Goal: Task Accomplishment & Management: Complete application form

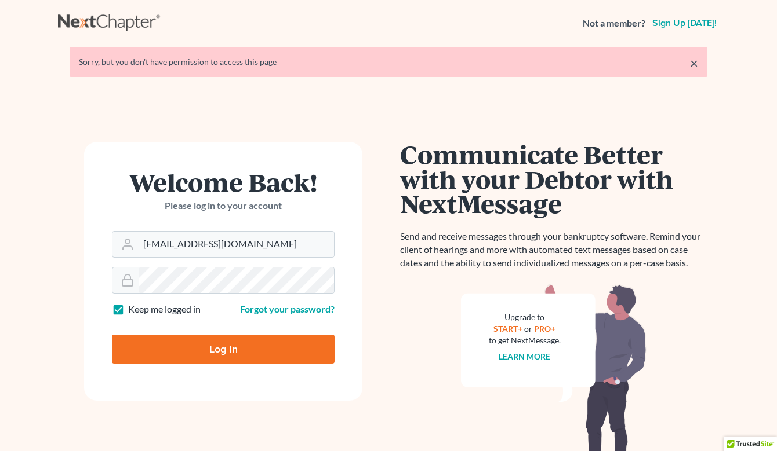
click at [206, 352] on input "Log In" at bounding box center [223, 349] width 223 height 29
type input "Thinking..."
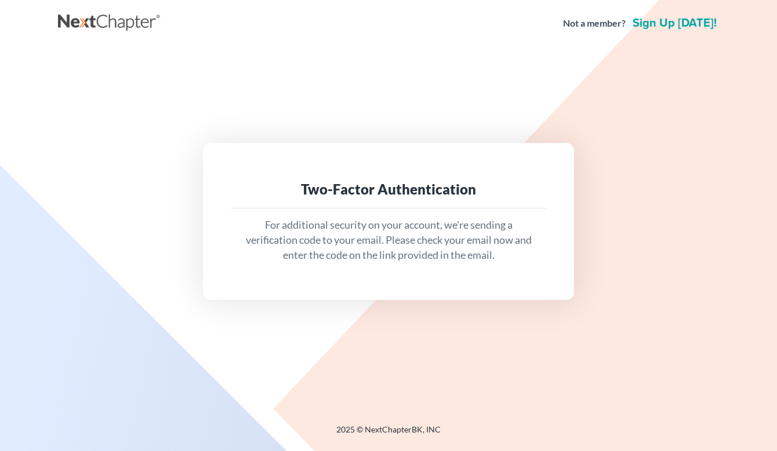
click at [356, 231] on p "For additional security on your account, we're sending a verification code to y…" at bounding box center [388, 240] width 297 height 45
click at [577, 207] on div "Two-Factor Authentication For additional security on your account, we're sendin…" at bounding box center [388, 221] width 649 height 156
click at [396, 208] on div "Two-Factor Authentication" at bounding box center [388, 190] width 315 height 38
click at [389, 238] on p "For additional security on your account, we're sending a verification code to y…" at bounding box center [388, 240] width 297 height 45
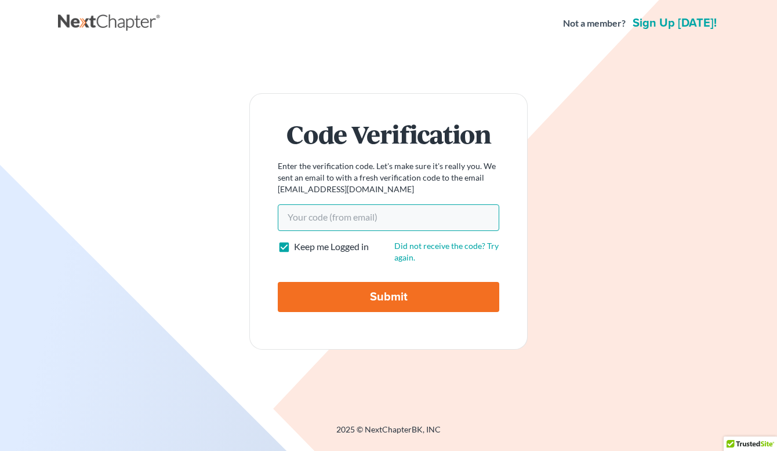
click at [320, 218] on input "Your code(from email)" at bounding box center [388, 218] width 221 height 27
type input "52a2e1"
click at [363, 291] on input "Submit" at bounding box center [388, 297] width 221 height 30
type input "Thinking..."
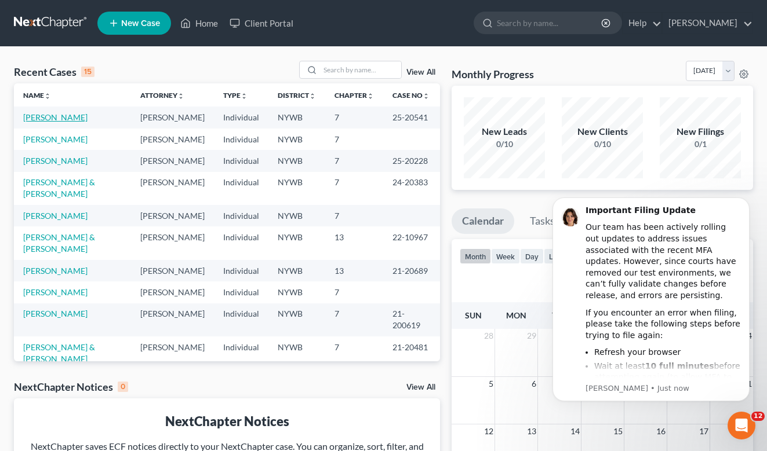
click at [49, 119] on link "[PERSON_NAME]" at bounding box center [55, 117] width 64 height 10
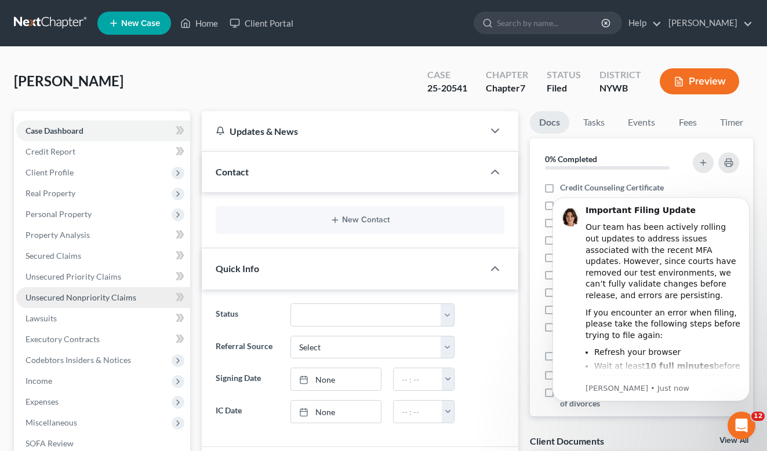
click at [66, 298] on span "Unsecured Nonpriority Claims" at bounding box center [80, 298] width 111 height 10
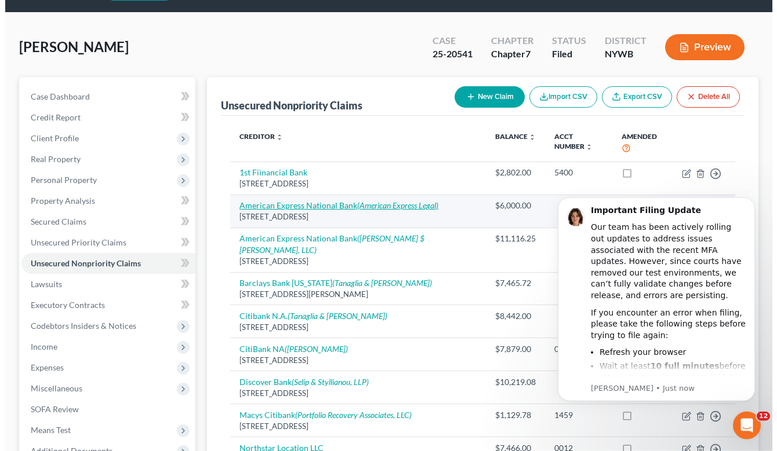
scroll to position [59, 0]
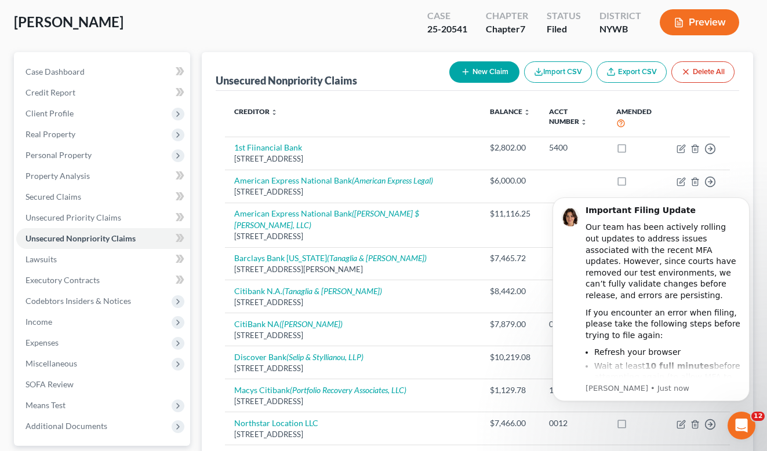
click at [486, 72] on button "New Claim" at bounding box center [484, 71] width 70 height 21
select select "0"
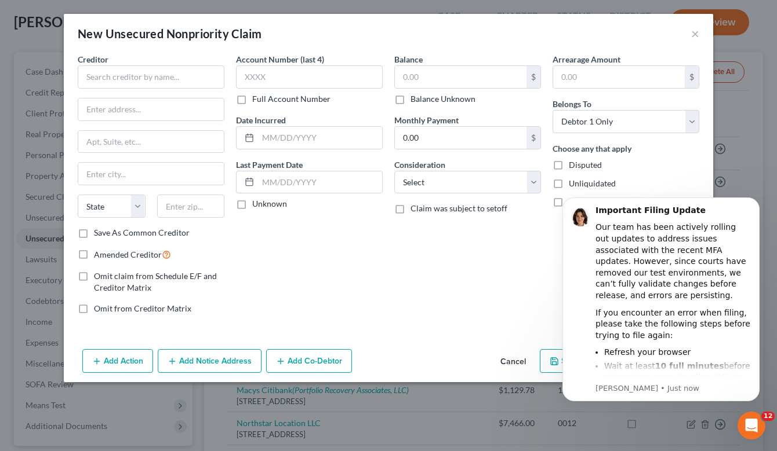
click at [118, 62] on div "Creditor *" at bounding box center [151, 70] width 147 height 35
click at [131, 76] on input "text" at bounding box center [151, 76] width 147 height 23
type input "Chase Card Services"
click at [105, 116] on input "text" at bounding box center [150, 110] width 145 height 22
type input "PO Box 6294"
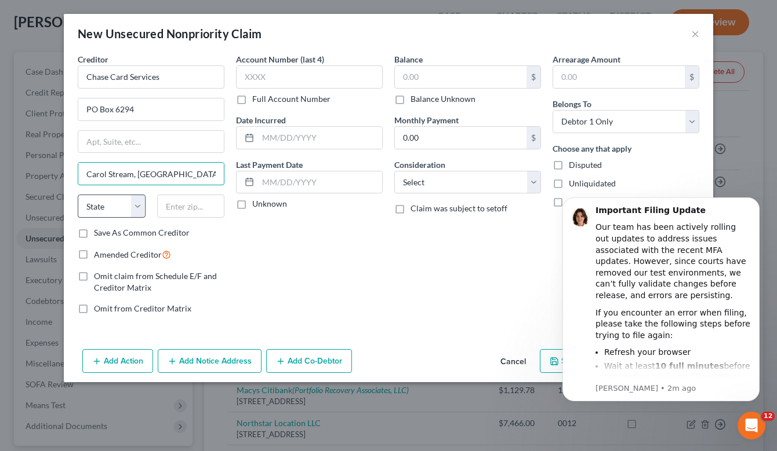
type input "Carol Stream, [GEOGRAPHIC_DATA] 60197-6294"
select select "14"
click option "IL" at bounding box center [0, 0] width 0 height 0
click at [170, 207] on input "text" at bounding box center [191, 206] width 68 height 23
type input "60197"
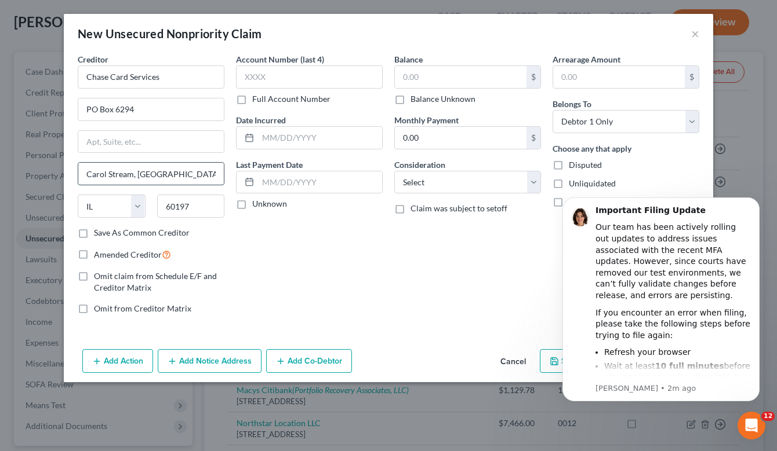
type input "[PERSON_NAME] Stream"
click at [198, 176] on input "[PERSON_NAME] Stream" at bounding box center [150, 174] width 145 height 22
click at [275, 254] on div "Account Number (last 4) Full Account Number Date Incurred Last Payment Date Unk…" at bounding box center [309, 188] width 158 height 271
click at [242, 75] on input "text" at bounding box center [309, 76] width 147 height 23
type input "7241"
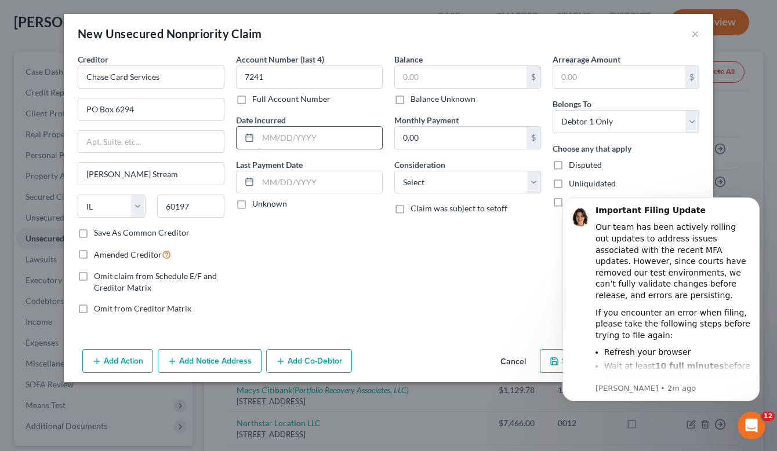
click at [280, 139] on input "text" at bounding box center [320, 138] width 124 height 22
type input "2021"
click at [433, 76] on input "text" at bounding box center [461, 77] width 132 height 22
type input "2,512.51"
click at [538, 258] on div "Balance 2,512.51 $ Balance Unknown Balance Undetermined 2,512.51 $ Balance Unkn…" at bounding box center [467, 188] width 158 height 271
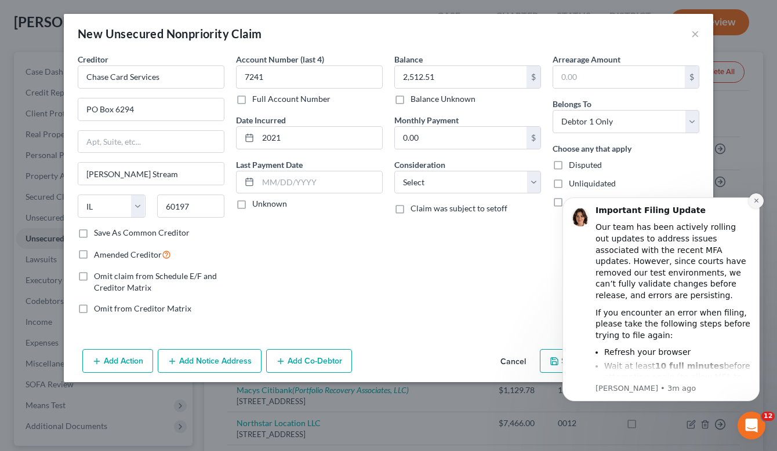
click at [758, 204] on icon "Dismiss notification" at bounding box center [756, 201] width 6 height 6
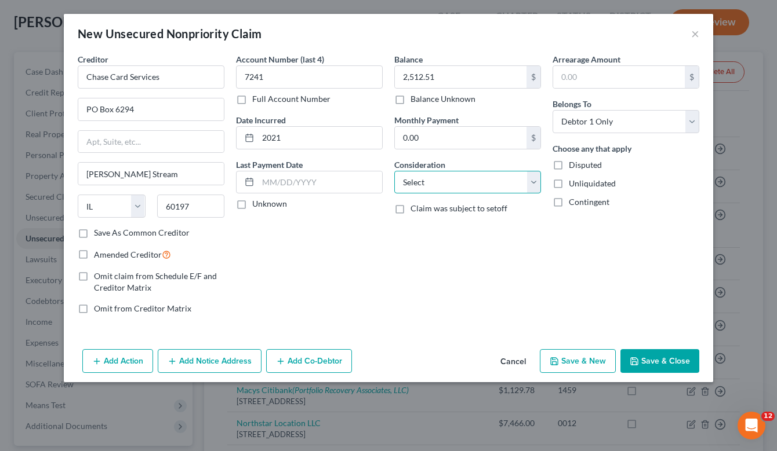
click at [394, 171] on select "Select Cable / Satellite Services Collection Agency Credit Card Debt Debt Couns…" at bounding box center [467, 182] width 147 height 23
select select "2"
click option "Credit Card Debt" at bounding box center [0, 0] width 0 height 0
click at [201, 72] on input "Chase Card Services" at bounding box center [151, 76] width 147 height 23
type input "Chase Card Services"
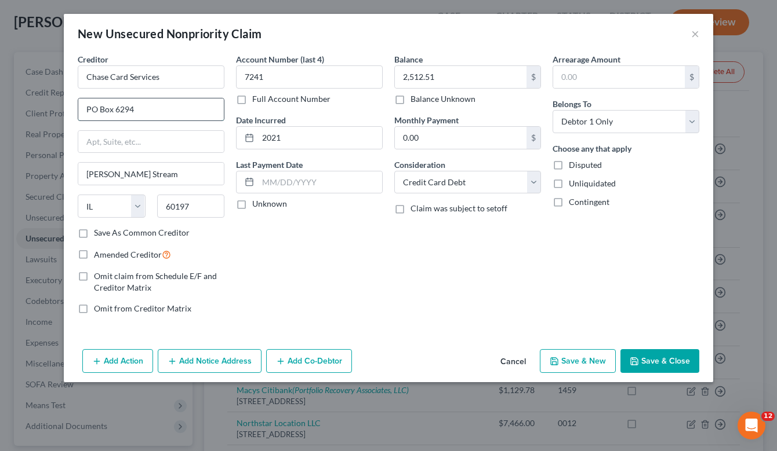
click at [102, 108] on input "PO Box 6294" at bounding box center [150, 110] width 145 height 22
type input "6294"
click at [114, 76] on input "Chase Card Services" at bounding box center [151, 76] width 147 height 23
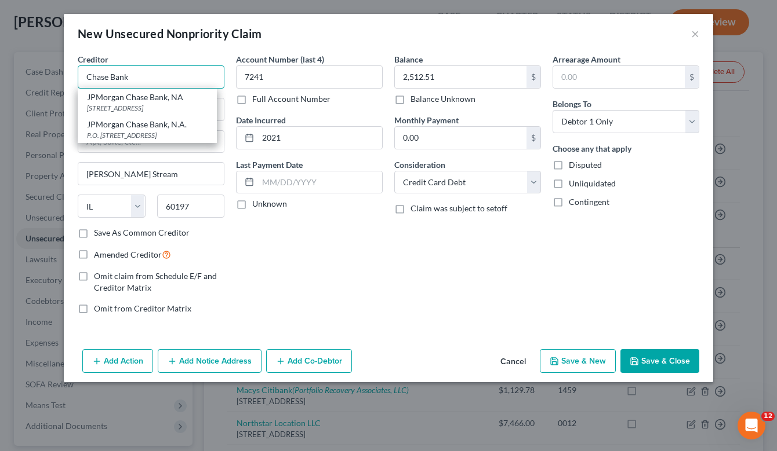
type input "JPMorgan Chase Bank, NA"
type input "PO Box 15369"
type input "Wilmington"
select select "7"
type input "19850"
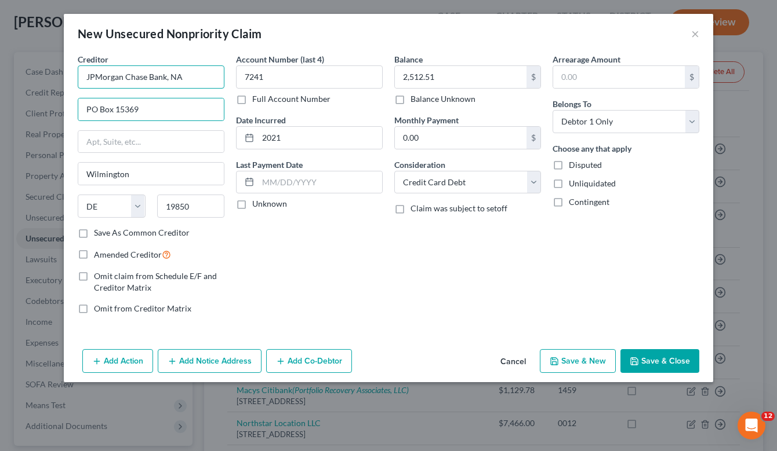
click at [150, 75] on input "JPMorgan Chase Bank, NA" at bounding box center [151, 76] width 147 height 23
click at [191, 77] on input "JPMorgan Chase Bank, NA" at bounding box center [151, 76] width 147 height 23
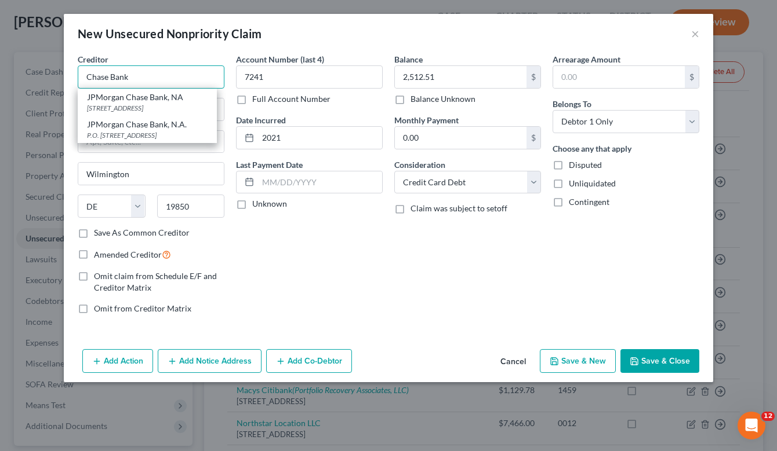
type input "Chase Bank"
click at [297, 261] on div "Account Number (last 4) 7241 Full Account Number Date Incurred 2021 Last Paymen…" at bounding box center [309, 188] width 158 height 271
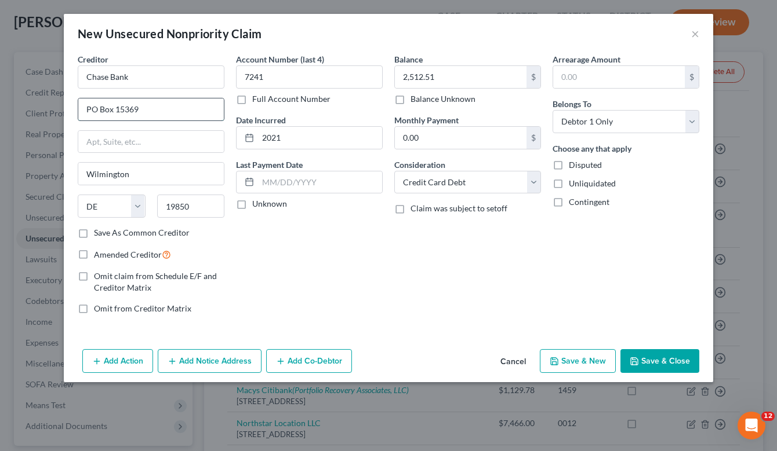
click at [146, 111] on input "PO Box 15369" at bounding box center [150, 110] width 145 height 22
click at [108, 140] on input "text" at bounding box center [150, 142] width 145 height 22
paste input "PO Box 15369"
type input "PO Box 15369"
click at [94, 108] on input "text" at bounding box center [150, 110] width 145 height 22
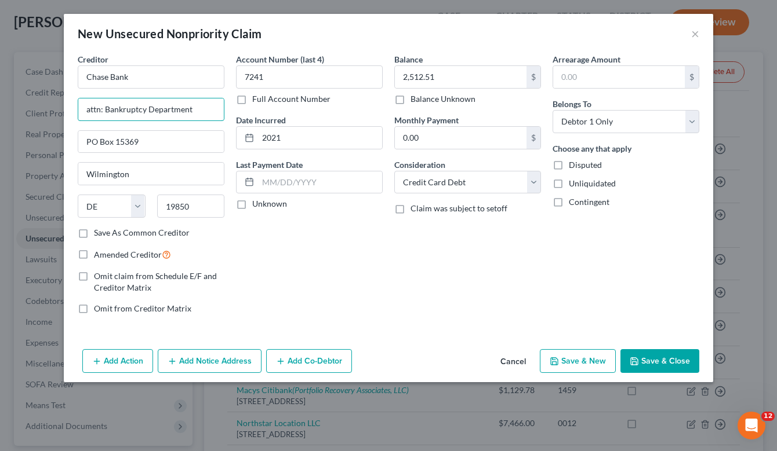
type input "attn: Bankruptcy Department"
click at [160, 140] on input "PO Box 15369" at bounding box center [150, 142] width 145 height 22
type input "P"
paste input "[STREET_ADDRESS]"
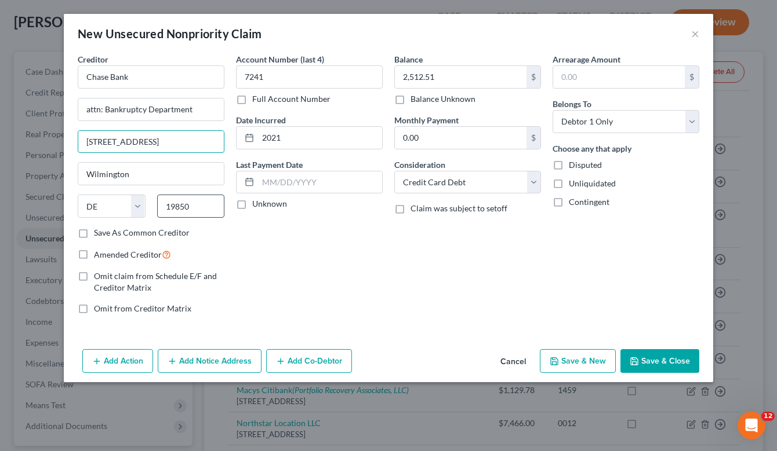
type input "[STREET_ADDRESS]"
click at [196, 210] on input "19850" at bounding box center [191, 206] width 68 height 23
type input "1"
paste input "[STREET_ADDRESS]"
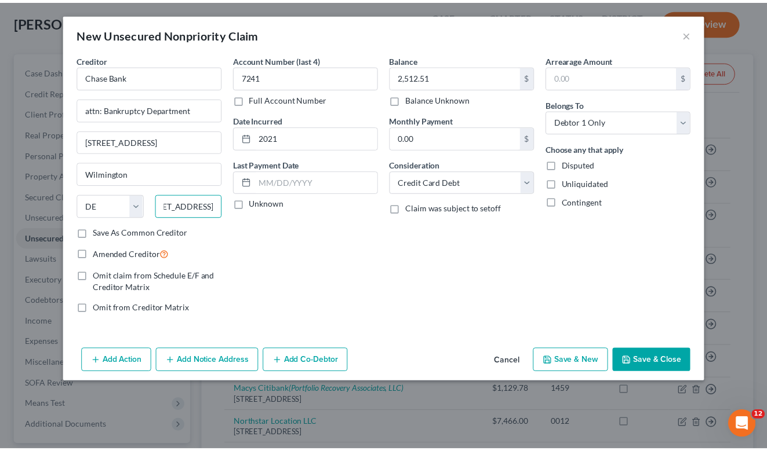
scroll to position [0, 0]
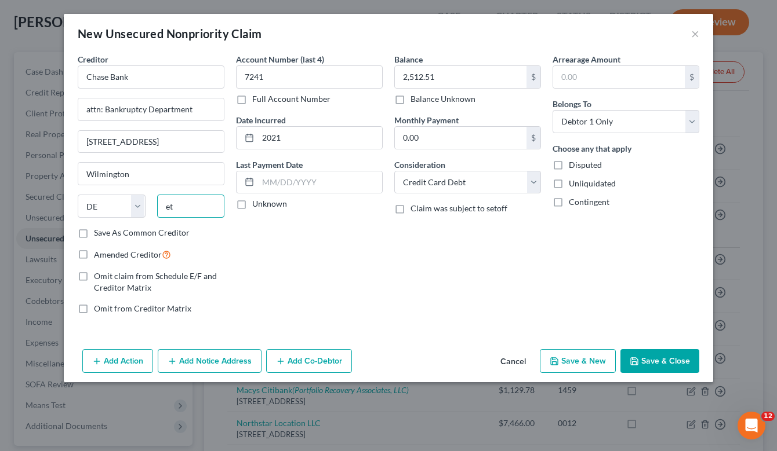
type input "t"
type input "19801"
click at [269, 251] on div "Account Number (last 4) 7241 Full Account Number Date Incurred 2021 Last Paymen…" at bounding box center [309, 188] width 158 height 271
click at [653, 355] on button "Save & Close" at bounding box center [659, 361] width 79 height 24
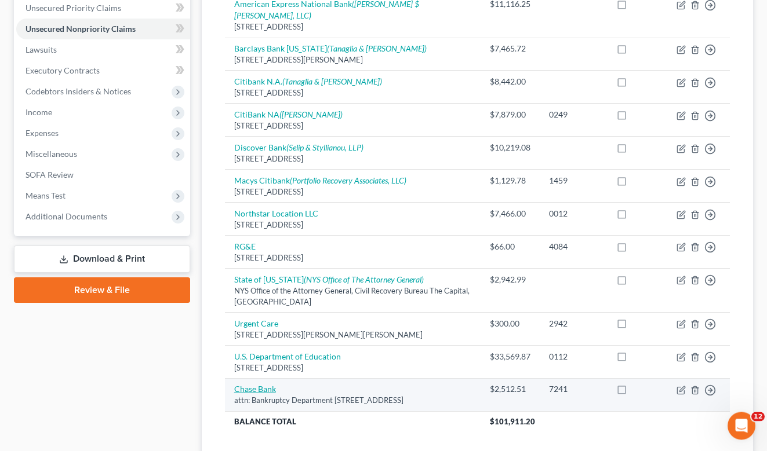
scroll to position [364, 0]
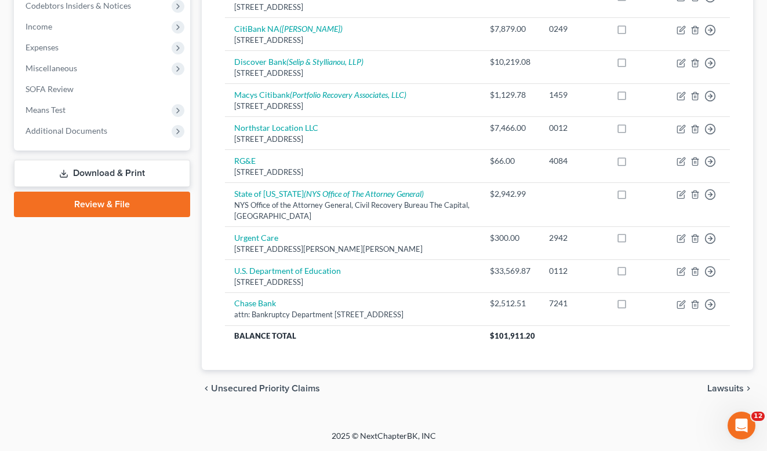
click at [121, 163] on link "Download & Print" at bounding box center [102, 173] width 176 height 27
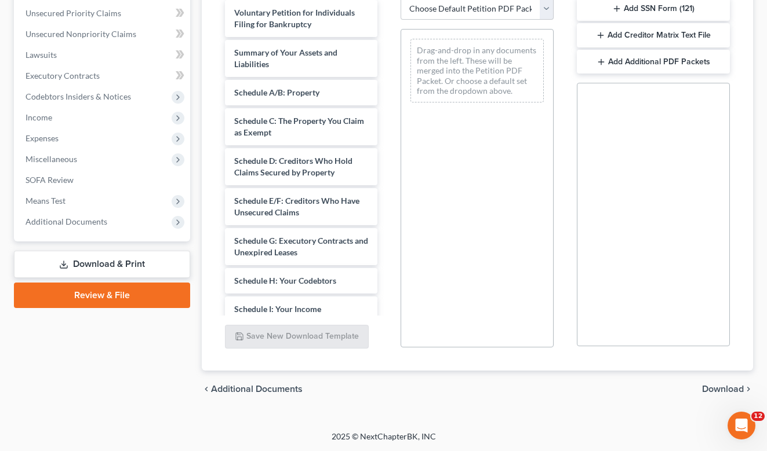
scroll to position [205, 0]
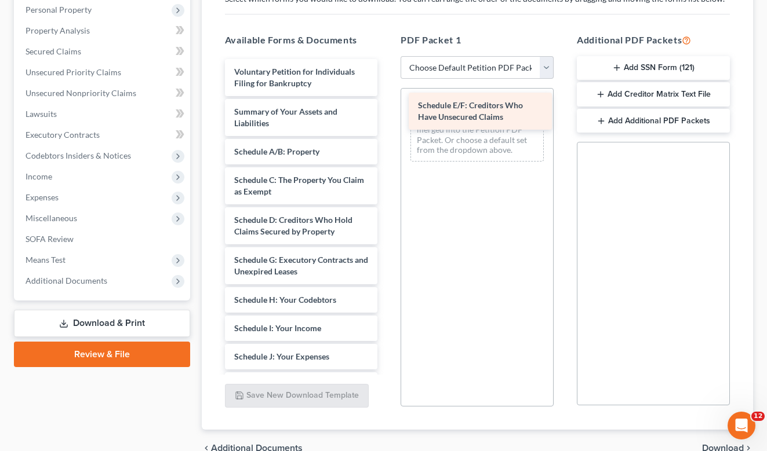
drag, startPoint x: 263, startPoint y: 267, endPoint x: 446, endPoint y: 112, distance: 239.8
click at [387, 112] on div "Schedule E/F: Creditors Who Have Unsecured Claims Voluntary Petition for Indivi…" at bounding box center [302, 368] width 172 height 619
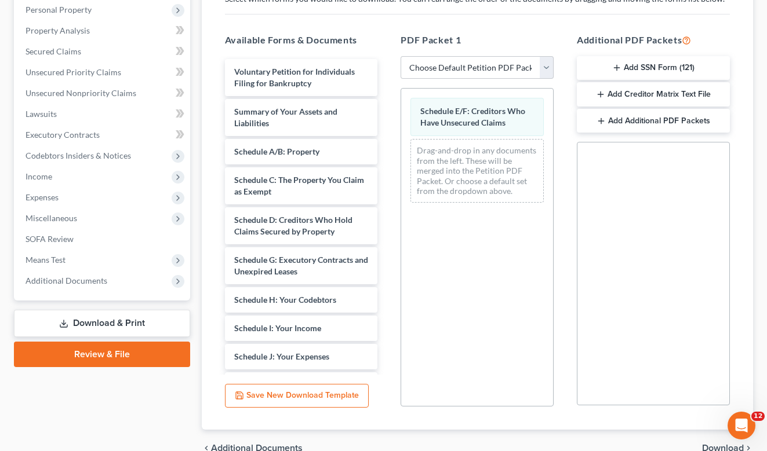
click at [129, 390] on div "Case Dashboard Payments Invoices Payments Payments Credit Report Client Profile" at bounding box center [102, 187] width 188 height 561
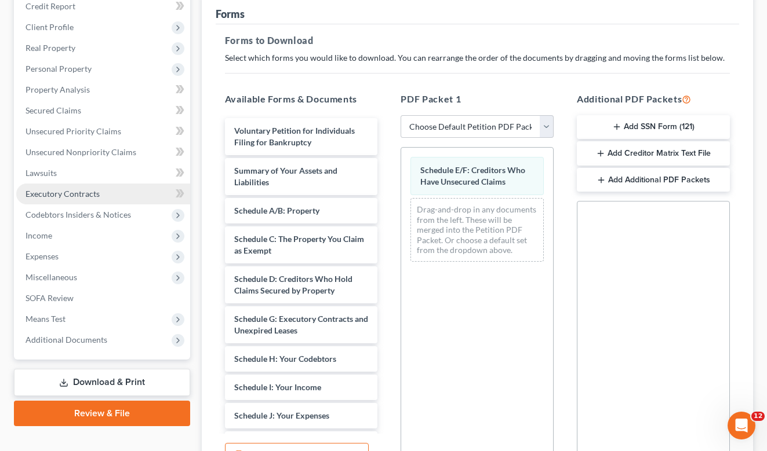
scroll to position [86, 0]
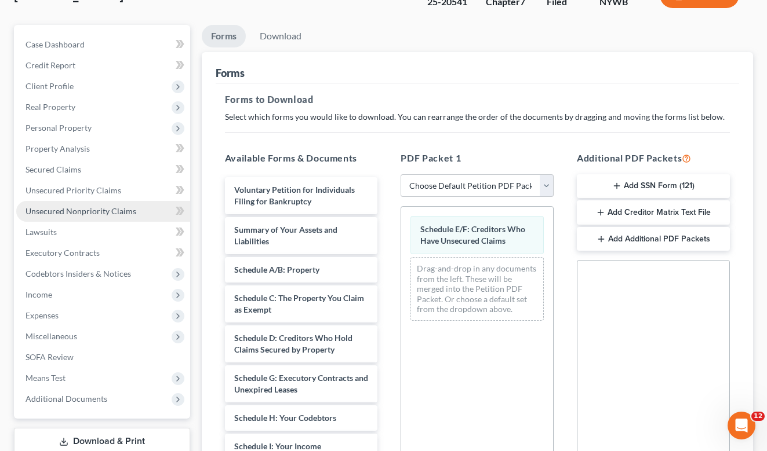
click at [48, 209] on span "Unsecured Nonpriority Claims" at bounding box center [80, 211] width 111 height 10
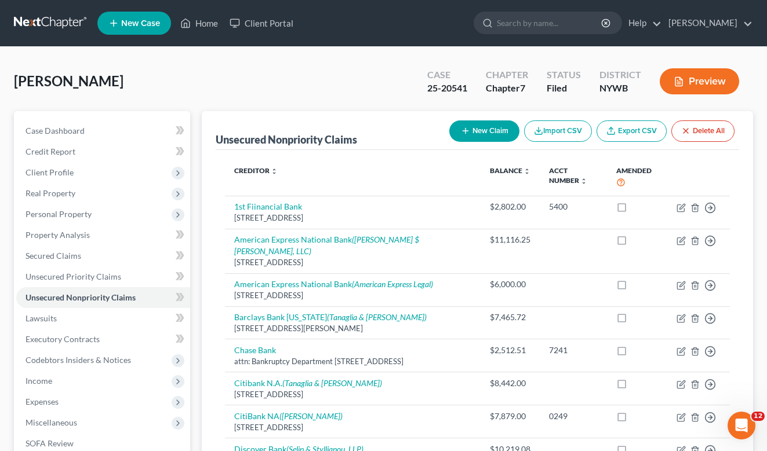
click at [710, 82] on button "Preview" at bounding box center [698, 81] width 79 height 26
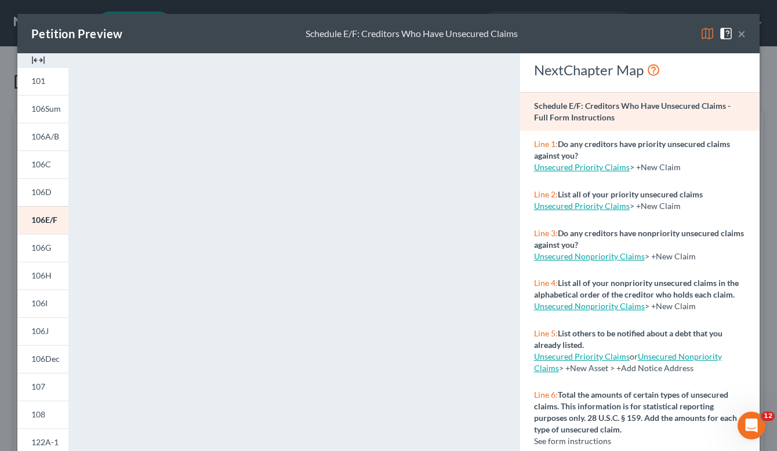
click at [737, 34] on button "×" at bounding box center [741, 34] width 8 height 14
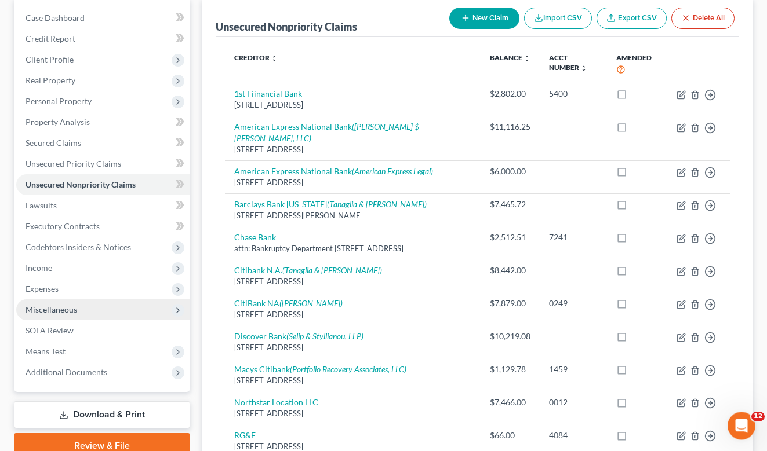
scroll to position [236, 0]
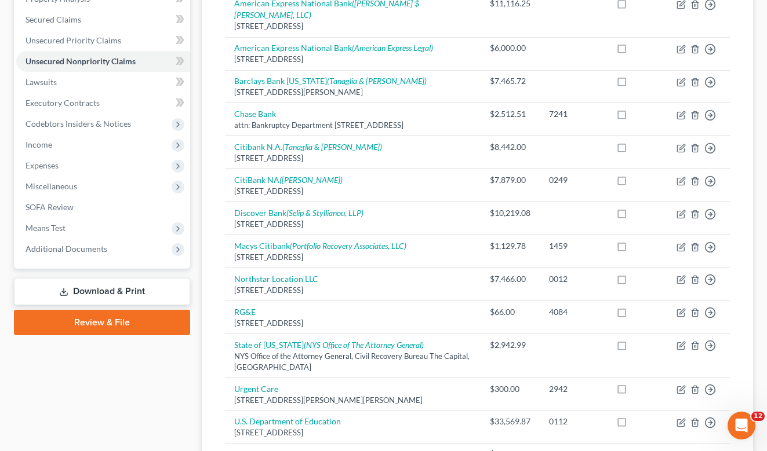
click at [83, 292] on link "Download & Print" at bounding box center [102, 291] width 176 height 27
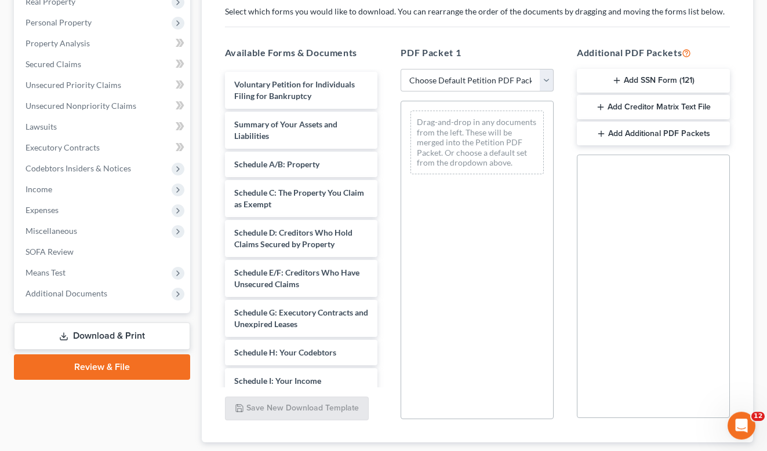
scroll to position [236, 0]
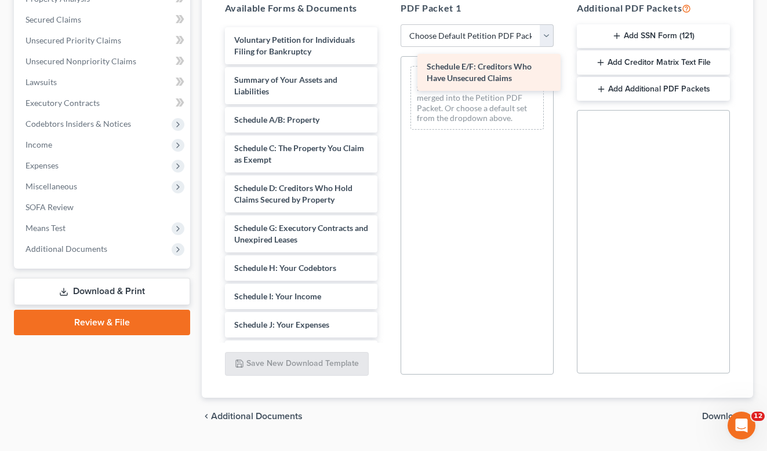
drag, startPoint x: 281, startPoint y: 229, endPoint x: 473, endPoint y: 68, distance: 250.9
click at [387, 68] on div "Schedule E/F: Creditors Who Have Unsecured Claims Voluntary Petition for Indivi…" at bounding box center [302, 336] width 172 height 619
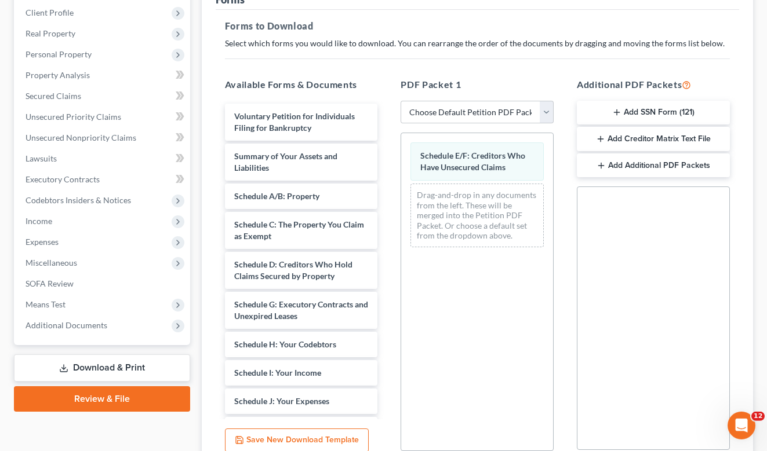
scroll to position [145, 0]
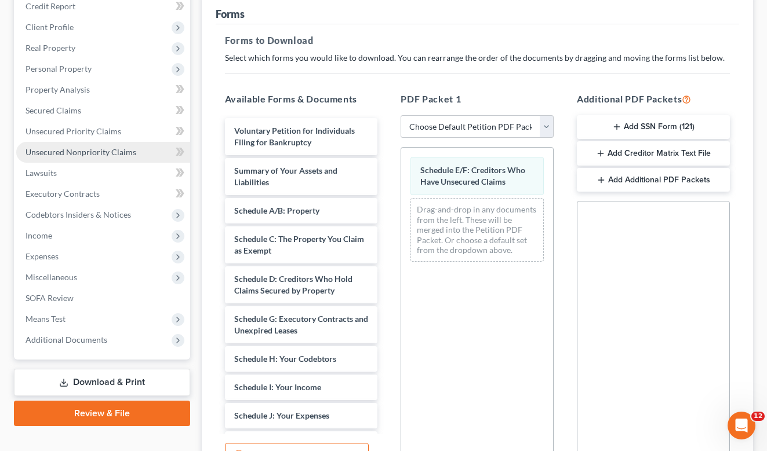
click at [61, 154] on span "Unsecured Nonpriority Claims" at bounding box center [80, 152] width 111 height 10
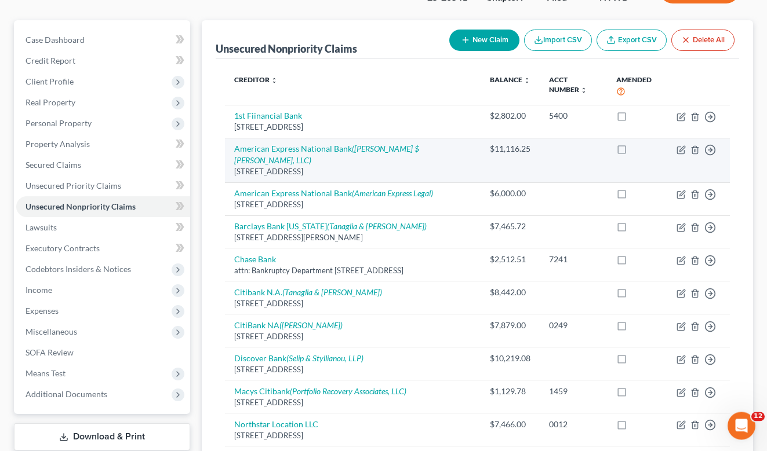
scroll to position [177, 0]
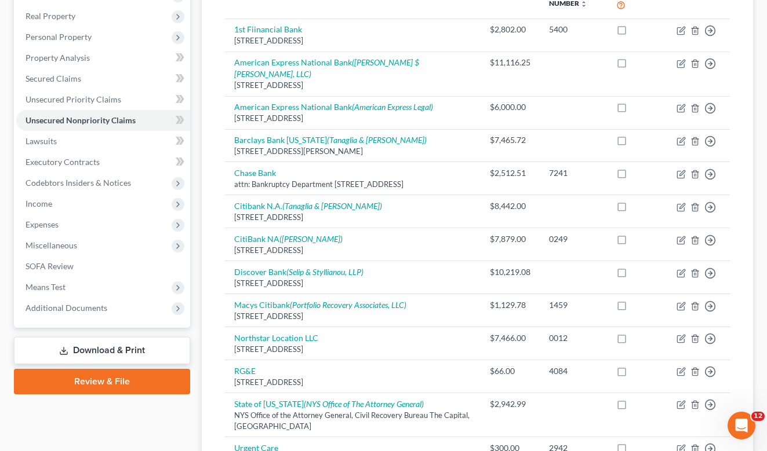
click at [108, 350] on link "Download & Print" at bounding box center [102, 350] width 176 height 27
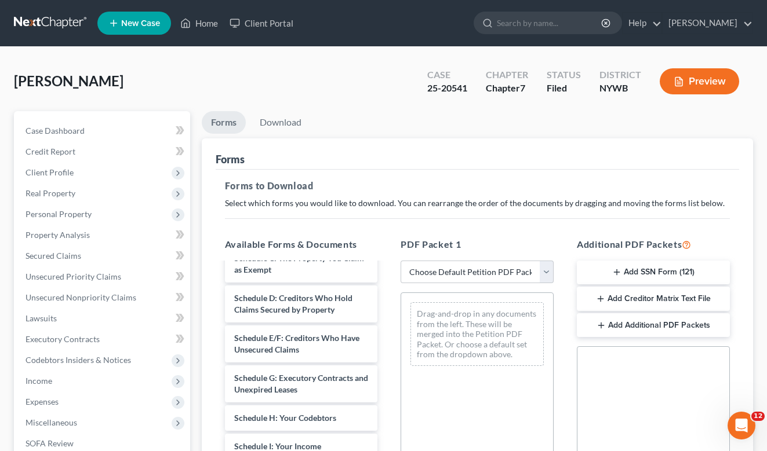
scroll to position [177, 0]
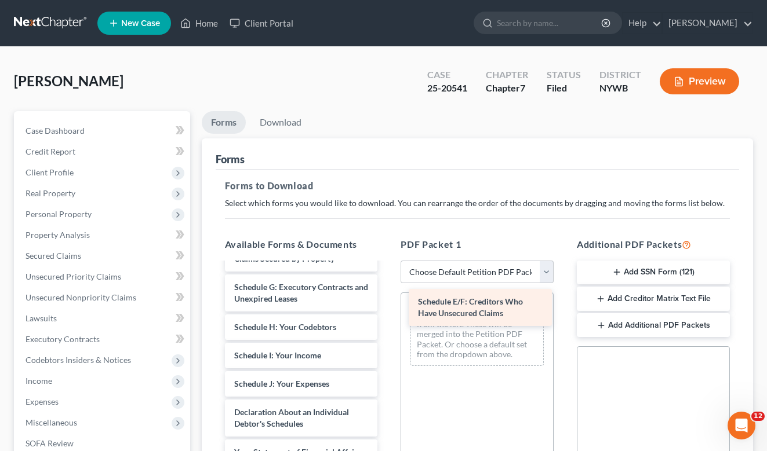
drag, startPoint x: 287, startPoint y: 294, endPoint x: 471, endPoint y: 309, distance: 184.3
click at [387, 309] on div "Schedule E/F: Creditors Who Have Unsecured Claims Voluntary Petition for Indivi…" at bounding box center [302, 395] width 172 height 619
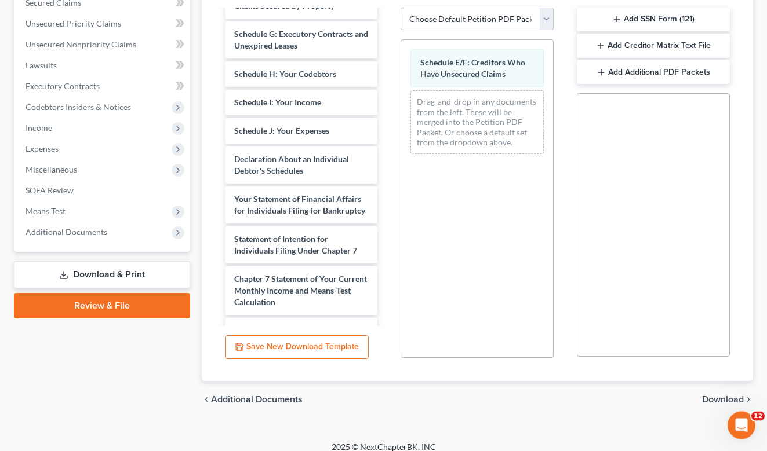
scroll to position [264, 0]
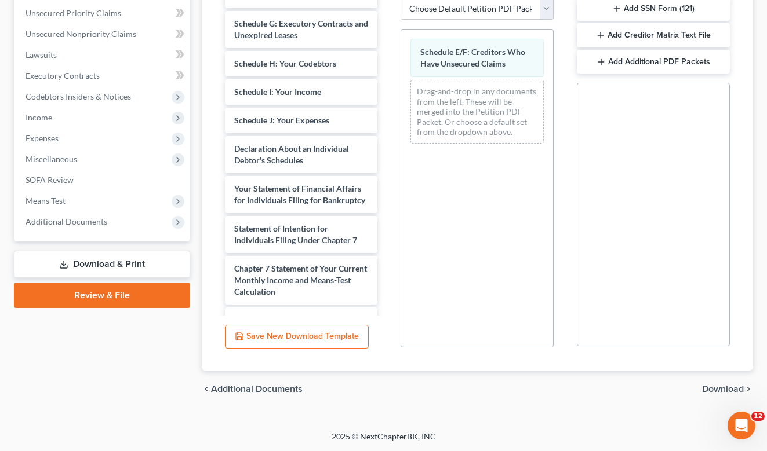
click at [723, 390] on span "Download" at bounding box center [723, 389] width 42 height 9
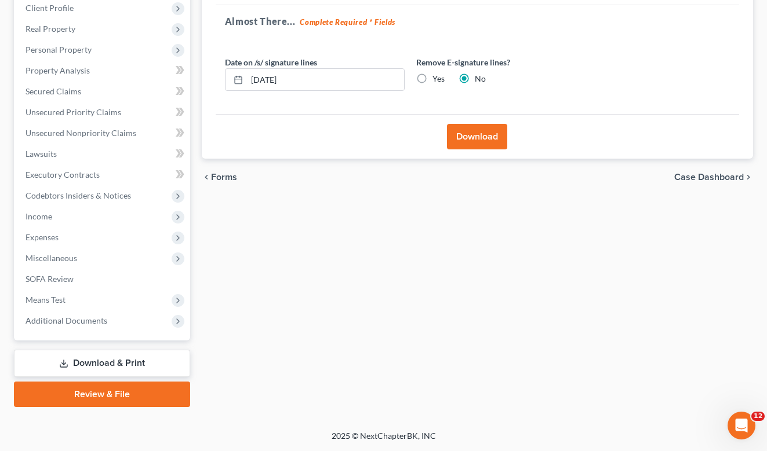
scroll to position [163, 0]
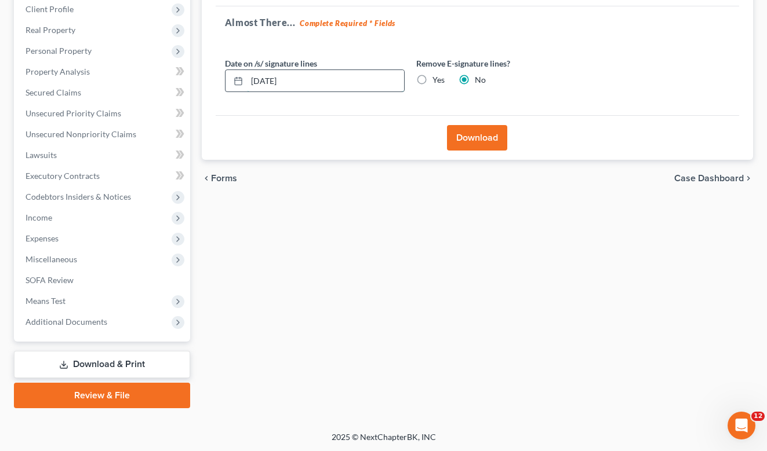
click at [269, 83] on input "[DATE]" at bounding box center [325, 81] width 157 height 22
type input "[DATE]"
click at [468, 134] on button "Download" at bounding box center [477, 137] width 60 height 25
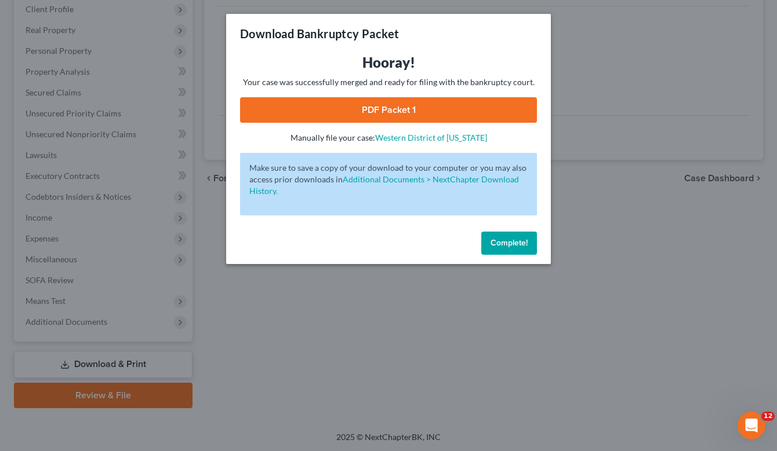
click at [510, 242] on span "Complete!" at bounding box center [508, 243] width 37 height 10
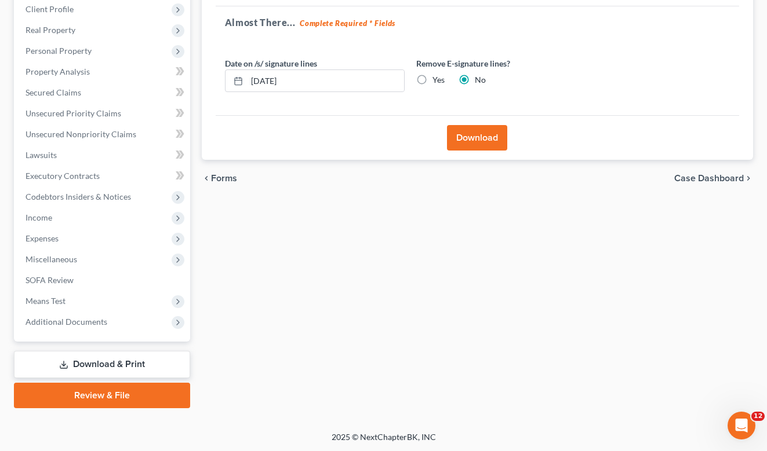
click at [475, 136] on button "Download" at bounding box center [477, 137] width 60 height 25
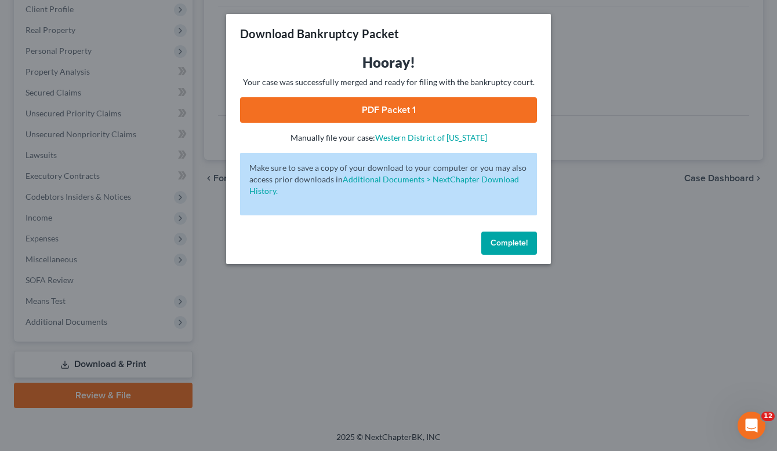
click at [402, 108] on link "PDF Packet 1" at bounding box center [388, 109] width 297 height 25
click at [503, 241] on span "Complete!" at bounding box center [508, 243] width 37 height 10
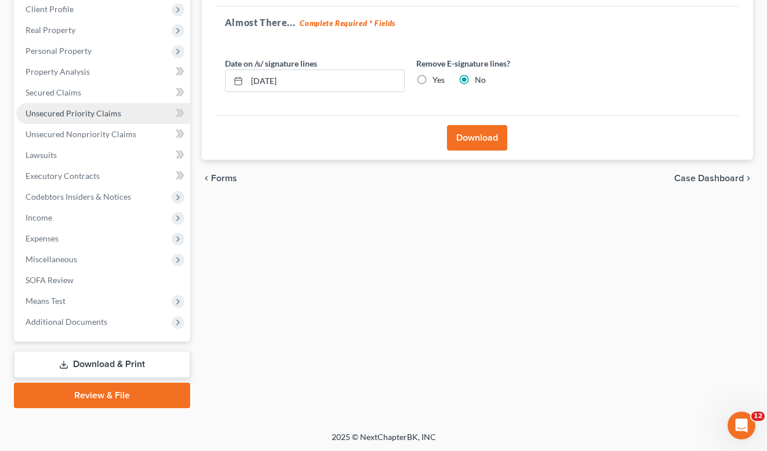
click at [67, 111] on span "Unsecured Priority Claims" at bounding box center [73, 113] width 96 height 10
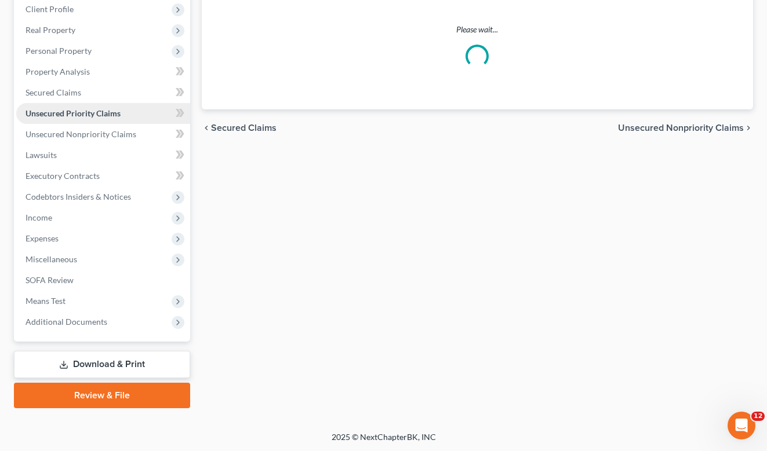
click at [67, 111] on span "Unsecured Priority Claims" at bounding box center [72, 113] width 95 height 10
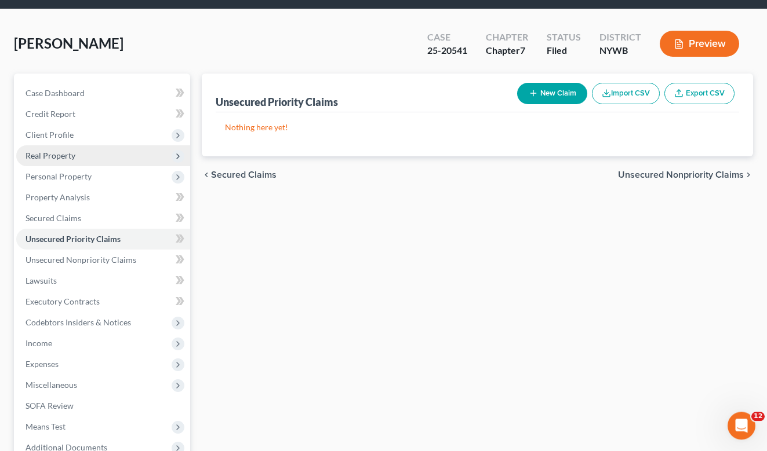
scroll to position [59, 0]
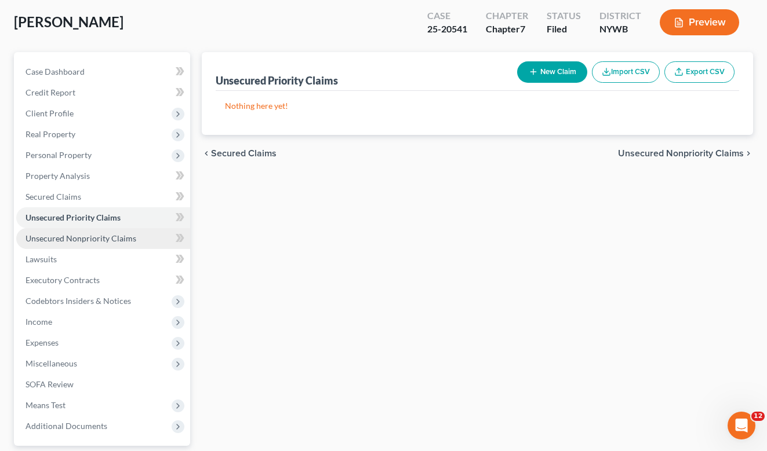
click at [46, 240] on span "Unsecured Nonpriority Claims" at bounding box center [80, 239] width 111 height 10
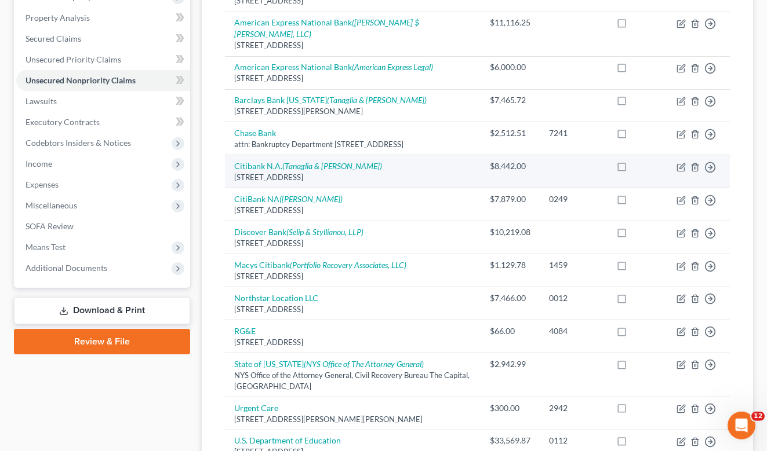
scroll to position [236, 0]
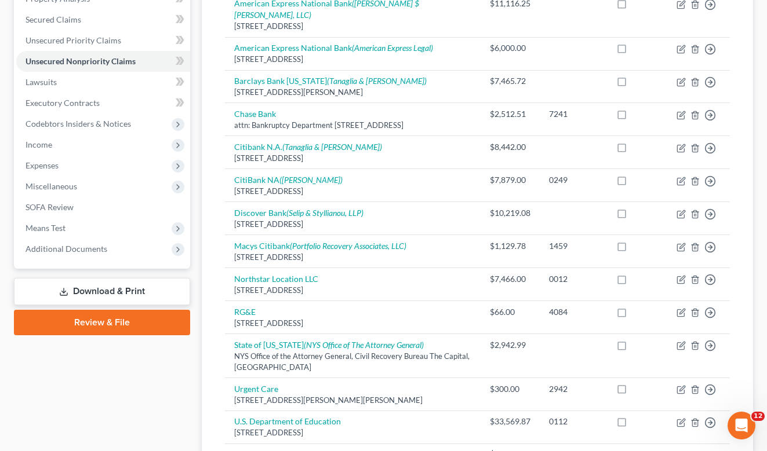
click at [115, 290] on link "Download & Print" at bounding box center [102, 291] width 176 height 27
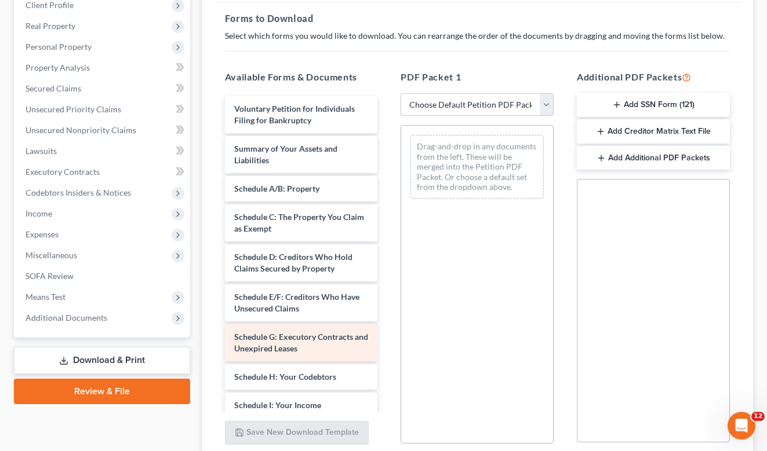
scroll to position [145, 0]
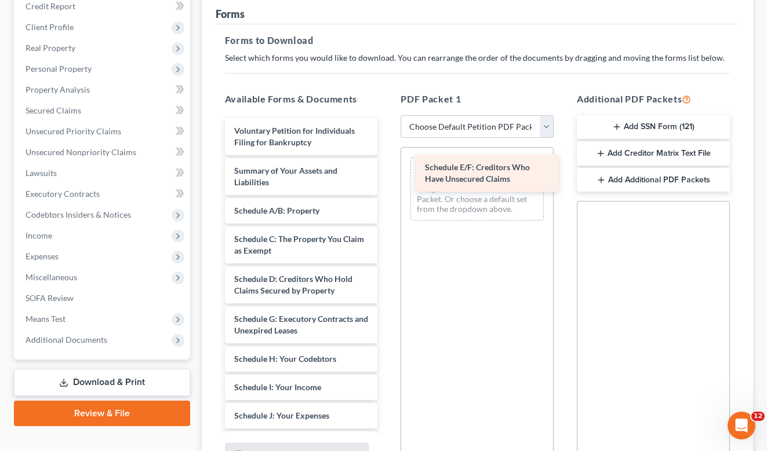
drag, startPoint x: 271, startPoint y: 319, endPoint x: 462, endPoint y: 168, distance: 243.4
click at [387, 168] on div "Schedule E/F: Creditors Who Have Unsecured Claims Voluntary Petition for Indivi…" at bounding box center [302, 427] width 172 height 619
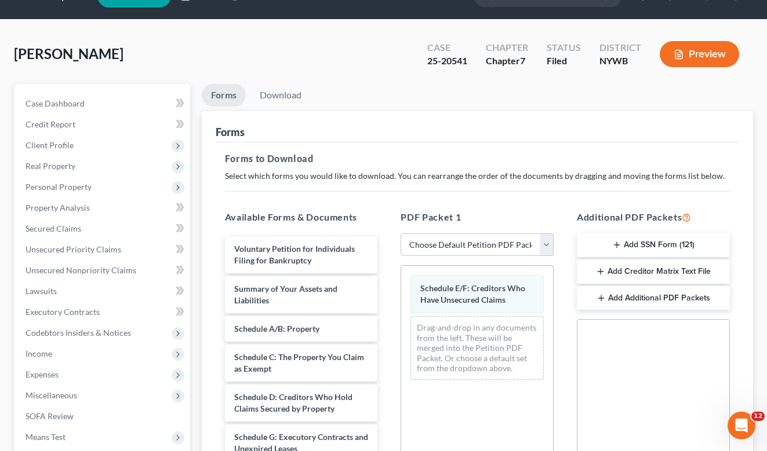
scroll to position [0, 0]
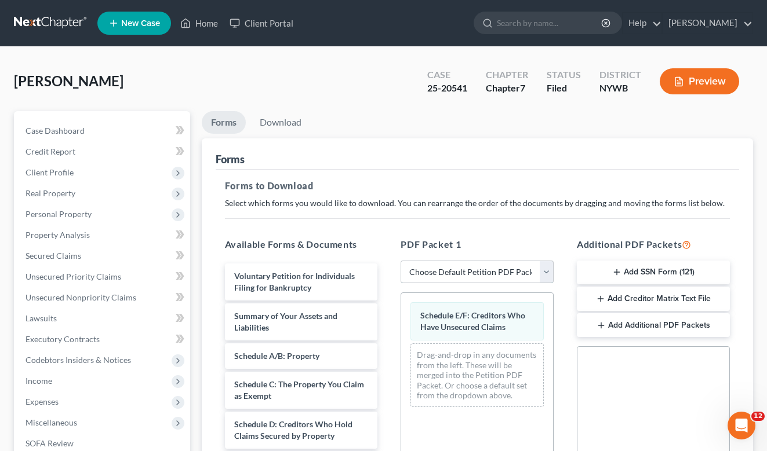
click at [400, 261] on select "Choose Default Petition PDF Packet Complete Bankruptcy Petition (all forms and …" at bounding box center [476, 272] width 153 height 23
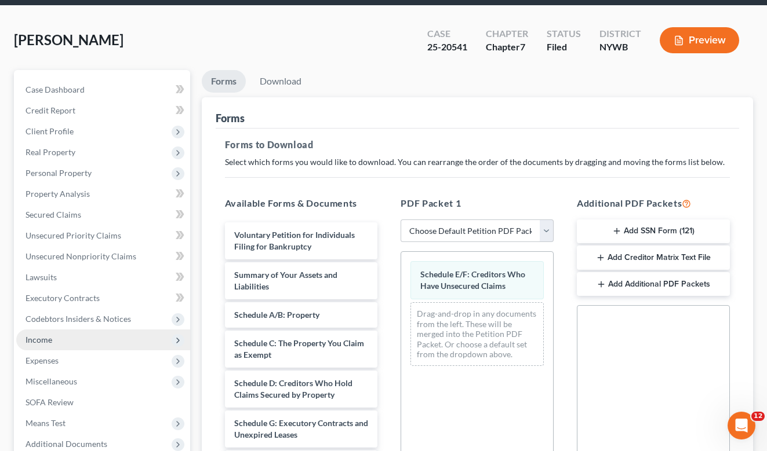
scroll to position [27, 0]
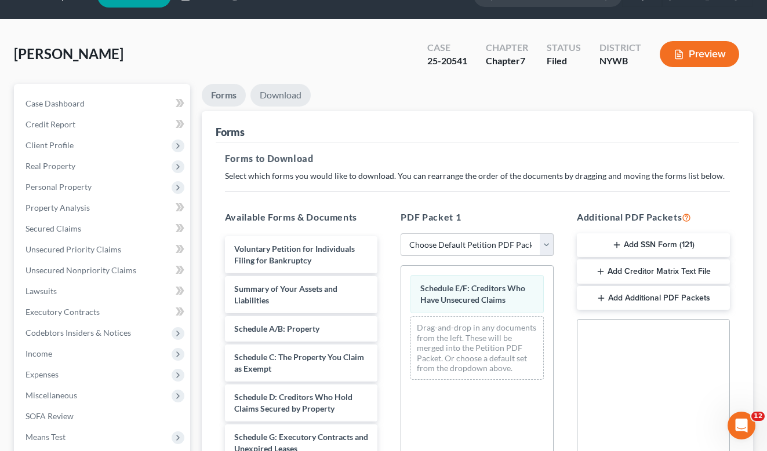
click at [293, 96] on link "Download" at bounding box center [280, 95] width 60 height 23
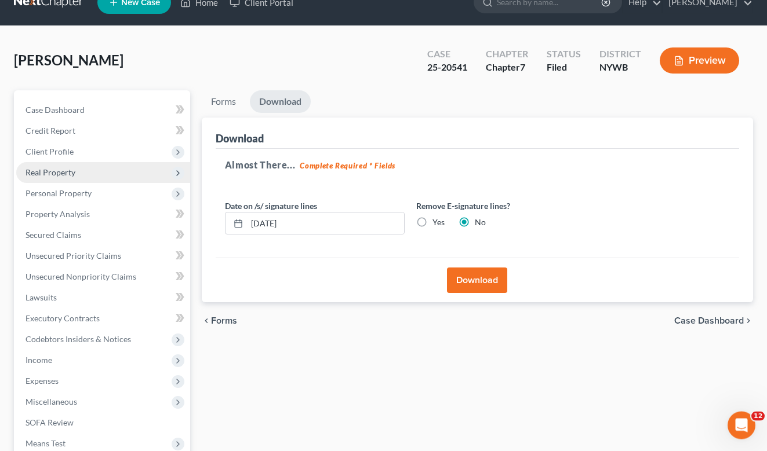
scroll to position [0, 0]
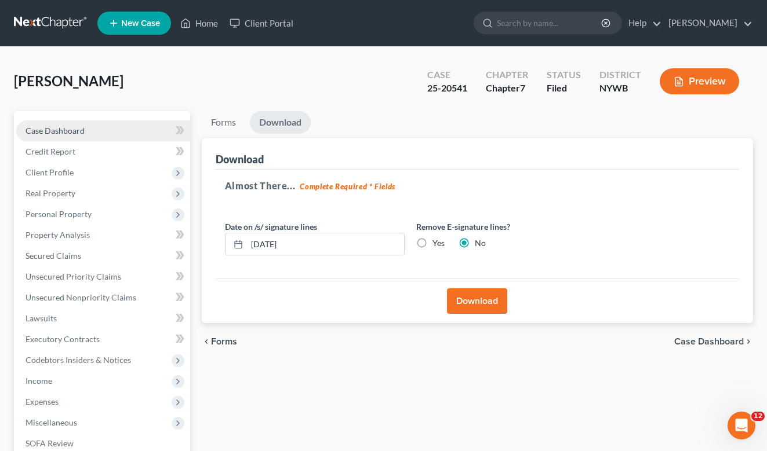
click at [84, 129] on link "Case Dashboard" at bounding box center [103, 131] width 174 height 21
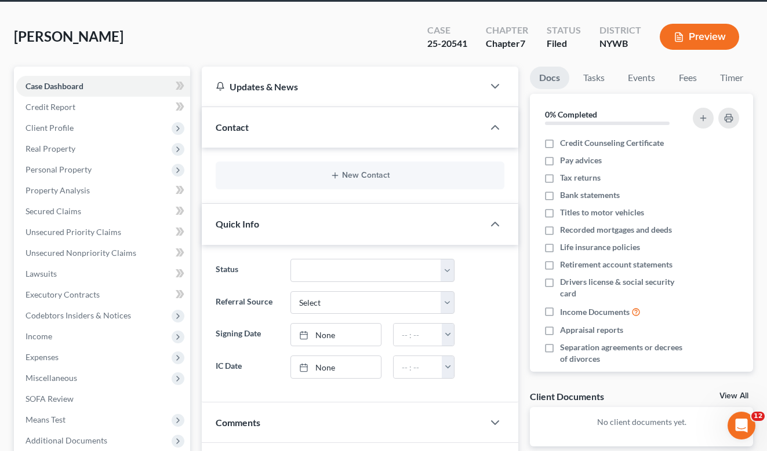
scroll to position [25, 0]
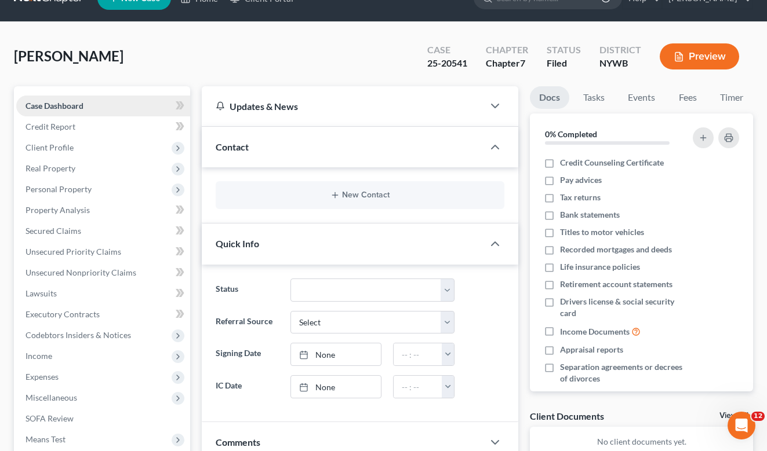
click at [60, 106] on span "Case Dashboard" at bounding box center [54, 106] width 58 height 10
click at [59, 125] on span "Credit Report" at bounding box center [50, 127] width 50 height 10
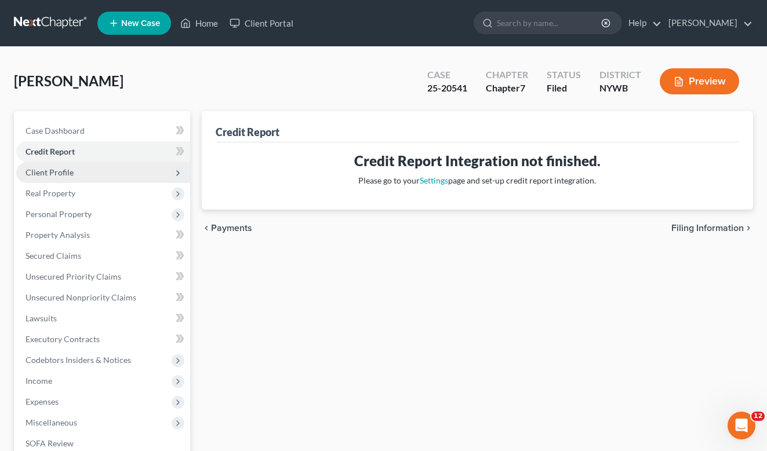
click at [63, 174] on span "Client Profile" at bounding box center [49, 172] width 48 height 10
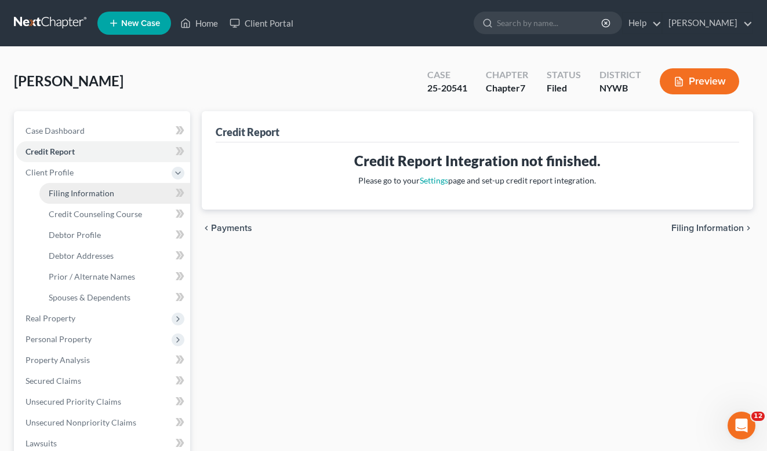
click at [79, 197] on span "Filing Information" at bounding box center [81, 193] width 65 height 10
select select "1"
select select "0"
select select "56"
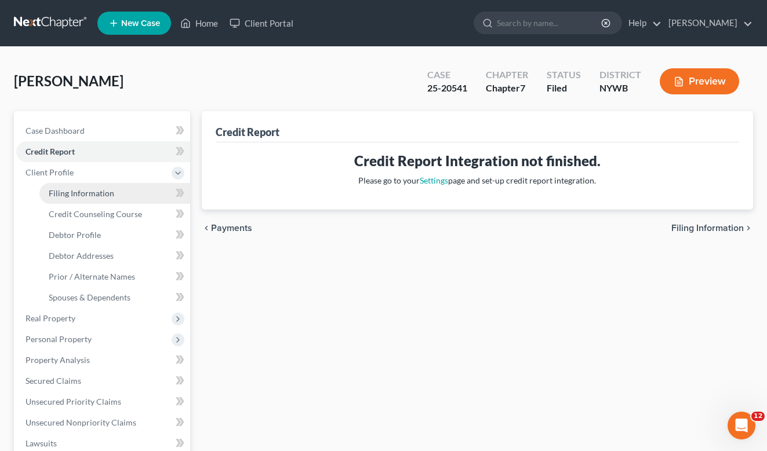
select select "0"
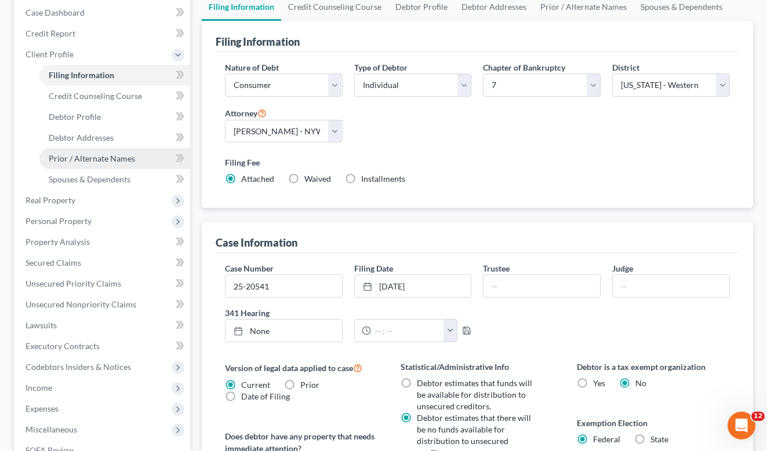
scroll to position [177, 0]
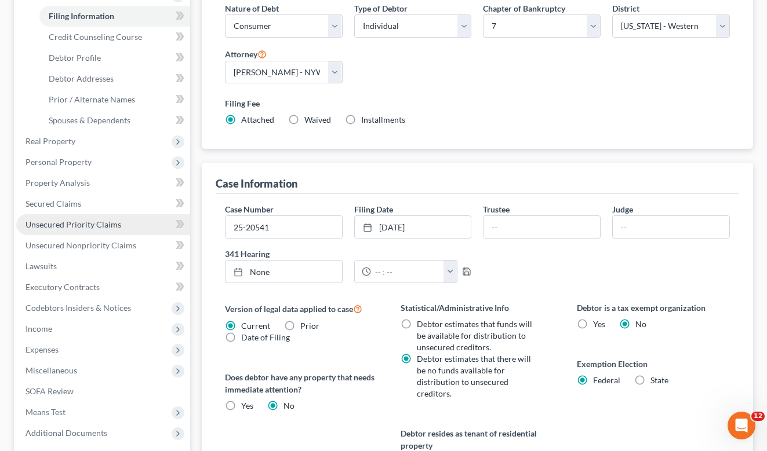
click at [76, 224] on span "Unsecured Priority Claims" at bounding box center [73, 225] width 96 height 10
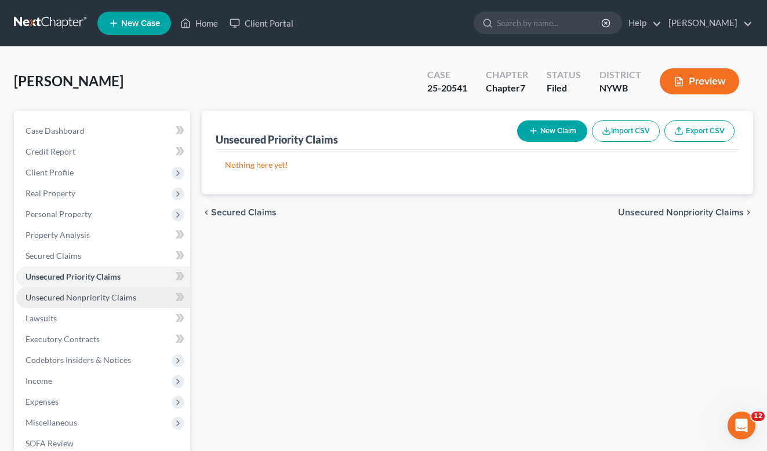
click at [74, 298] on span "Unsecured Nonpriority Claims" at bounding box center [80, 298] width 111 height 10
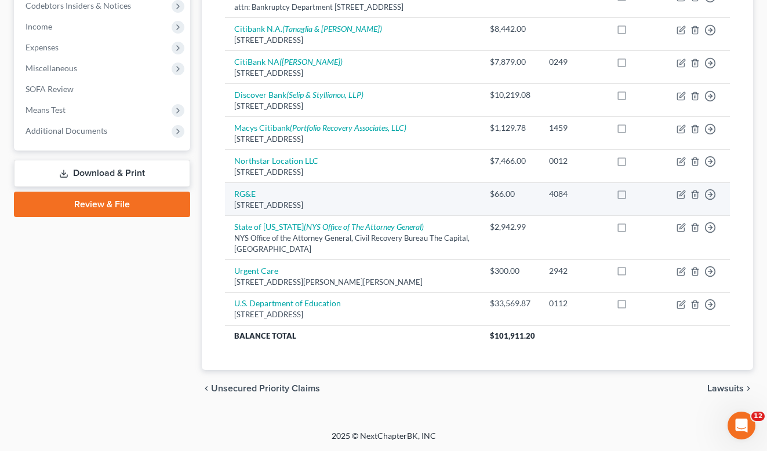
scroll to position [364, 0]
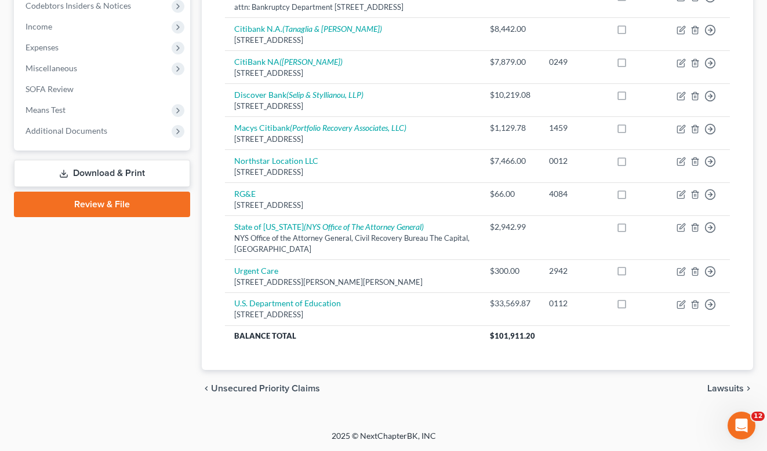
click at [284, 388] on span "Unsecured Priority Claims" at bounding box center [265, 388] width 109 height 9
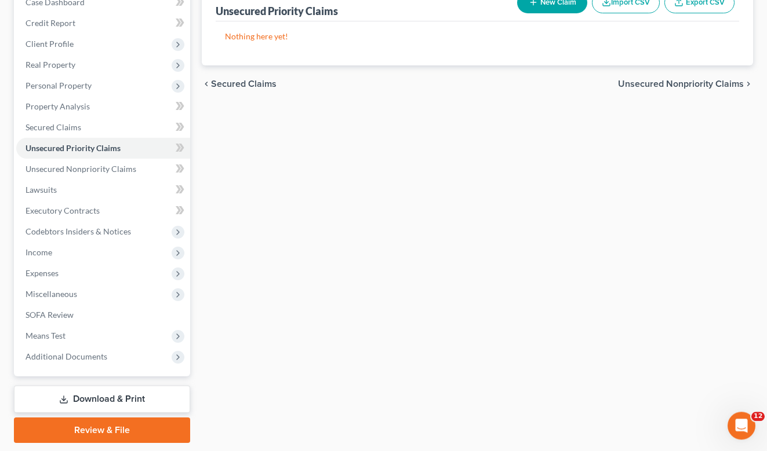
scroll to position [104, 0]
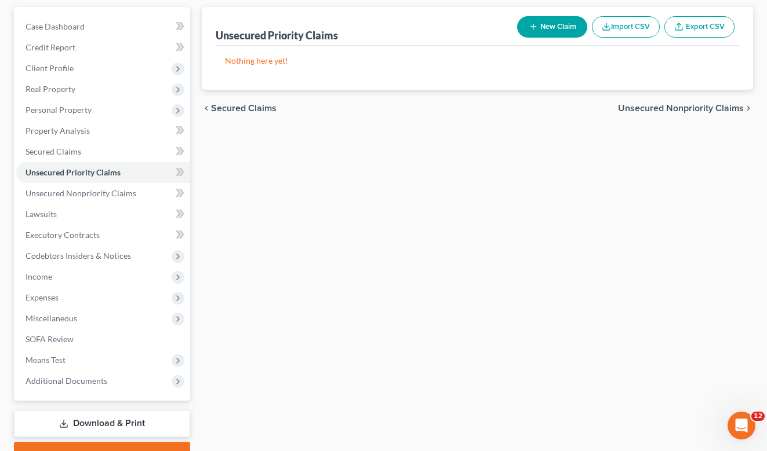
click at [642, 106] on span "Unsecured Nonpriority Claims" at bounding box center [681, 108] width 126 height 9
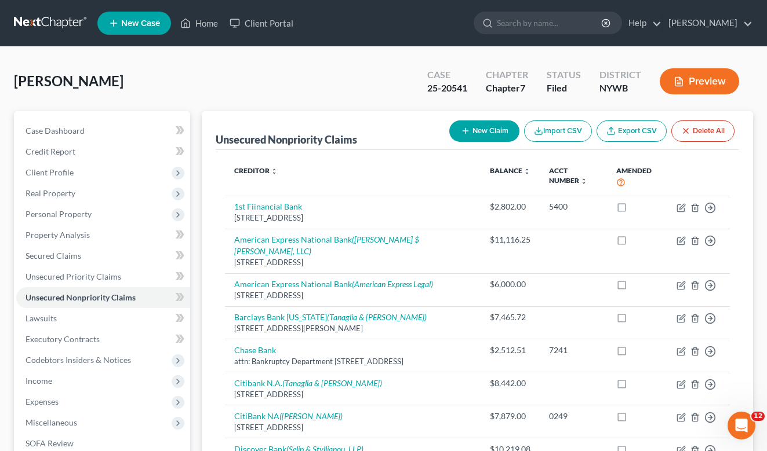
click at [693, 82] on button "Preview" at bounding box center [698, 81] width 79 height 26
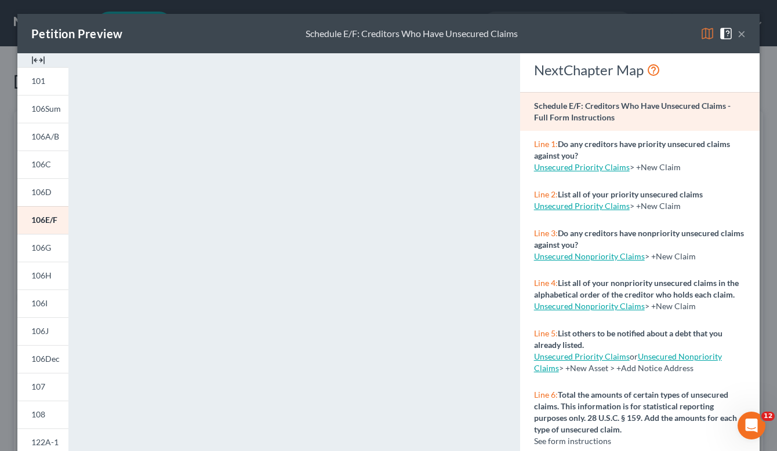
click at [737, 35] on button "×" at bounding box center [741, 34] width 8 height 14
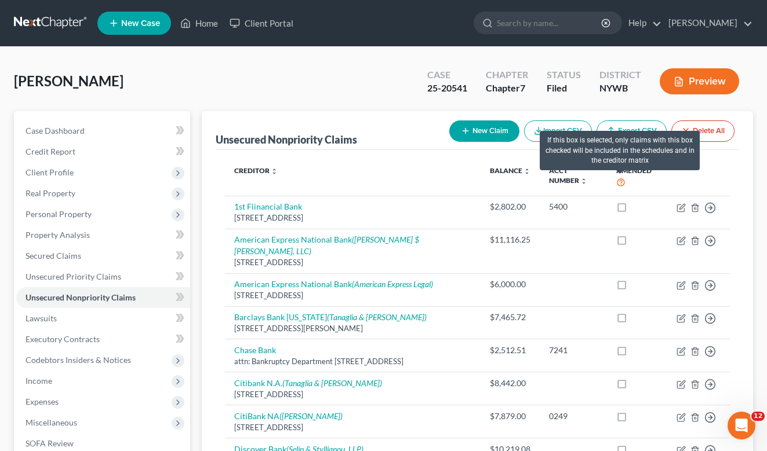
click at [620, 182] on icon at bounding box center [620, 181] width 9 height 11
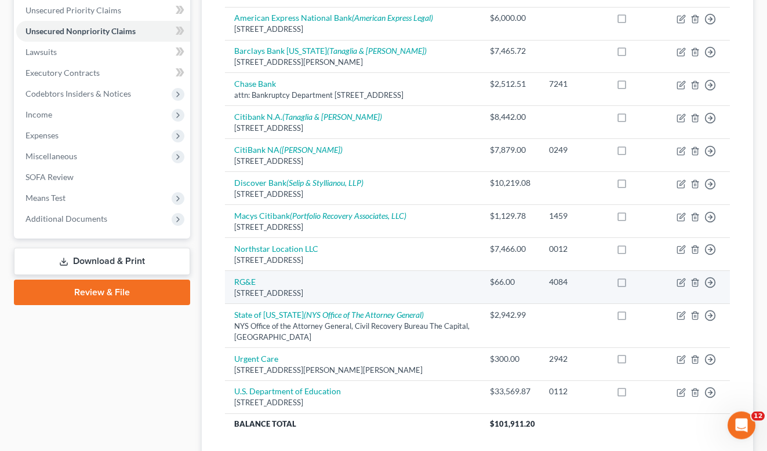
scroll to position [187, 0]
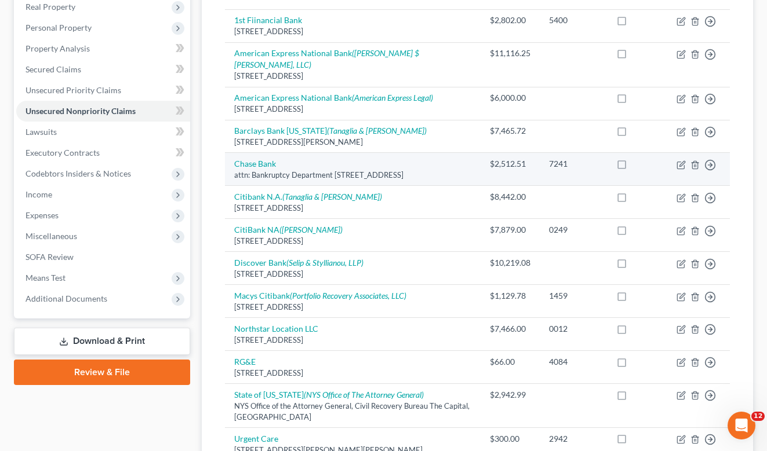
click at [632, 167] on label at bounding box center [632, 167] width 0 height 0
click at [637, 158] on input "checkbox" at bounding box center [641, 162] width 8 height 8
checkbox input "true"
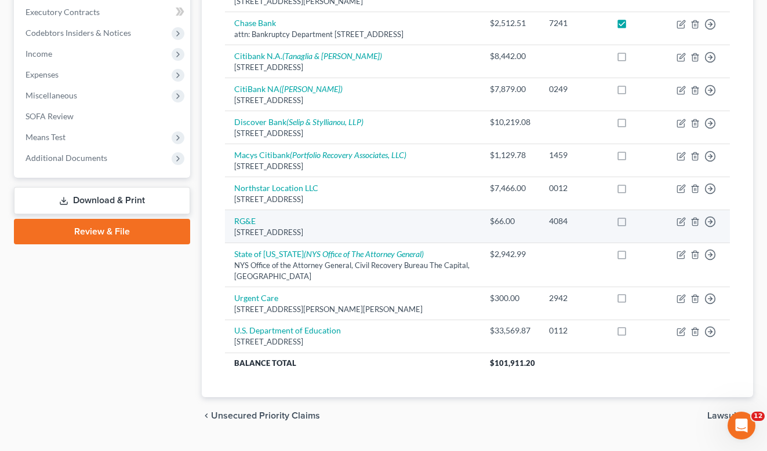
scroll to position [305, 0]
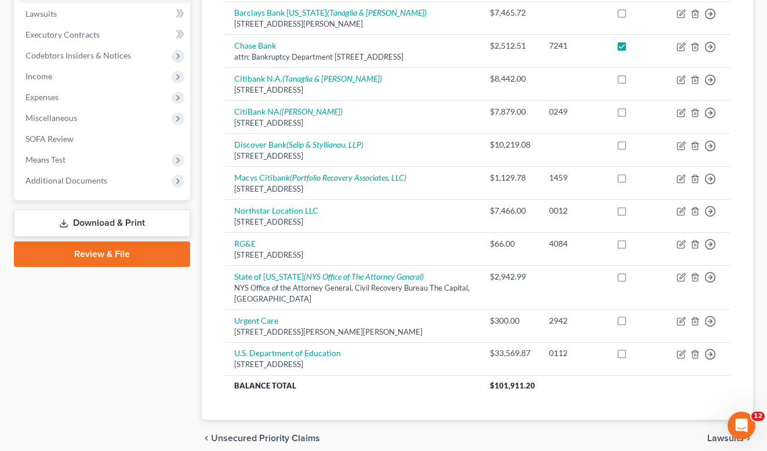
click at [100, 223] on link "Download & Print" at bounding box center [102, 223] width 176 height 27
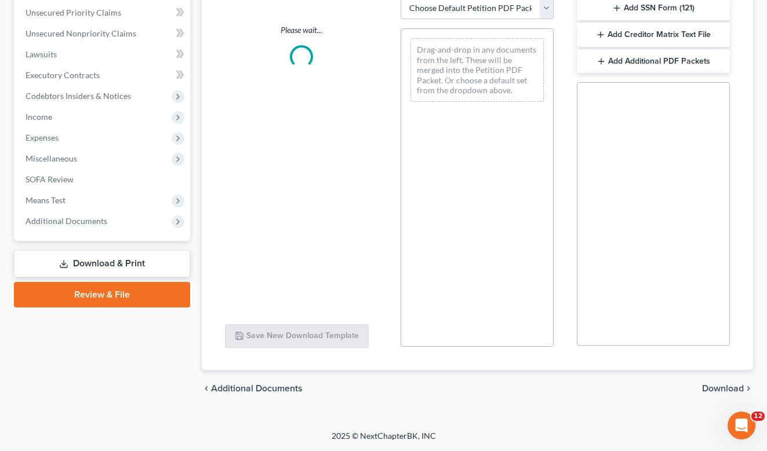
scroll to position [264, 0]
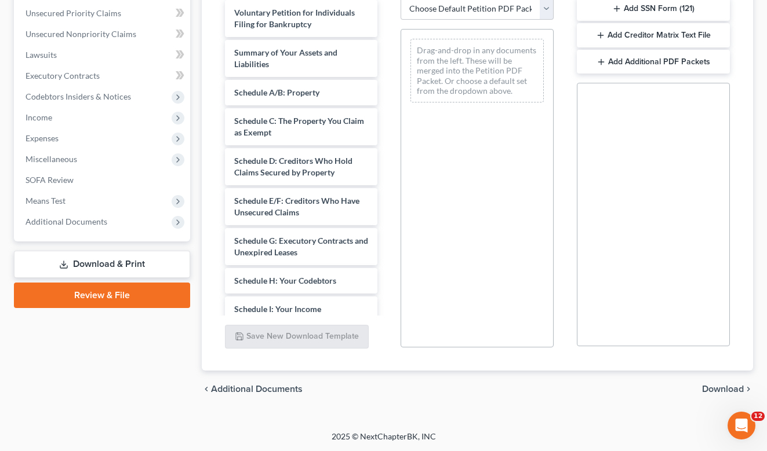
click at [55, 384] on div "Case Dashboard Payments Invoices Payments Payments Credit Report Client Profile" at bounding box center [102, 128] width 188 height 561
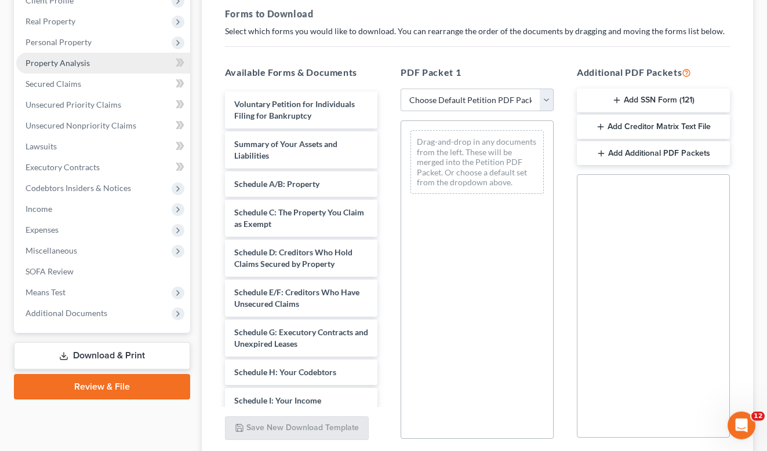
scroll to position [145, 0]
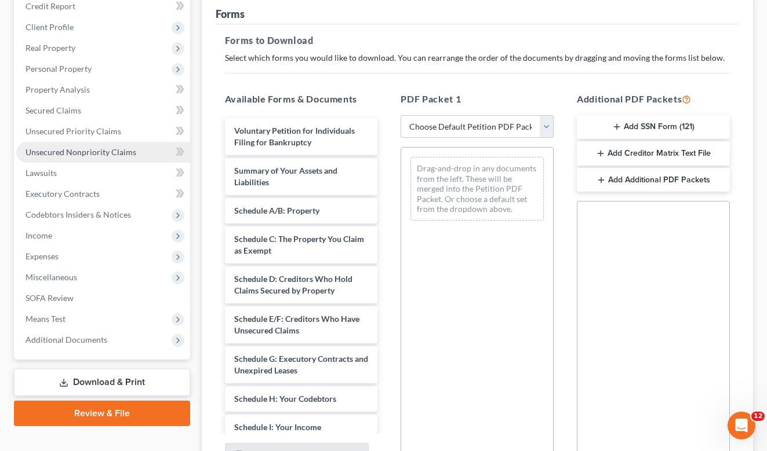
click at [62, 150] on span "Unsecured Nonpriority Claims" at bounding box center [80, 152] width 111 height 10
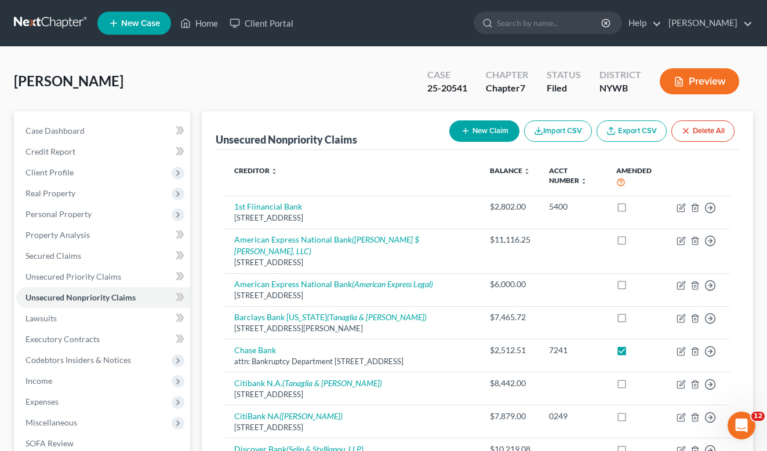
click at [703, 86] on button "Preview" at bounding box center [698, 81] width 79 height 26
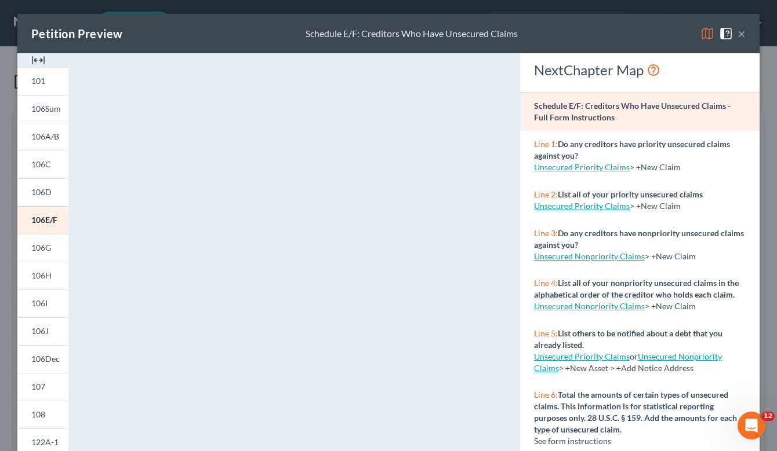
click at [719, 32] on img at bounding box center [726, 34] width 14 height 14
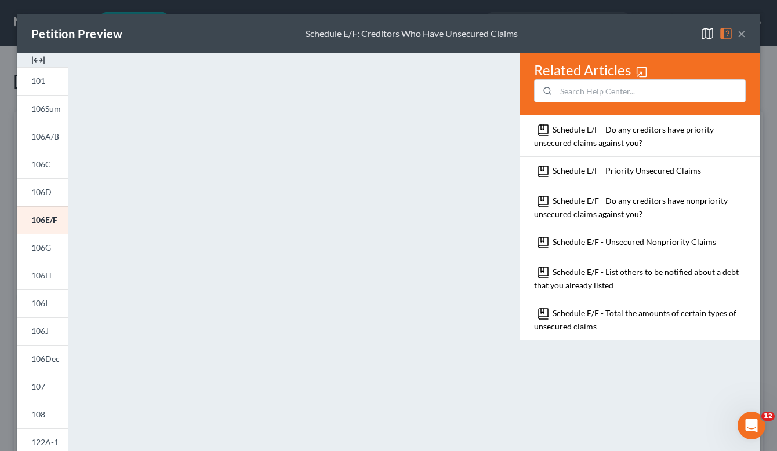
click at [737, 31] on button "×" at bounding box center [741, 34] width 8 height 14
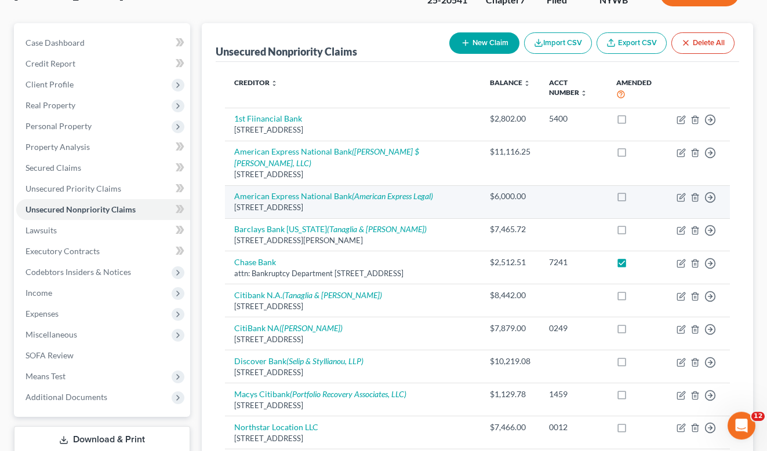
scroll to position [68, 0]
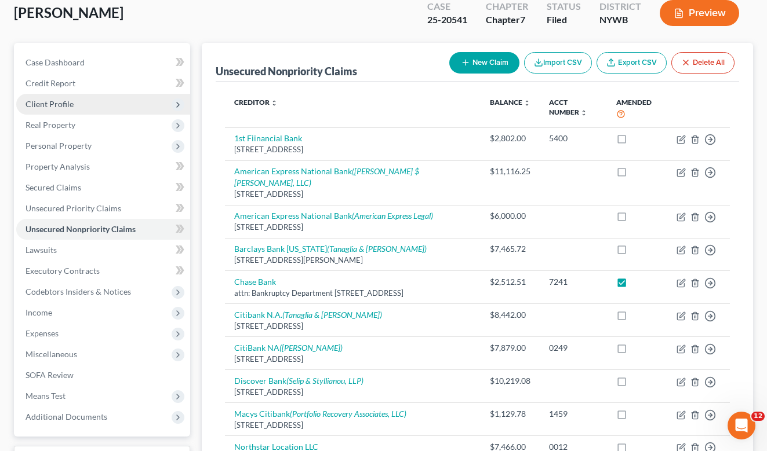
click at [67, 101] on span "Client Profile" at bounding box center [49, 104] width 48 height 10
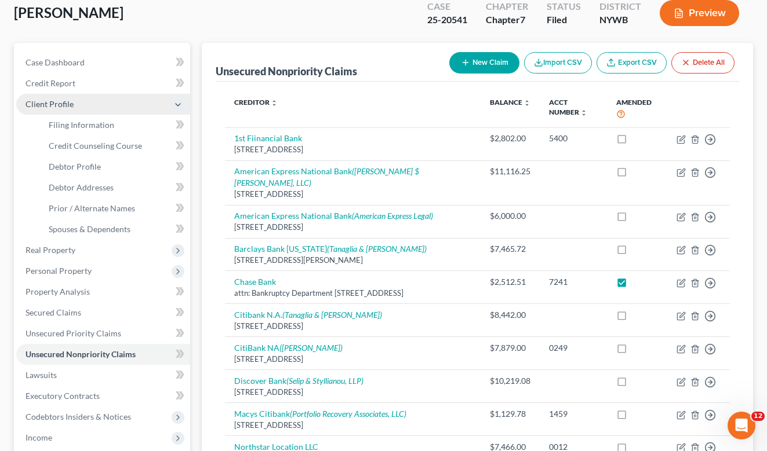
click at [67, 101] on span "Client Profile" at bounding box center [49, 104] width 48 height 10
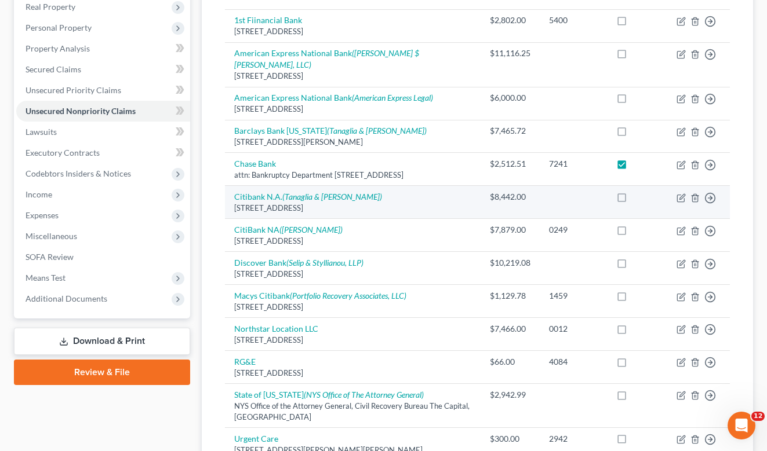
scroll to position [246, 0]
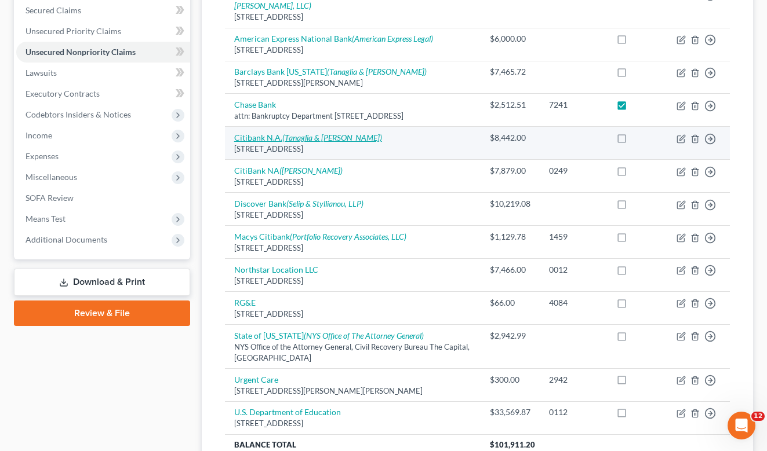
click at [313, 136] on icon "(Tanaglia & [PERSON_NAME])" at bounding box center [332, 138] width 100 height 10
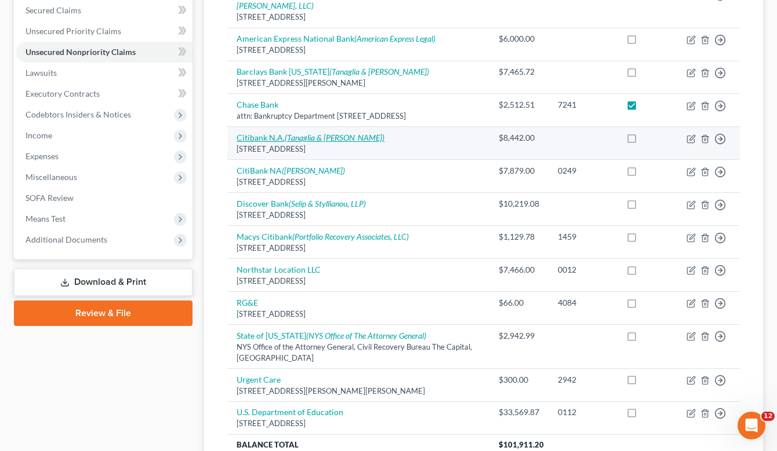
select select "43"
select select "2"
select select "0"
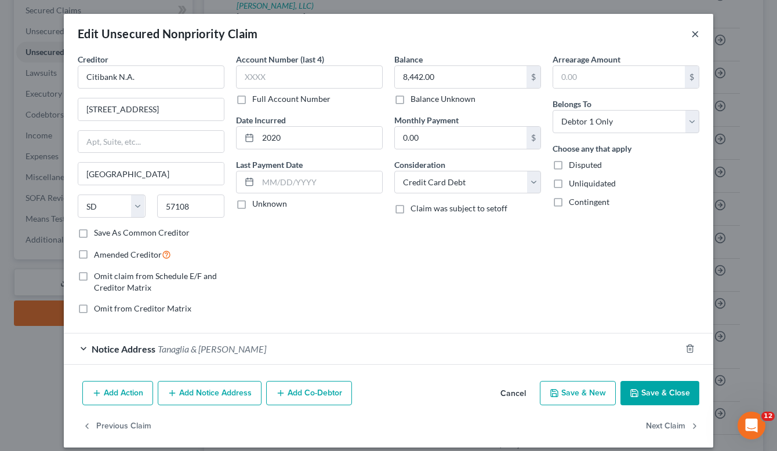
click at [691, 35] on button "×" at bounding box center [695, 34] width 8 height 14
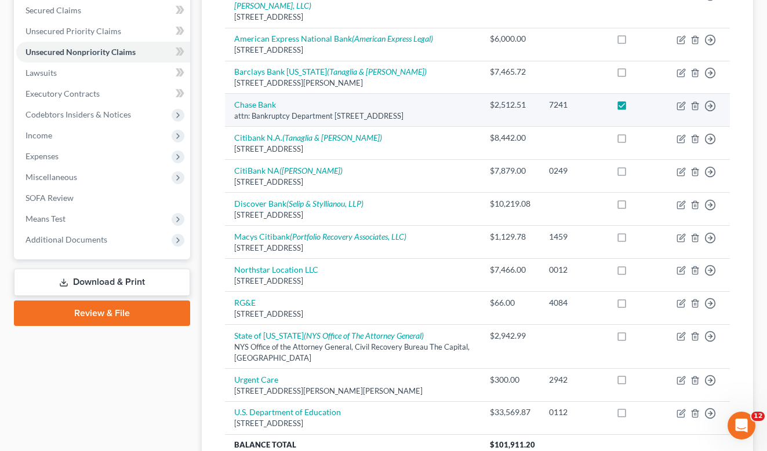
click at [358, 111] on div "attn: Bankruptcy Department [STREET_ADDRESS]" at bounding box center [352, 116] width 237 height 11
click at [261, 100] on link "Chase Bank" at bounding box center [255, 105] width 42 height 10
select select "7"
select select "2"
select select "0"
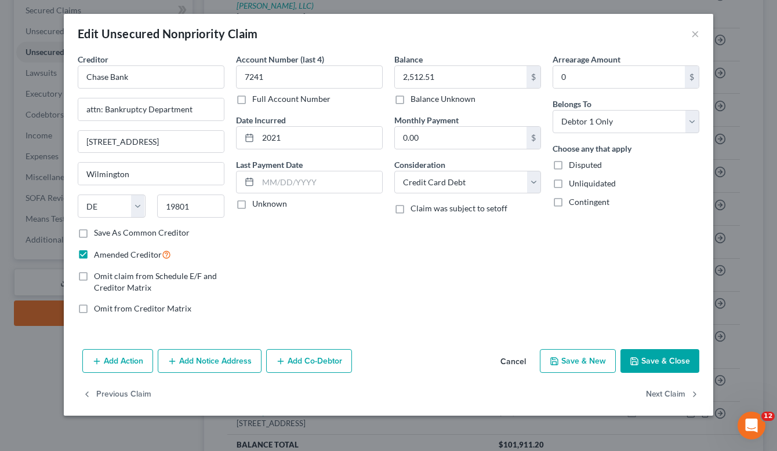
click at [665, 362] on button "Save & Close" at bounding box center [659, 361] width 79 height 24
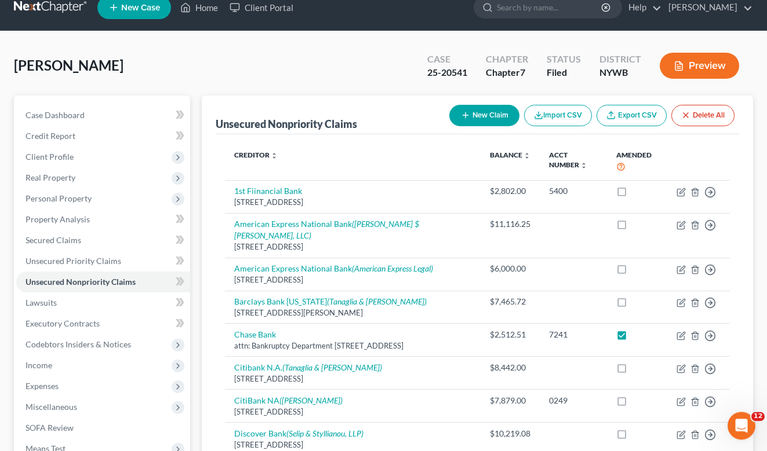
scroll to position [9, 0]
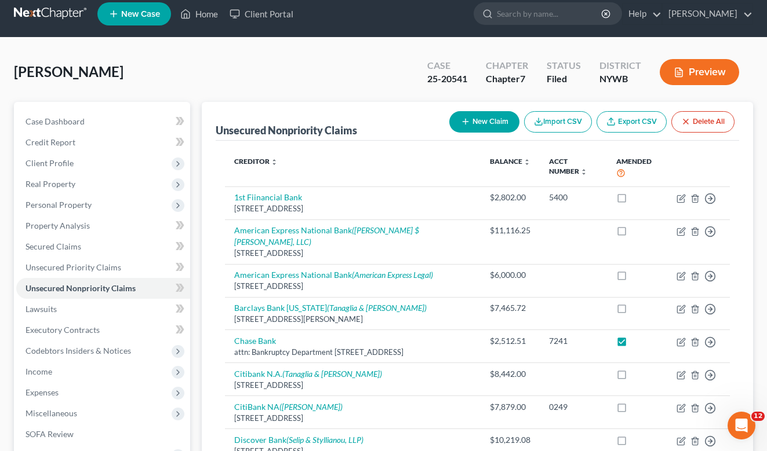
click at [694, 70] on button "Preview" at bounding box center [698, 72] width 79 height 26
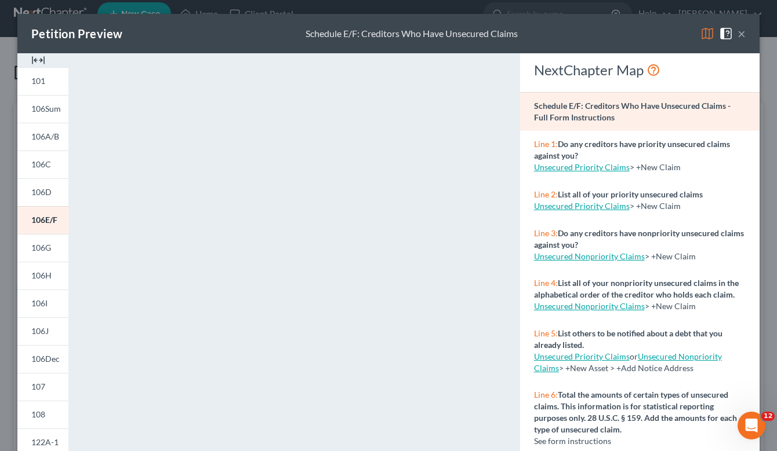
click at [737, 35] on button "×" at bounding box center [741, 34] width 8 height 14
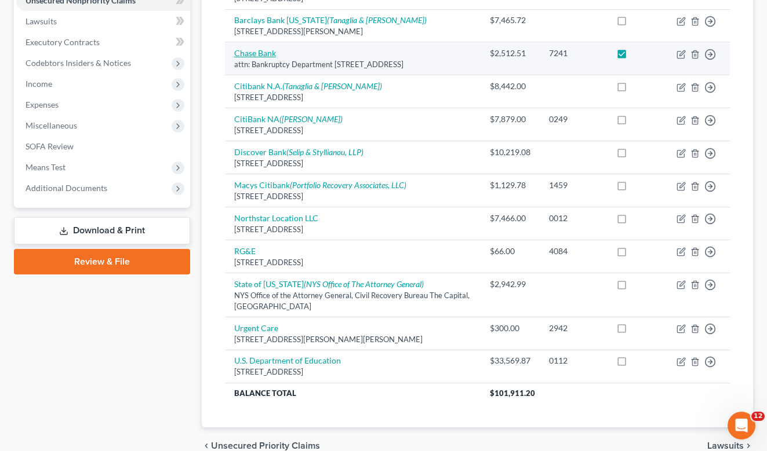
scroll to position [305, 0]
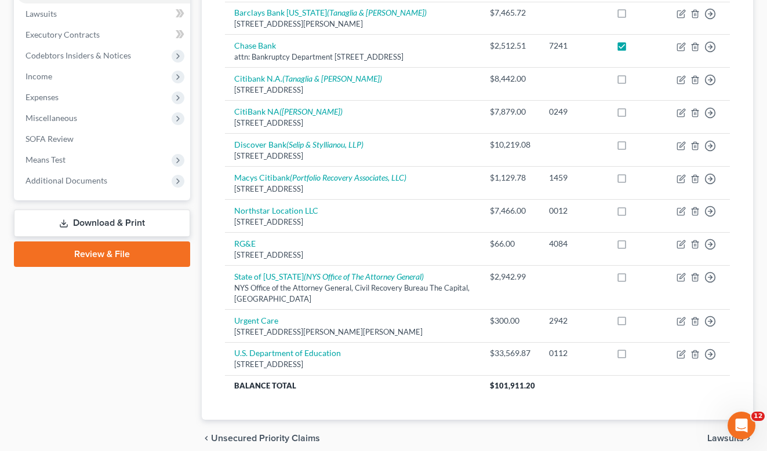
click at [111, 222] on link "Download & Print" at bounding box center [102, 223] width 176 height 27
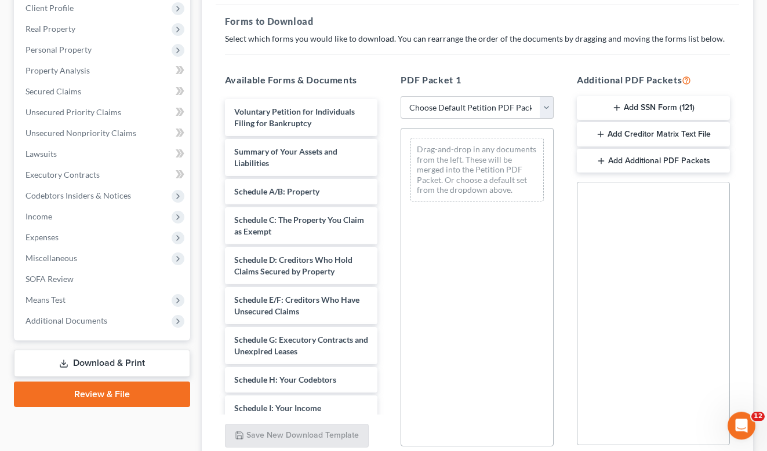
scroll to position [145, 0]
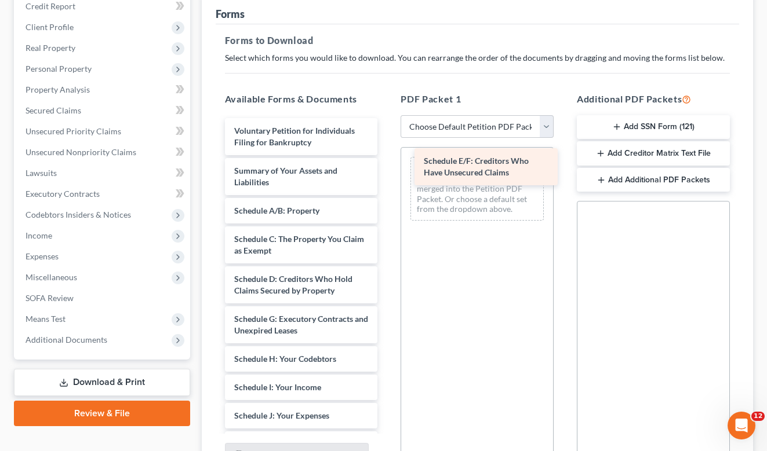
drag, startPoint x: 258, startPoint y: 333, endPoint x: 447, endPoint y: 176, distance: 245.2
click at [387, 176] on div "Schedule E/F: Creditors Who Have Unsecured Claims Voluntary Petition for Indivi…" at bounding box center [302, 427] width 172 height 619
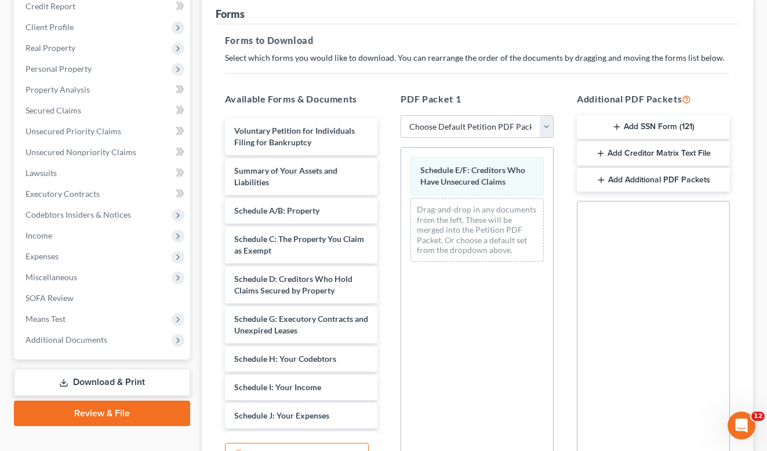
click at [450, 297] on div "Schedule E/F: Creditors Who Have Unsecured Claims Drag-and-drop in any document…" at bounding box center [476, 306] width 153 height 319
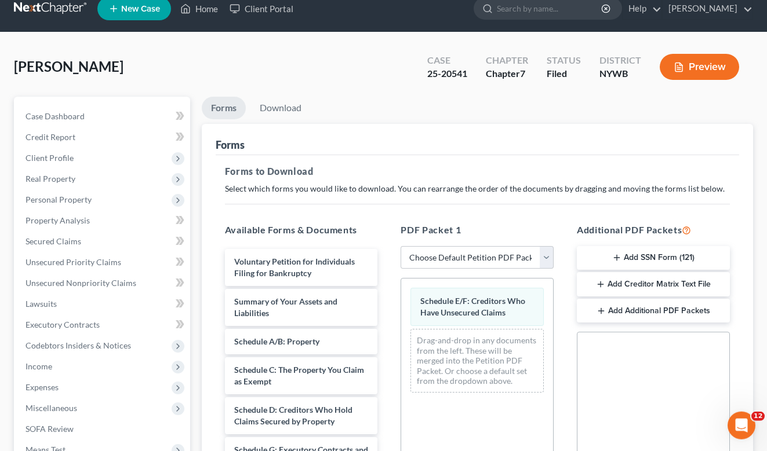
scroll to position [0, 0]
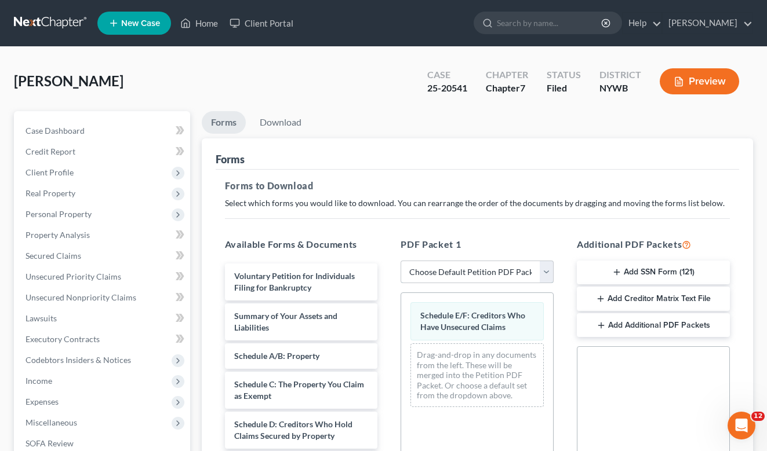
click at [400, 261] on select "Choose Default Petition PDF Packet Complete Bankruptcy Petition (all forms and …" at bounding box center [476, 272] width 153 height 23
click at [547, 275] on select "Choose Default Petition PDF Packet Complete Bankruptcy Petition (all forms and …" at bounding box center [476, 272] width 153 height 23
click at [201, 22] on link "Home" at bounding box center [198, 23] width 49 height 21
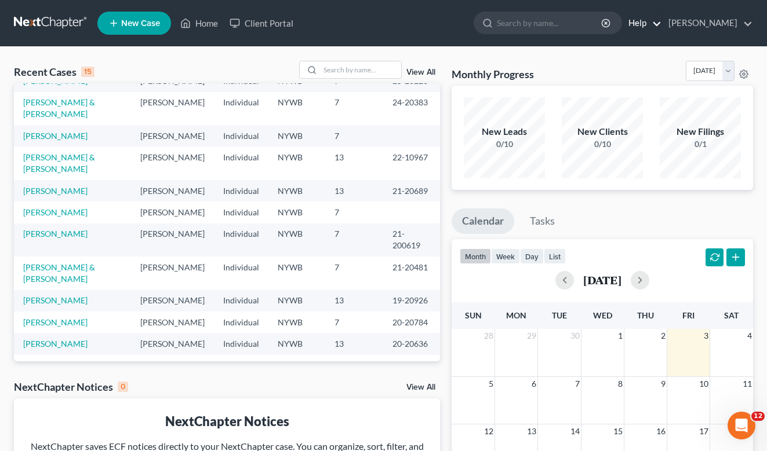
click at [635, 24] on link "Help" at bounding box center [641, 23] width 39 height 21
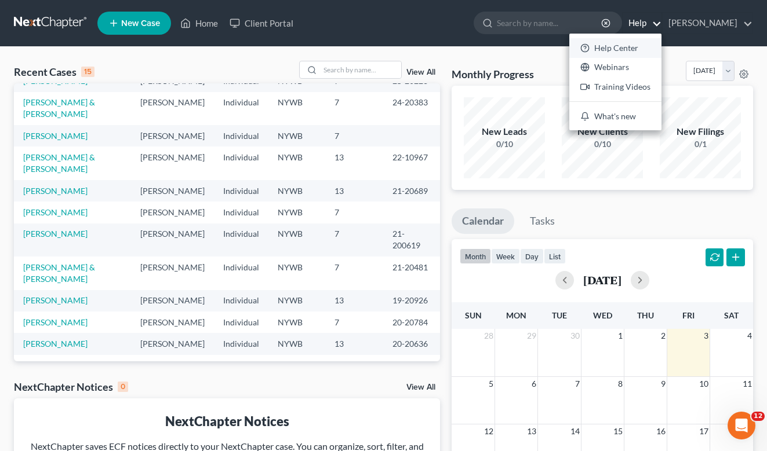
click at [621, 49] on link "Help Center" at bounding box center [615, 48] width 92 height 20
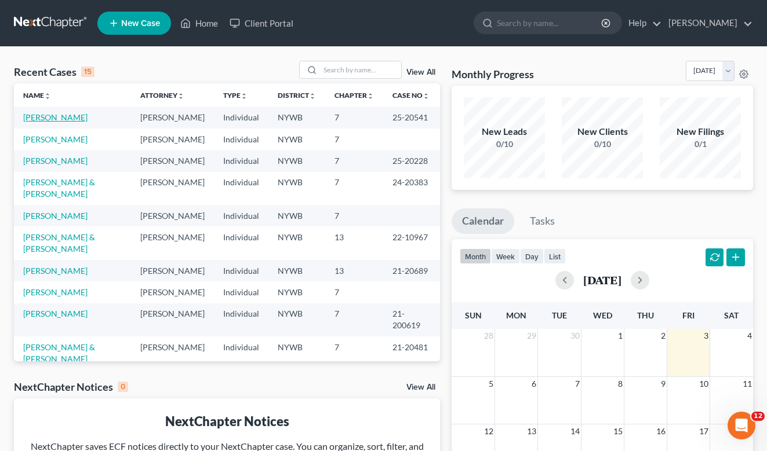
click at [69, 115] on link "[PERSON_NAME]" at bounding box center [55, 117] width 64 height 10
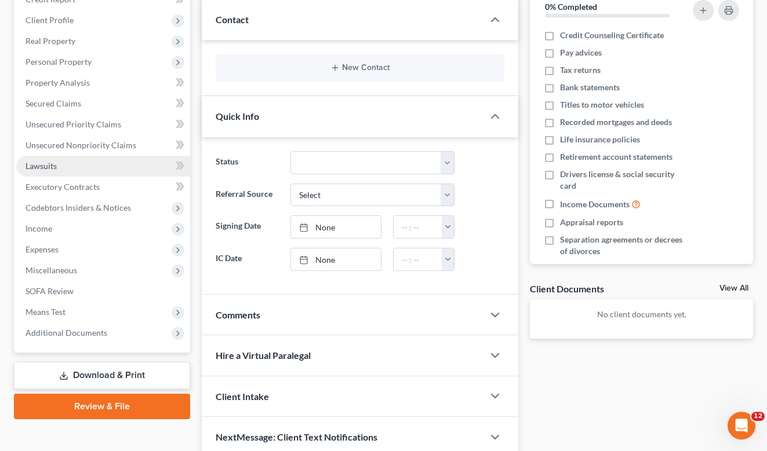
scroll to position [202, 0]
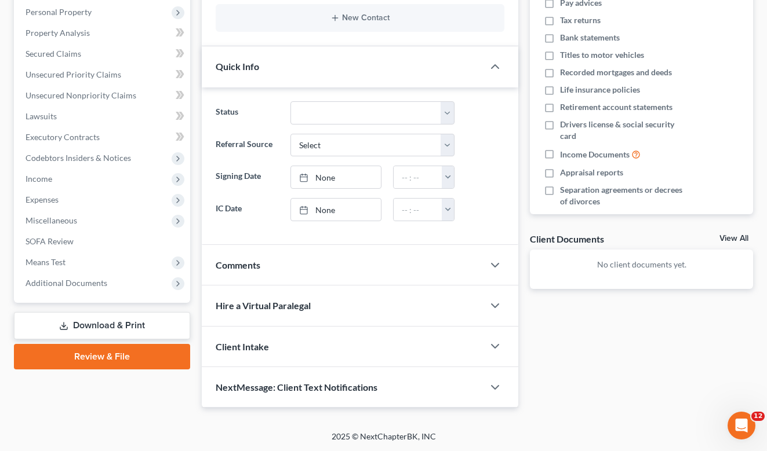
click at [121, 321] on link "Download & Print" at bounding box center [102, 325] width 176 height 27
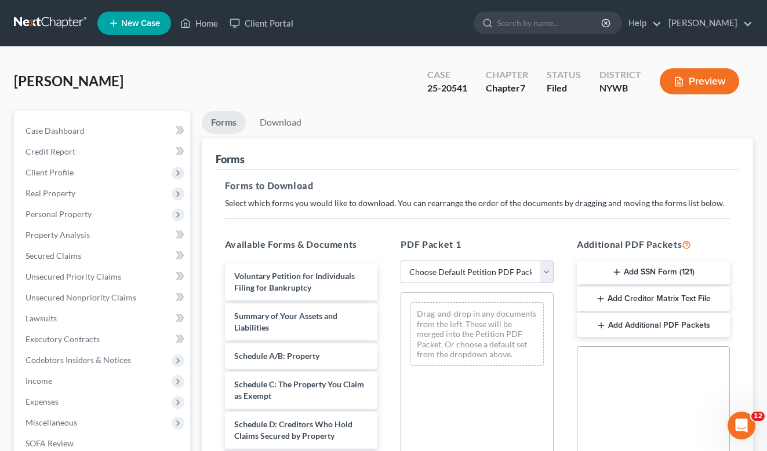
click at [400, 261] on select "Choose Default Petition PDF Packet Complete Bankruptcy Petition (all forms and …" at bounding box center [476, 272] width 153 height 23
select select "2"
click option "Amended Forms" at bounding box center [0, 0] width 0 height 0
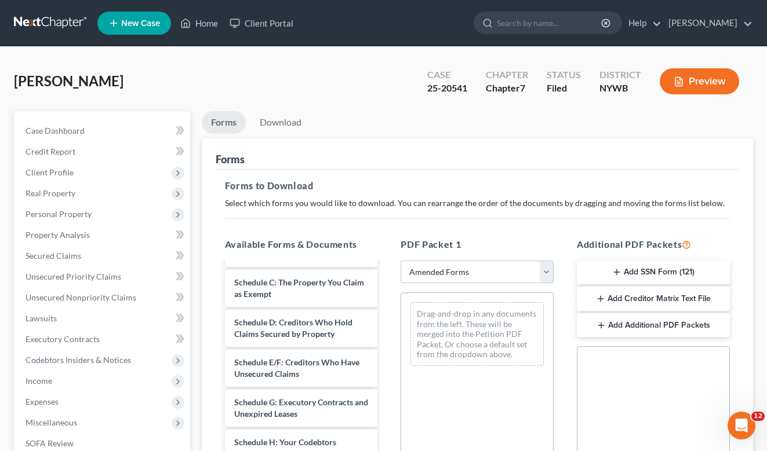
scroll to position [177, 0]
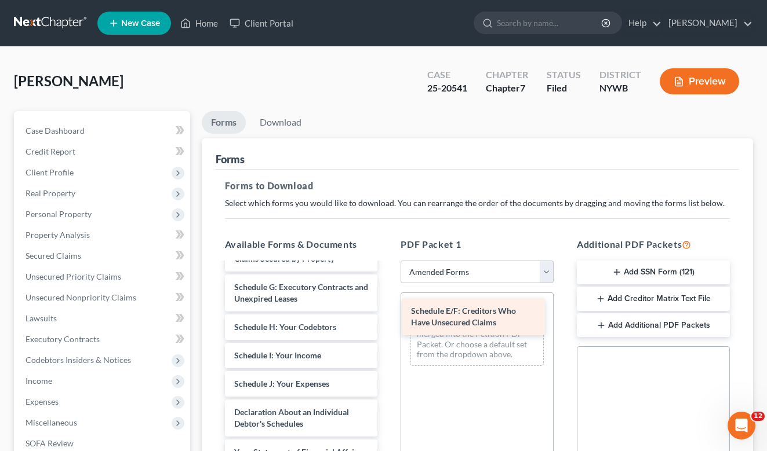
drag, startPoint x: 290, startPoint y: 289, endPoint x: 467, endPoint y: 314, distance: 179.0
click at [387, 314] on div "Schedule E/F: Creditors Who Have Unsecured Claims Voluntary Petition for Indivi…" at bounding box center [302, 395] width 172 height 619
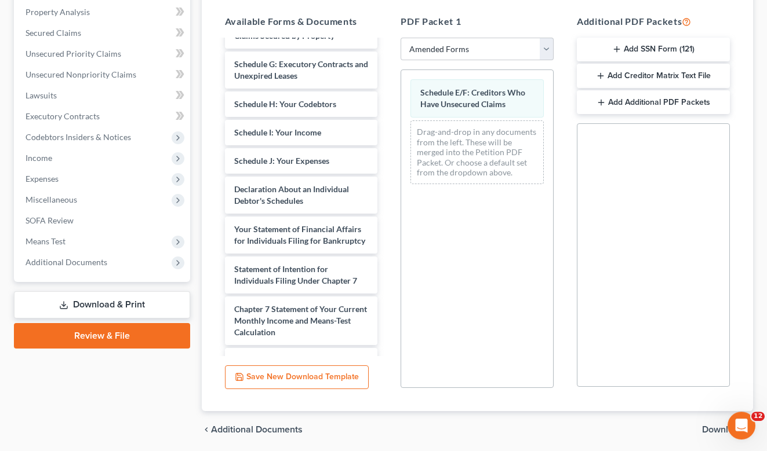
scroll to position [264, 0]
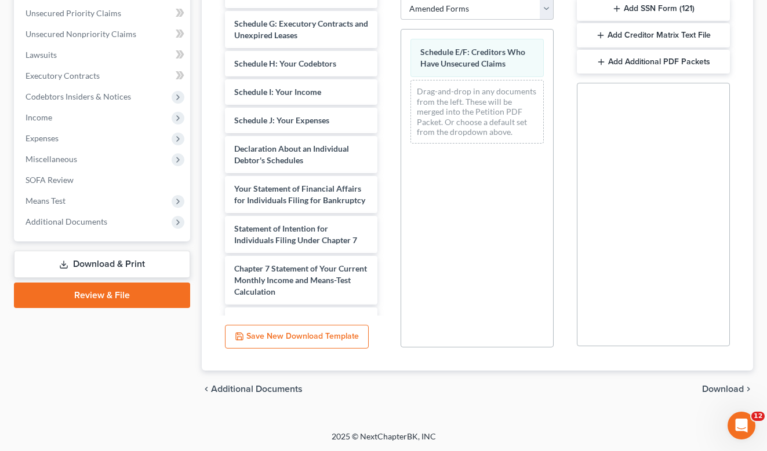
click at [107, 264] on link "Download & Print" at bounding box center [102, 264] width 176 height 27
click at [103, 264] on link "Download & Print" at bounding box center [102, 264] width 176 height 27
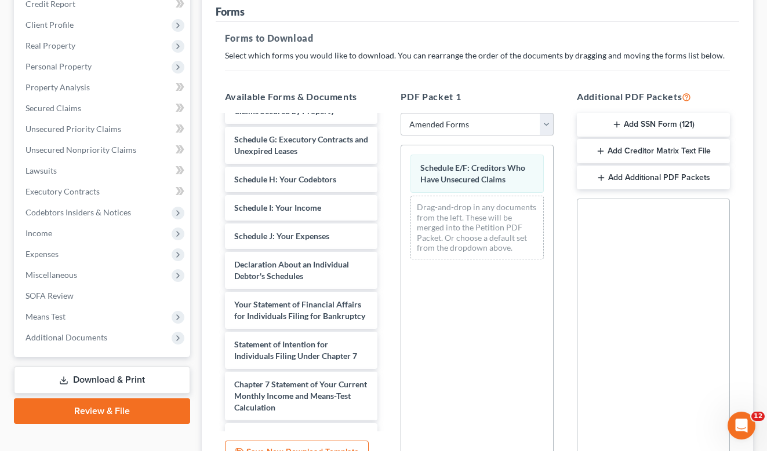
scroll to position [145, 0]
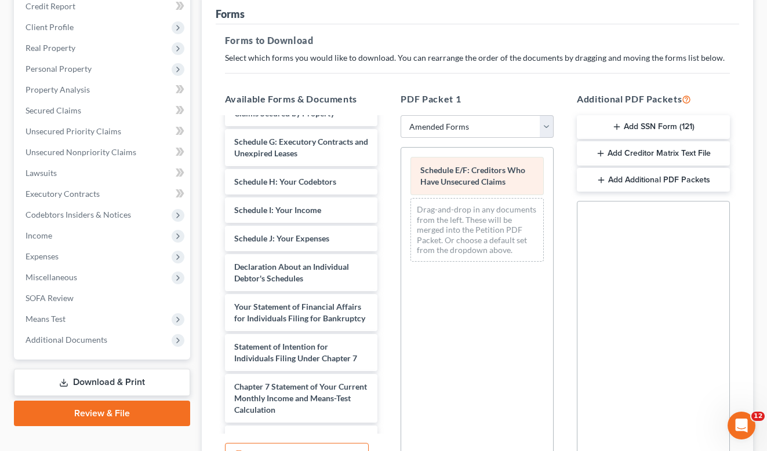
click at [472, 180] on span "Schedule E/F: Creditors Who Have Unsecured Claims" at bounding box center [472, 175] width 105 height 21
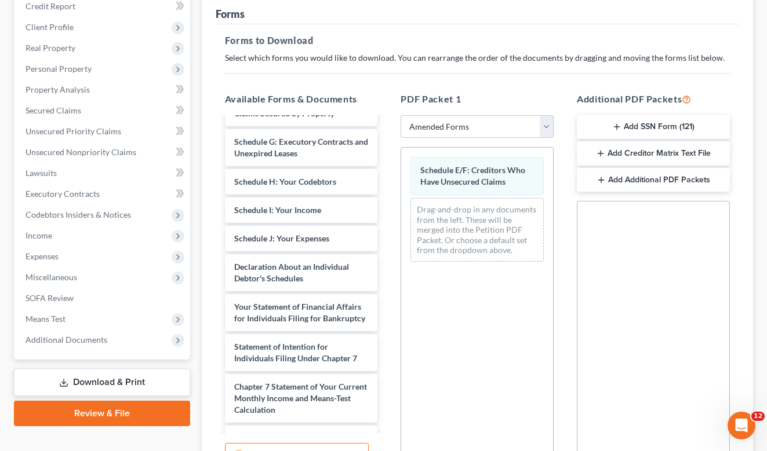
click at [462, 224] on div "Drag-and-drop in any documents from the left. These will be merged into the Pet…" at bounding box center [476, 230] width 133 height 64
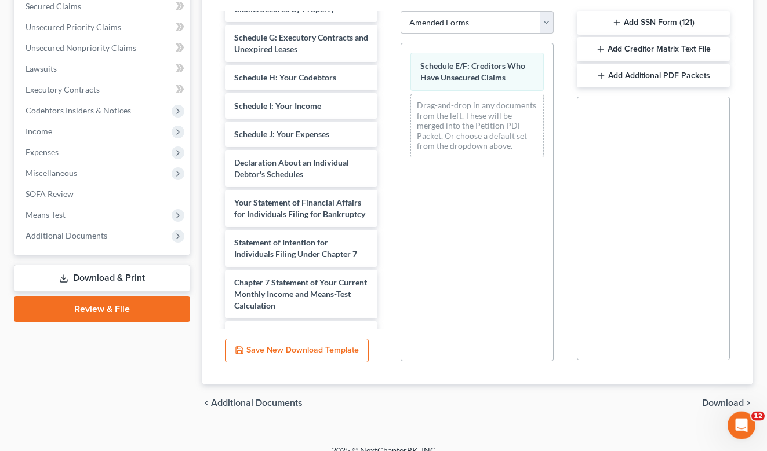
scroll to position [264, 0]
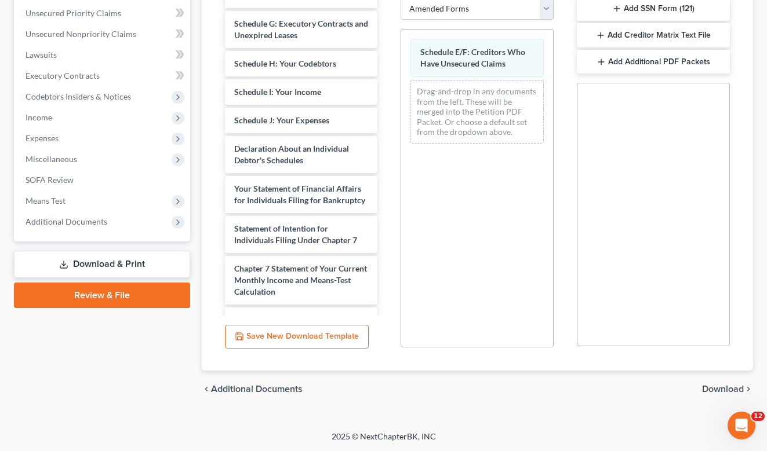
click at [717, 390] on span "Download" at bounding box center [723, 389] width 42 height 9
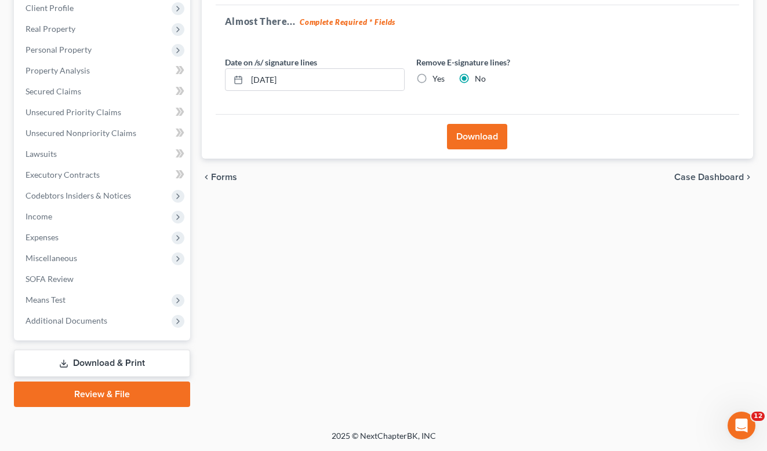
scroll to position [163, 0]
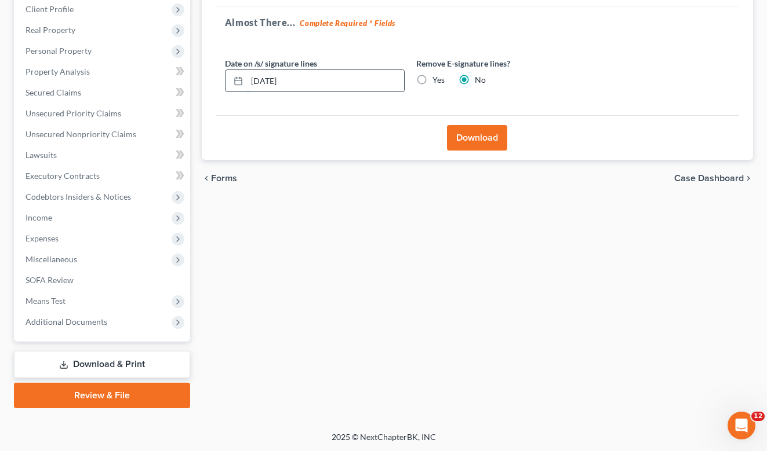
click at [268, 82] on input "[DATE]" at bounding box center [325, 81] width 157 height 22
type input "[DATE]"
click at [480, 132] on button "Download" at bounding box center [477, 137] width 60 height 25
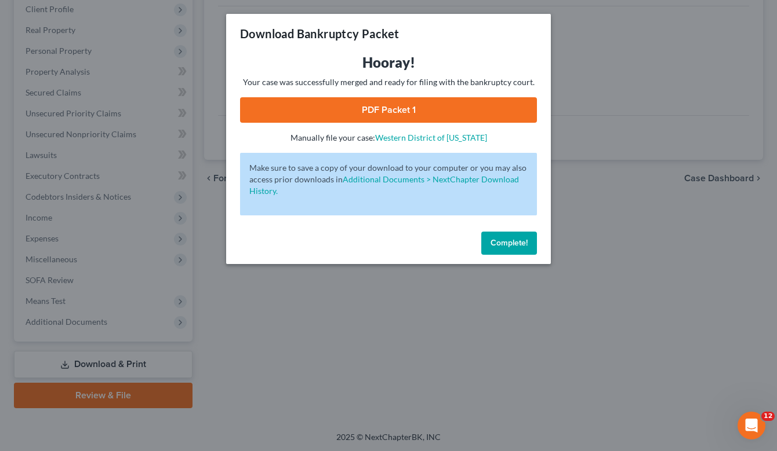
click at [500, 245] on span "Complete!" at bounding box center [508, 243] width 37 height 10
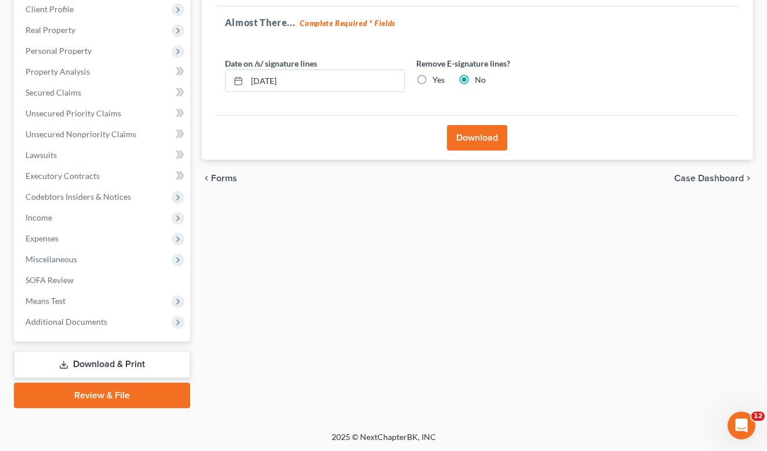
click at [85, 360] on link "Download & Print" at bounding box center [102, 364] width 176 height 27
click at [496, 133] on button "Download" at bounding box center [477, 137] width 60 height 25
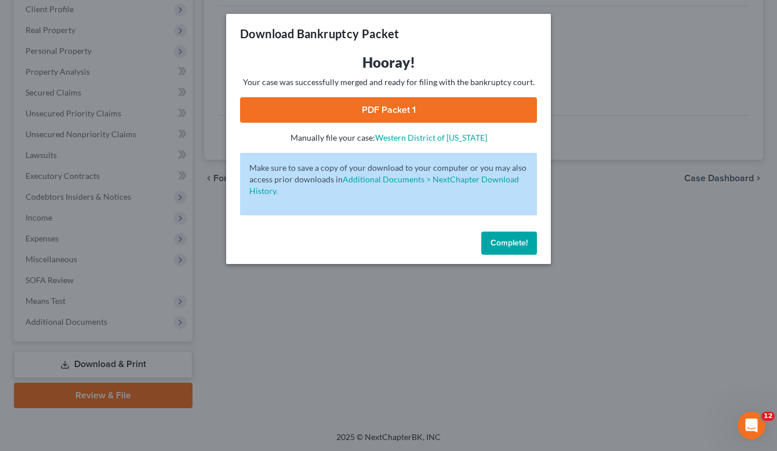
click at [500, 246] on span "Complete!" at bounding box center [508, 243] width 37 height 10
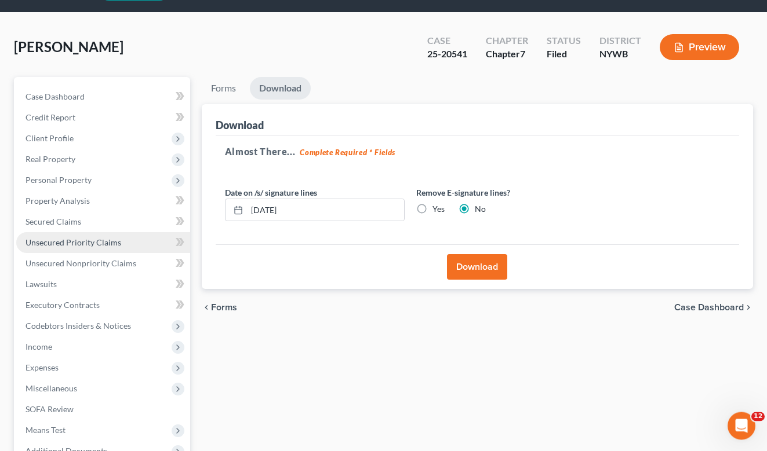
scroll to position [0, 0]
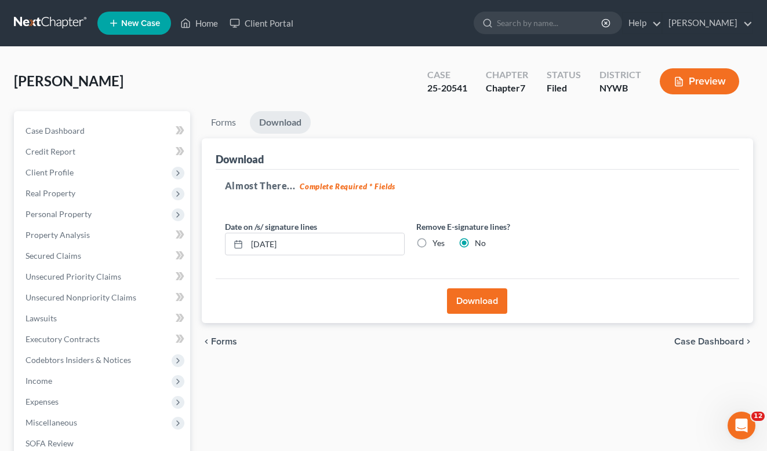
click at [687, 342] on span "Case Dashboard" at bounding box center [709, 341] width 70 height 9
select select "2"
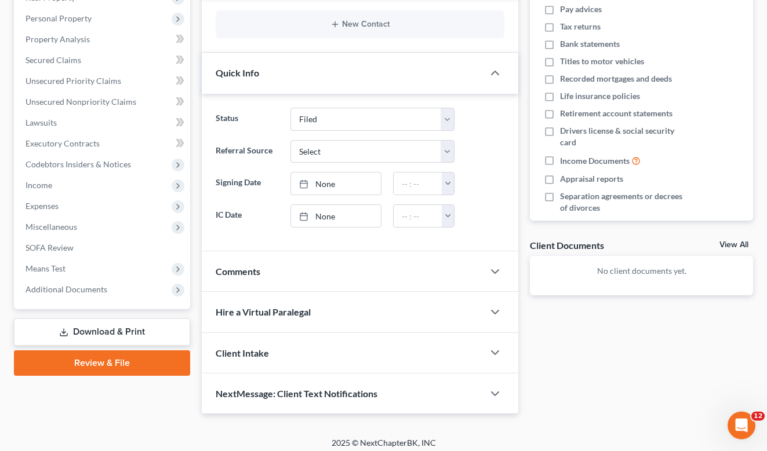
scroll to position [202, 0]
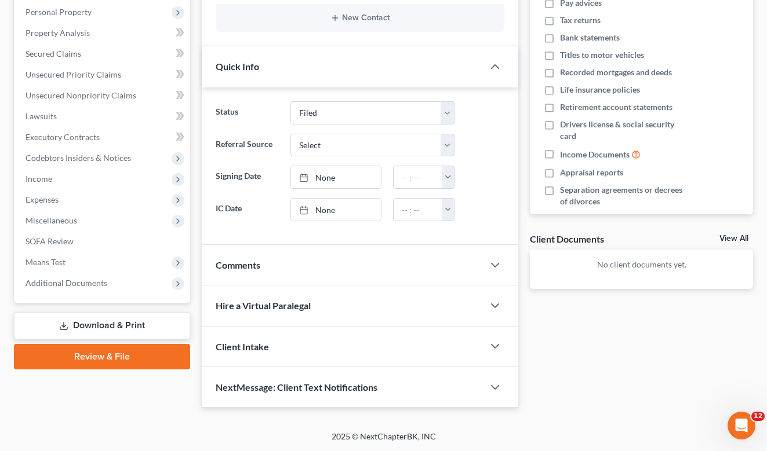
click at [121, 322] on link "Download & Print" at bounding box center [102, 325] width 176 height 27
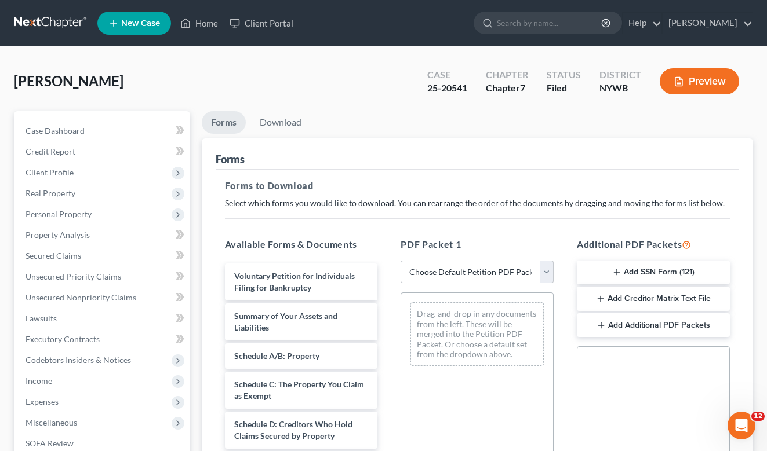
click at [701, 76] on button "Preview" at bounding box center [698, 81] width 79 height 26
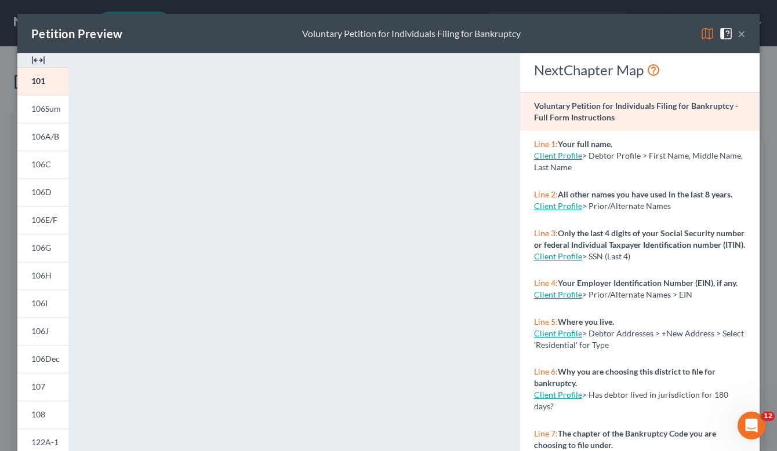
click at [737, 32] on button "×" at bounding box center [741, 34] width 8 height 14
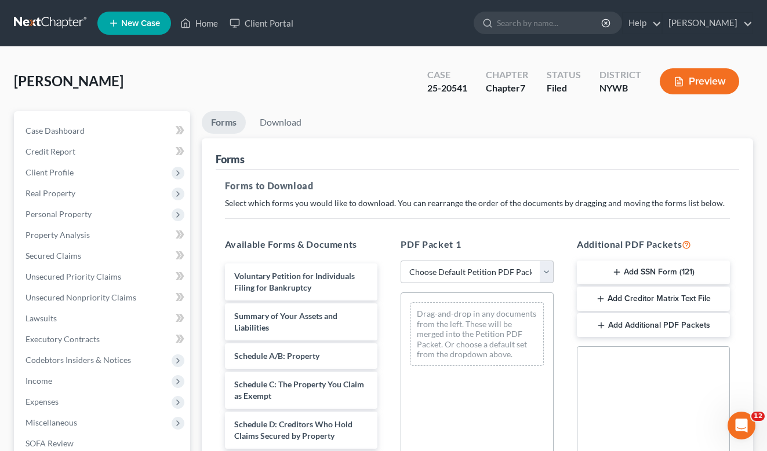
click at [218, 123] on link "Forms" at bounding box center [224, 122] width 44 height 23
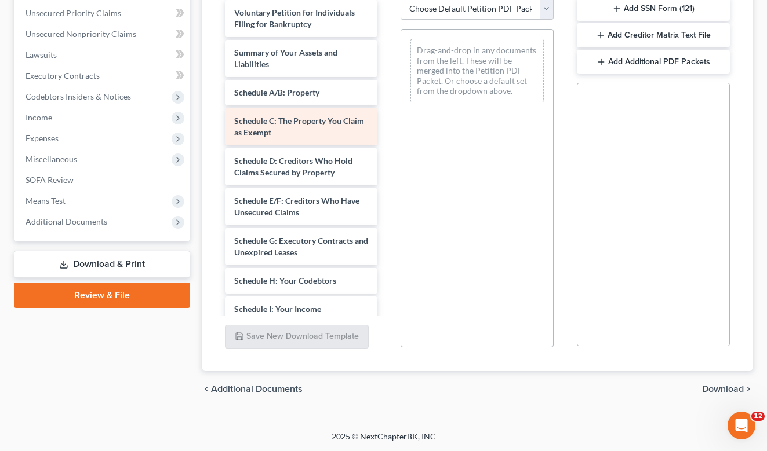
scroll to position [205, 0]
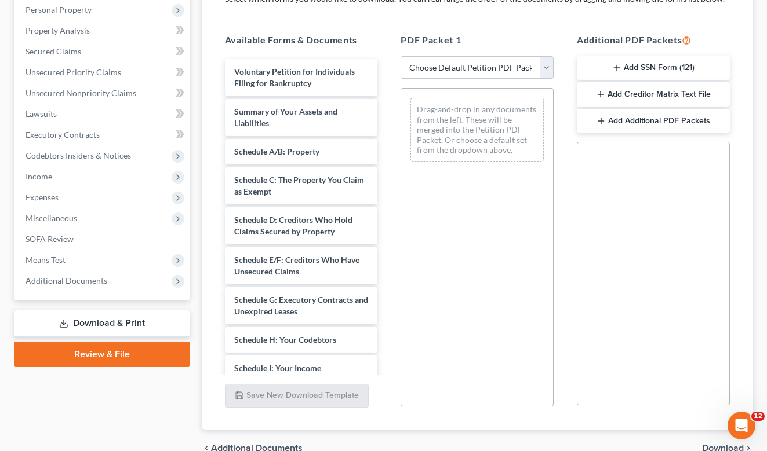
click at [400, 56] on select "Choose Default Petition PDF Packet Complete Bankruptcy Petition (all forms and …" at bounding box center [476, 67] width 153 height 23
select select "2"
click option "Amended Forms" at bounding box center [0, 0] width 0 height 0
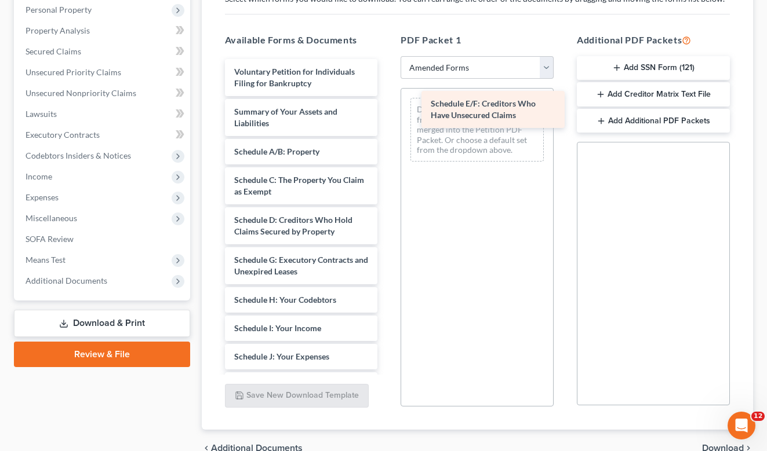
drag, startPoint x: 272, startPoint y: 262, endPoint x: 463, endPoint y: 104, distance: 247.8
click at [387, 105] on div "Schedule E/F: Creditors Who Have Unsecured Claims Voluntary Petition for Indivi…" at bounding box center [302, 368] width 172 height 619
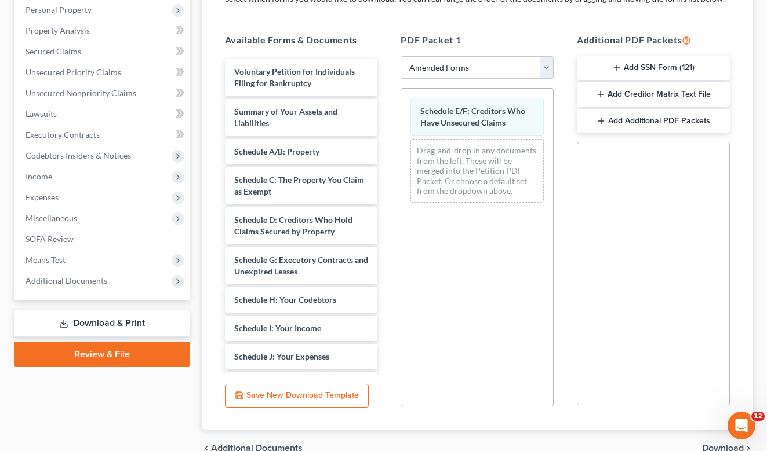
scroll to position [264, 0]
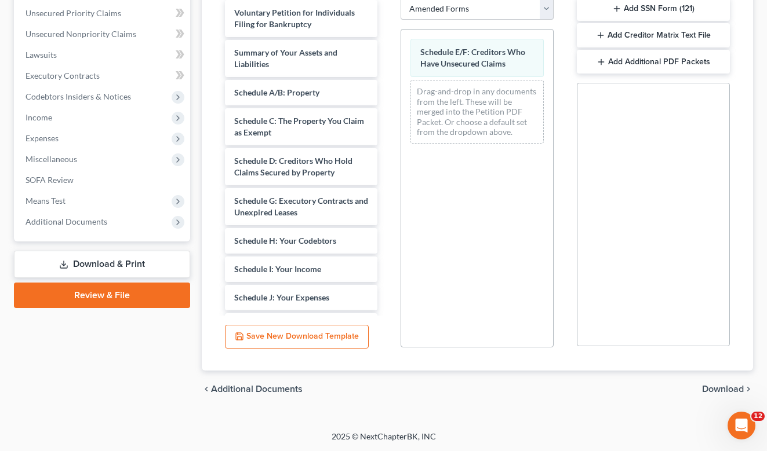
click at [723, 388] on span "Download" at bounding box center [723, 389] width 42 height 9
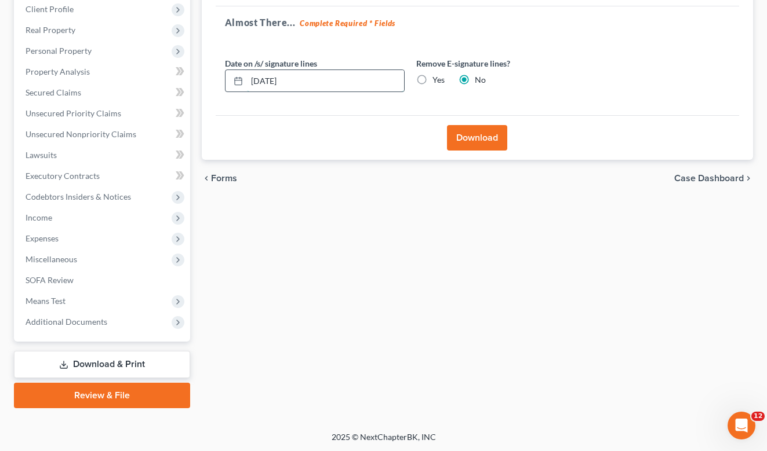
click at [272, 80] on input "[DATE]" at bounding box center [325, 81] width 157 height 22
type input "[DATE]"
click at [475, 135] on button "Download" at bounding box center [477, 137] width 60 height 25
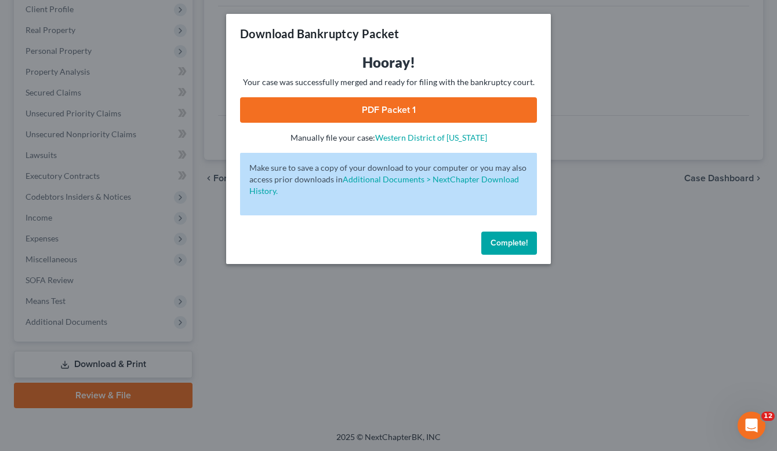
click at [508, 236] on button "Complete!" at bounding box center [509, 243] width 56 height 23
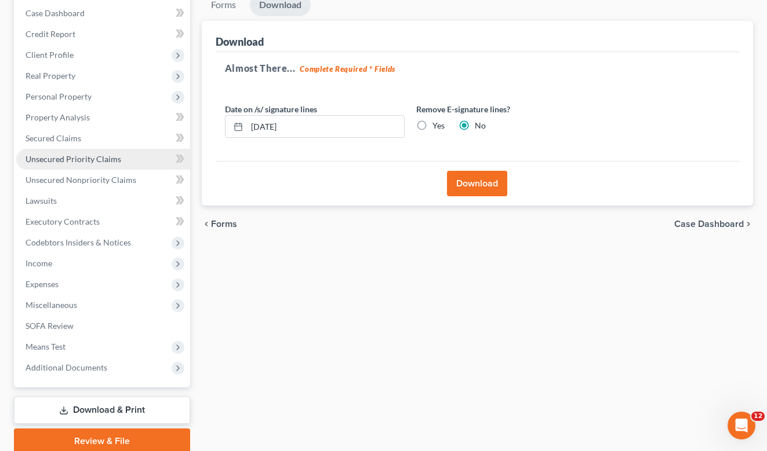
scroll to position [104, 0]
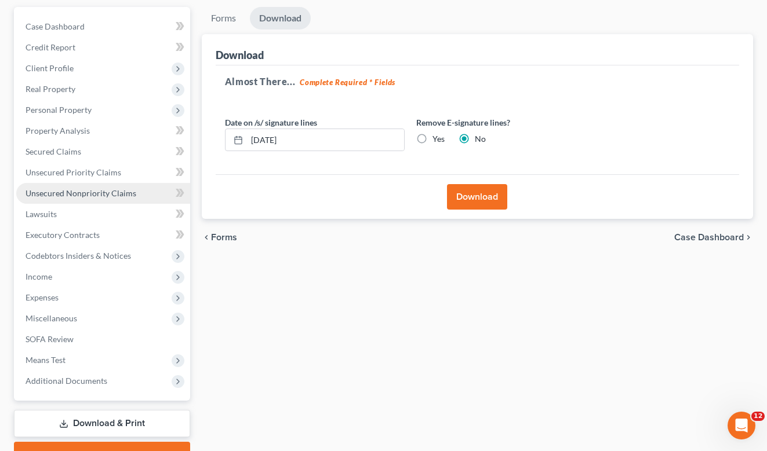
click at [82, 191] on span "Unsecured Nonpriority Claims" at bounding box center [80, 193] width 111 height 10
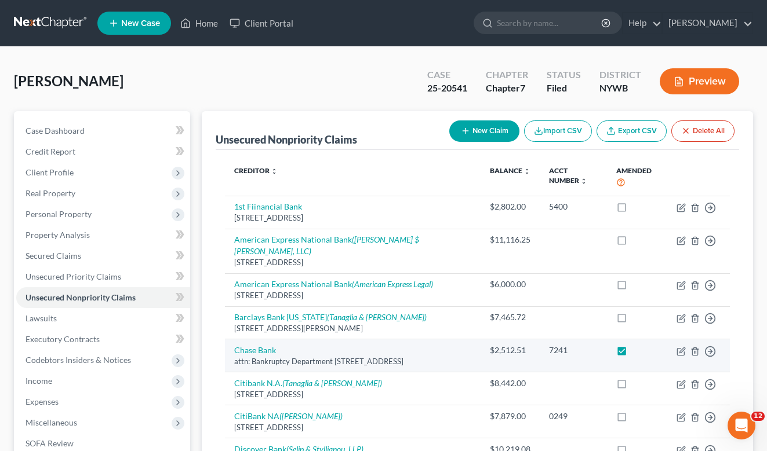
click at [632, 354] on label at bounding box center [632, 354] width 0 height 0
click at [637, 345] on input "checkbox" at bounding box center [641, 349] width 8 height 8
checkbox input "false"
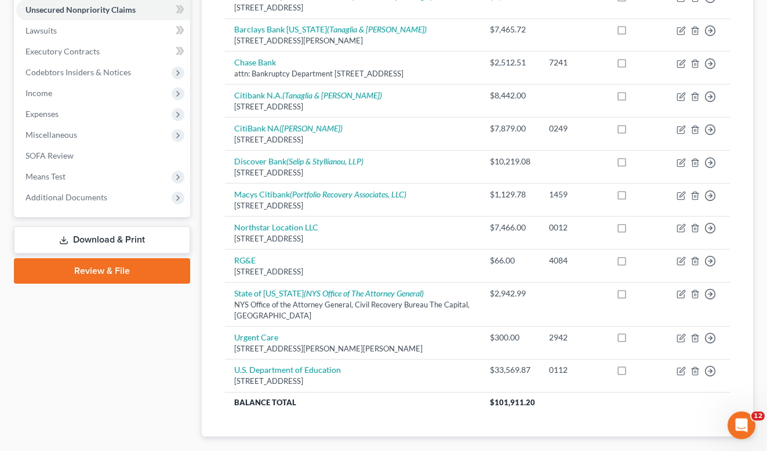
scroll to position [296, 0]
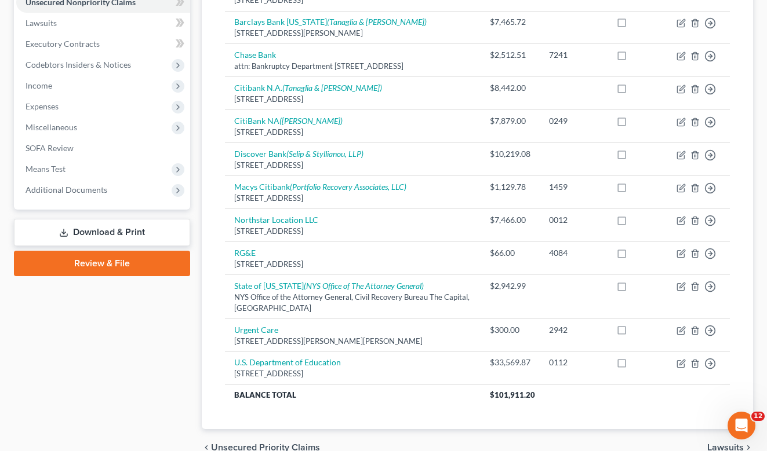
click at [117, 234] on link "Download & Print" at bounding box center [102, 232] width 176 height 27
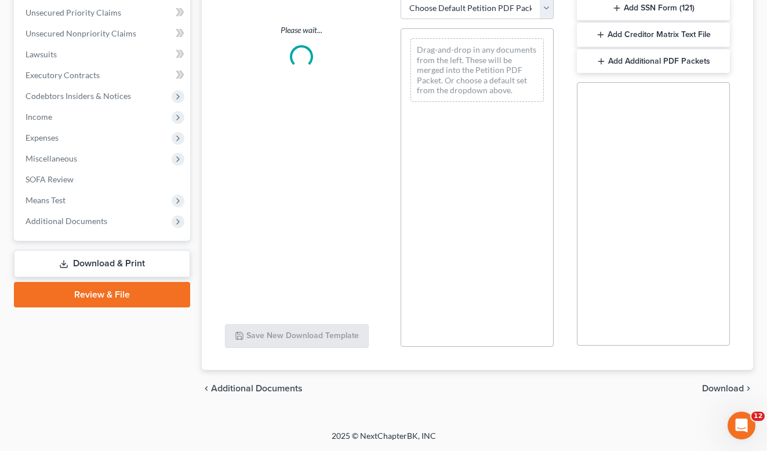
scroll to position [264, 0]
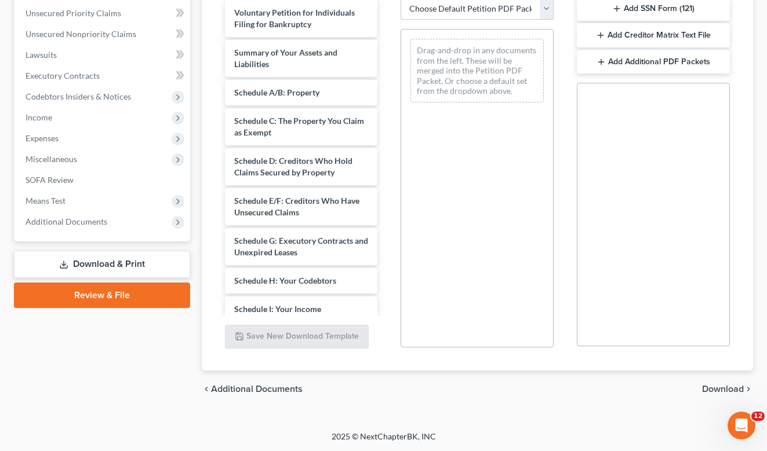
click at [400, 0] on select "Choose Default Petition PDF Packet Complete Bankruptcy Petition (all forms and …" at bounding box center [476, 8] width 153 height 23
select select "2"
click option "Amended Forms" at bounding box center [0, 0] width 0 height 0
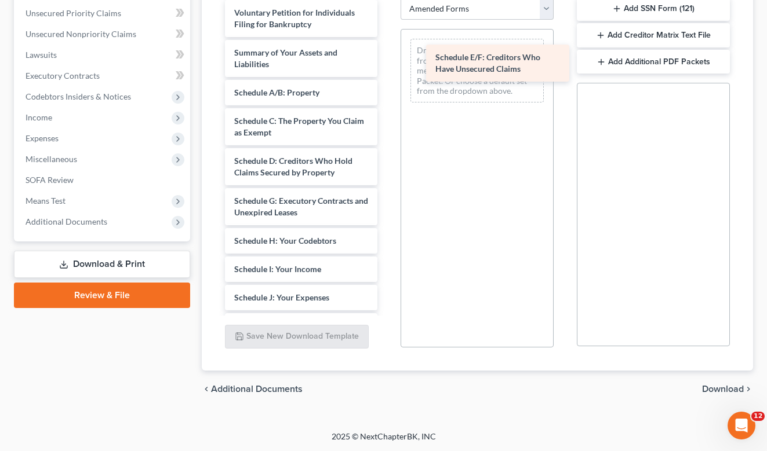
drag, startPoint x: 264, startPoint y: 202, endPoint x: 457, endPoint y: 54, distance: 243.1
click at [387, 54] on div "Schedule E/F: Creditors Who Have Unsecured Claims Voluntary Petition for Indivi…" at bounding box center [302, 309] width 172 height 619
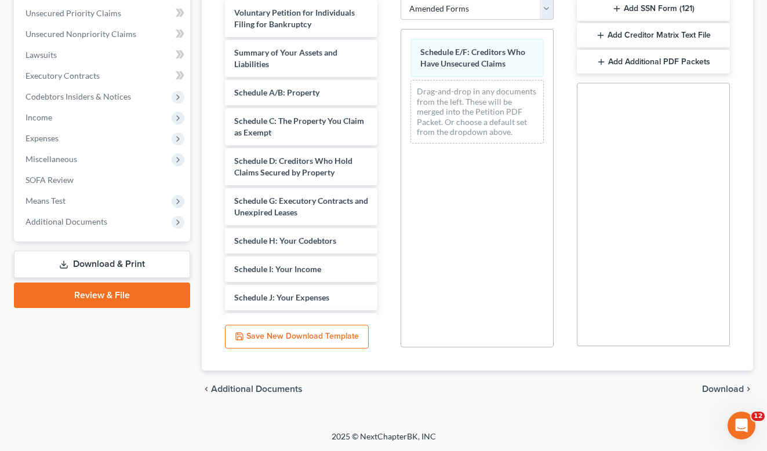
click at [721, 391] on span "Download" at bounding box center [723, 389] width 42 height 9
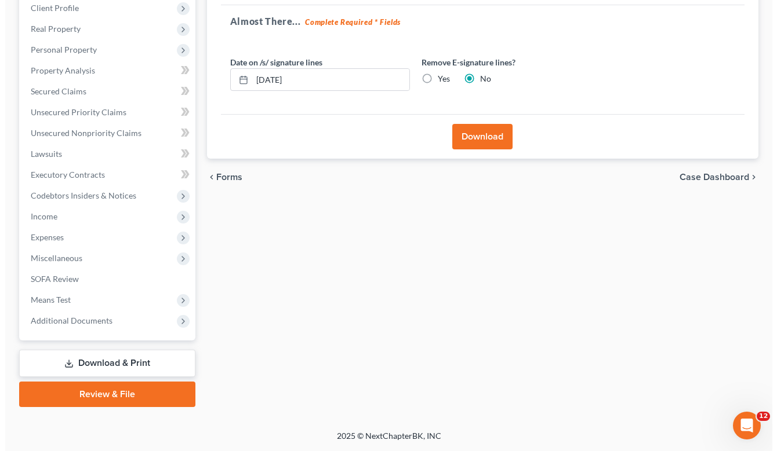
scroll to position [163, 0]
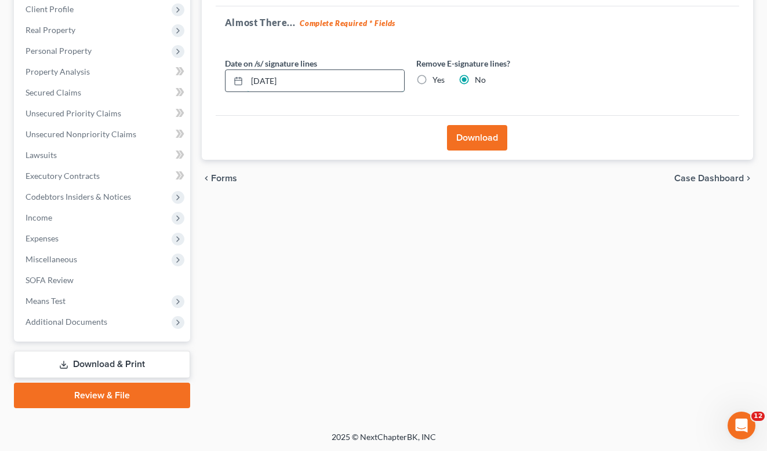
click at [268, 75] on input "[DATE]" at bounding box center [325, 81] width 157 height 22
type input "[DATE]"
click at [471, 129] on button "Download" at bounding box center [477, 137] width 60 height 25
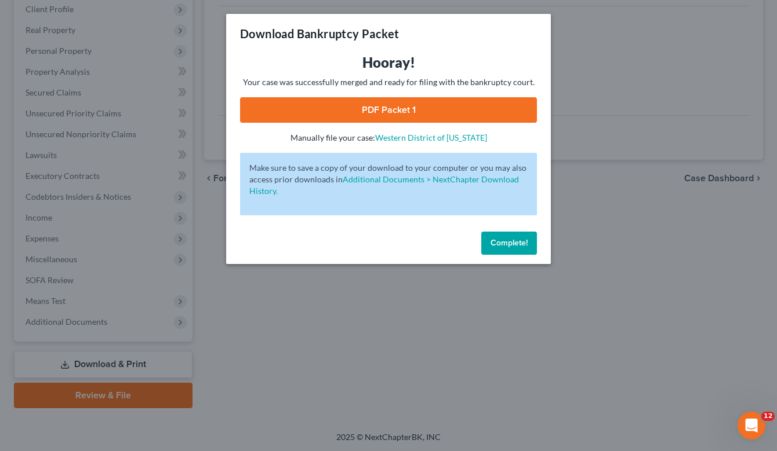
click at [413, 109] on link "PDF Packet 1" at bounding box center [388, 109] width 297 height 25
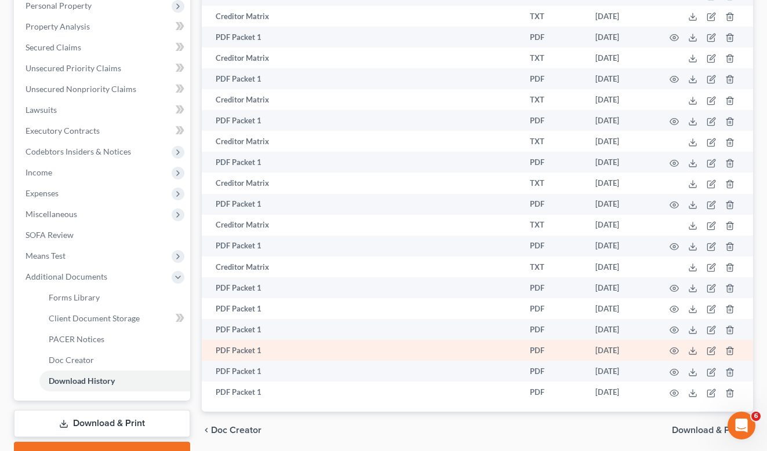
scroll to position [268, 0]
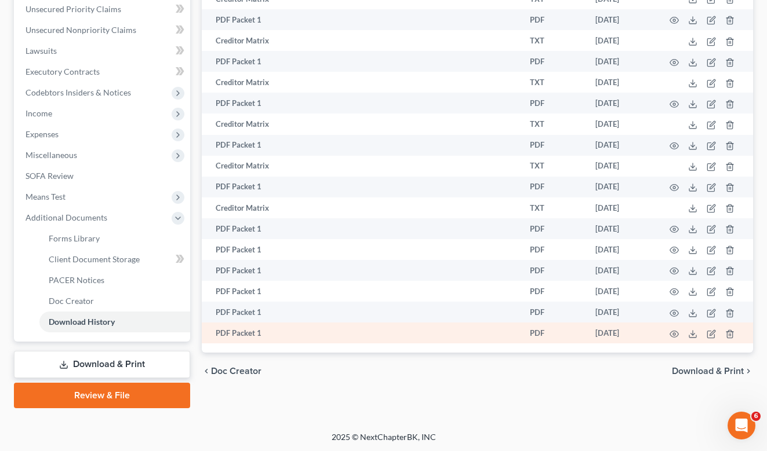
click at [237, 341] on td "PDF Packet 1" at bounding box center [329, 333] width 255 height 21
click at [271, 329] on td "PDF Packet 1" at bounding box center [329, 333] width 255 height 21
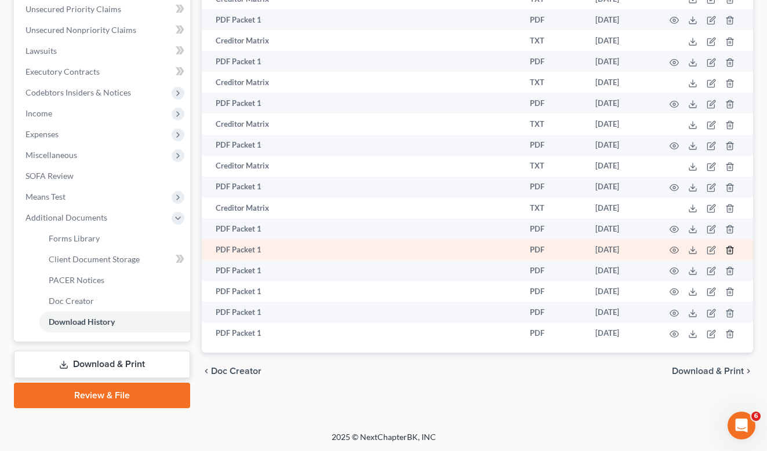
click at [731, 254] on icon "button" at bounding box center [729, 250] width 9 height 9
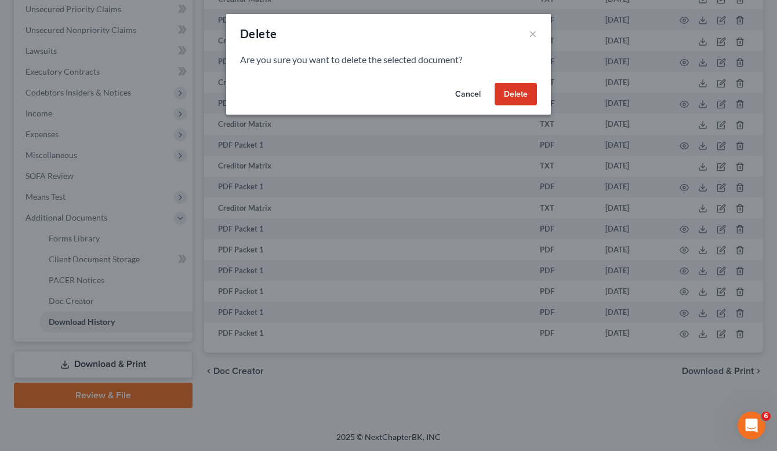
click at [517, 97] on button "Delete" at bounding box center [515, 94] width 42 height 23
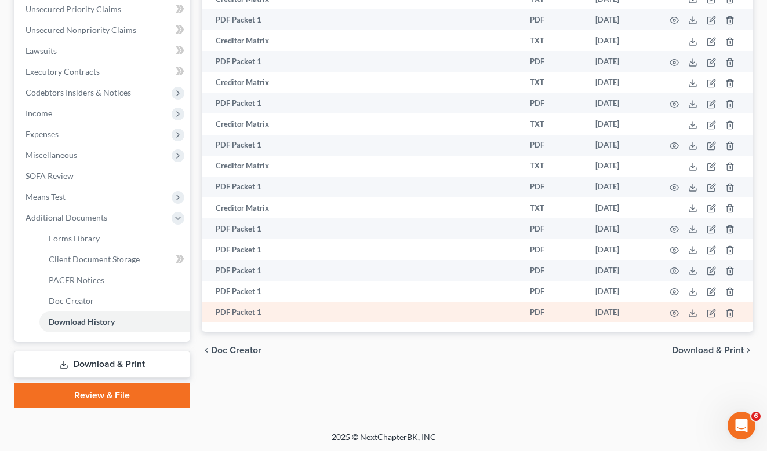
click at [236, 313] on td "PDF Packet 1" at bounding box center [329, 312] width 255 height 21
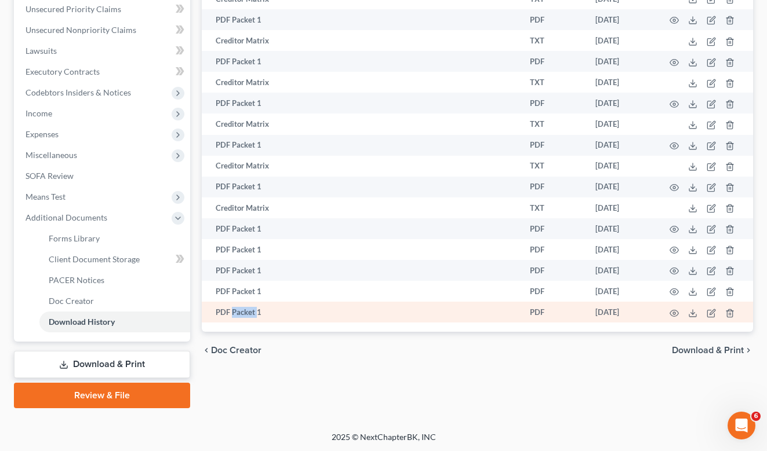
click at [236, 313] on td "PDF Packet 1" at bounding box center [329, 312] width 255 height 21
click at [295, 317] on td "PDF Packet 1" at bounding box center [329, 312] width 255 height 21
click at [296, 317] on td "PDF Packet 1" at bounding box center [329, 312] width 255 height 21
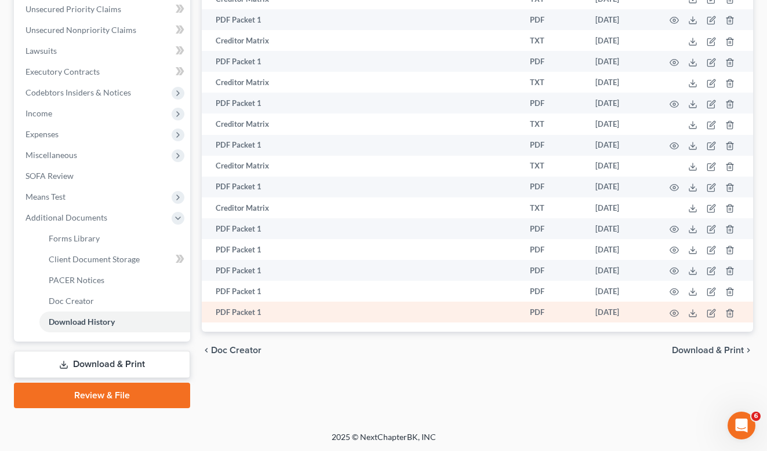
click at [345, 310] on td "PDF Packet 1" at bounding box center [329, 312] width 255 height 21
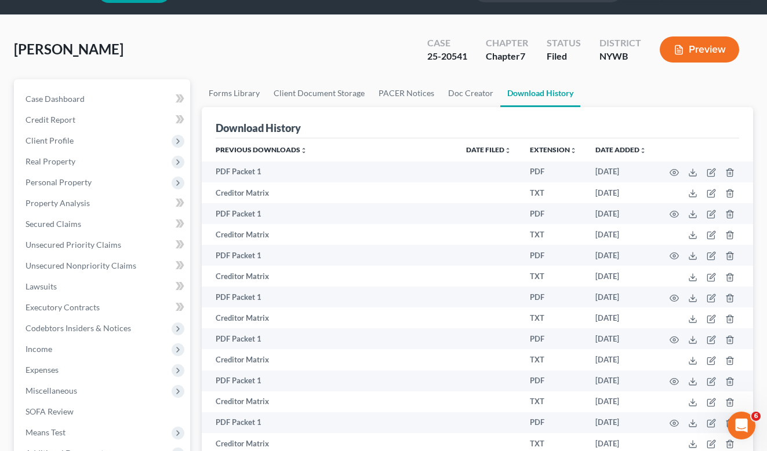
scroll to position [31, 0]
click at [698, 48] on button "Preview" at bounding box center [698, 50] width 79 height 26
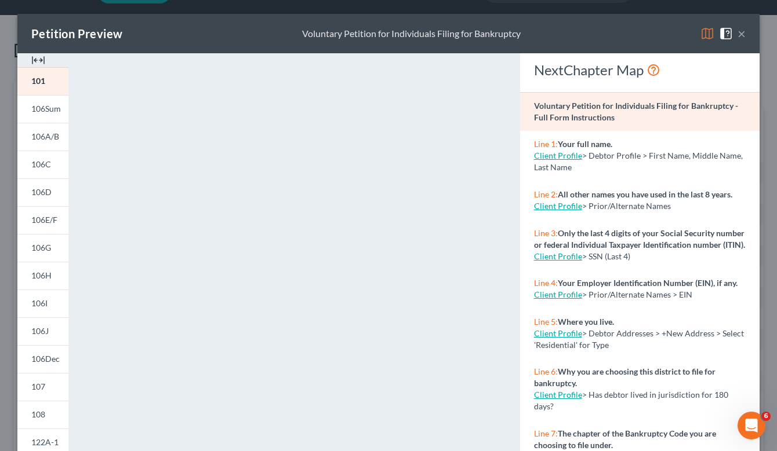
click at [738, 32] on button "×" at bounding box center [741, 34] width 8 height 14
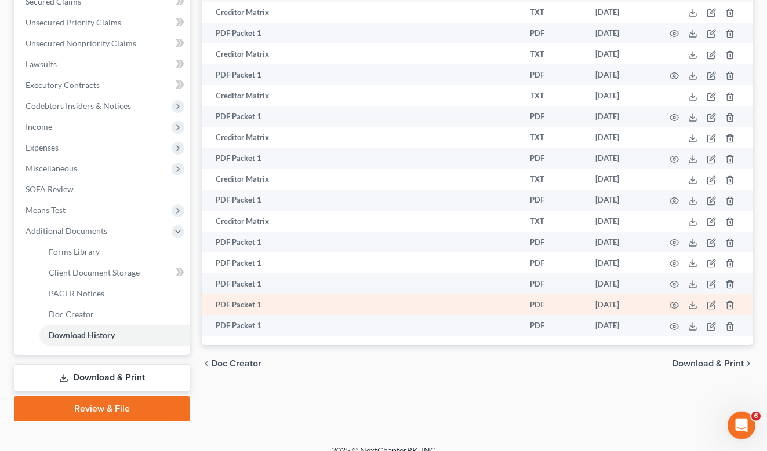
scroll to position [268, 0]
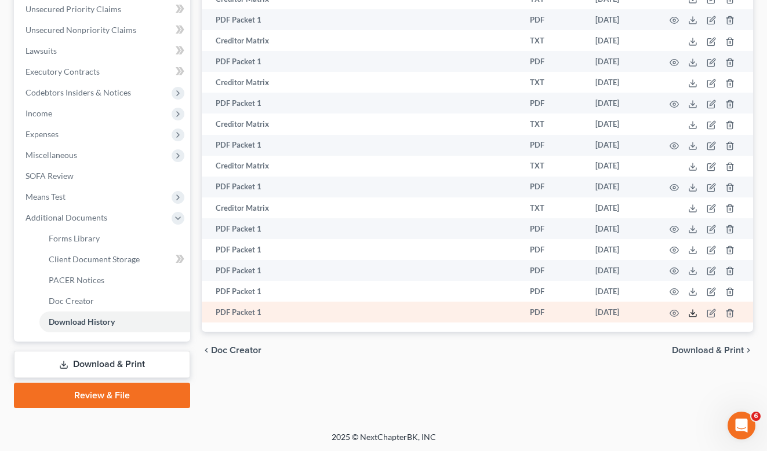
click at [691, 315] on icon at bounding box center [692, 313] width 9 height 9
click at [480, 316] on td at bounding box center [489, 312] width 64 height 21
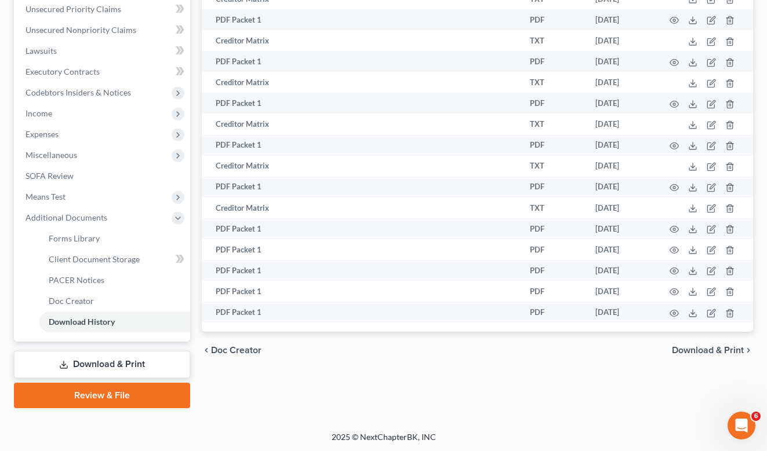
click at [696, 351] on span "Download & Print" at bounding box center [708, 350] width 72 height 9
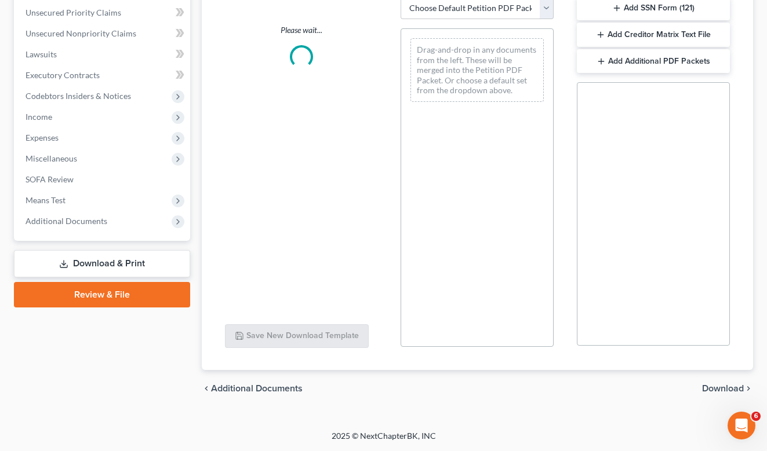
scroll to position [264, 0]
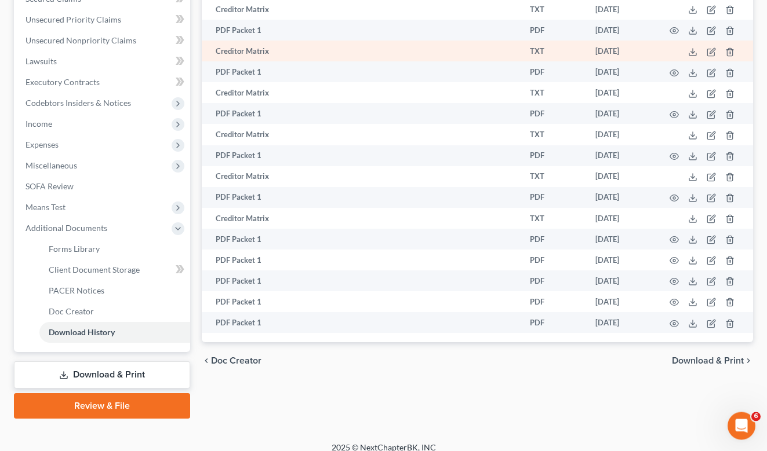
scroll to position [268, 0]
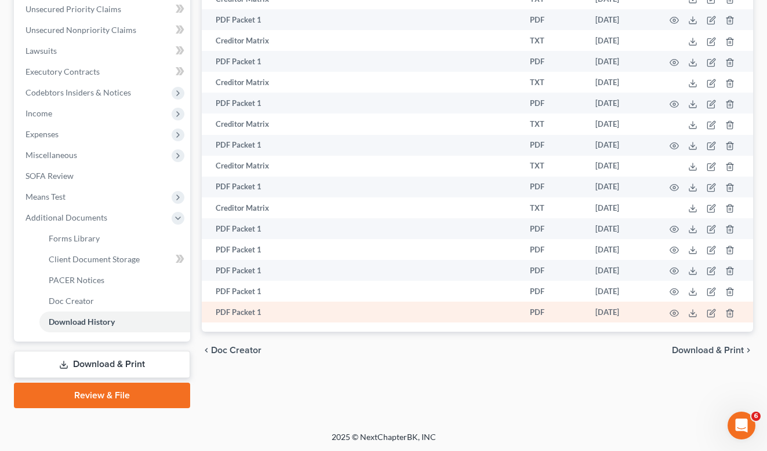
click at [454, 319] on td "PDF Packet 1" at bounding box center [329, 312] width 255 height 21
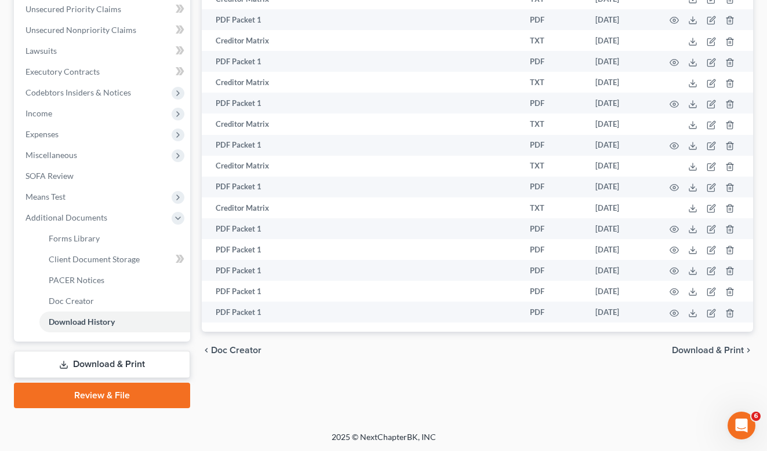
click at [241, 351] on span "Doc Creator" at bounding box center [236, 350] width 50 height 9
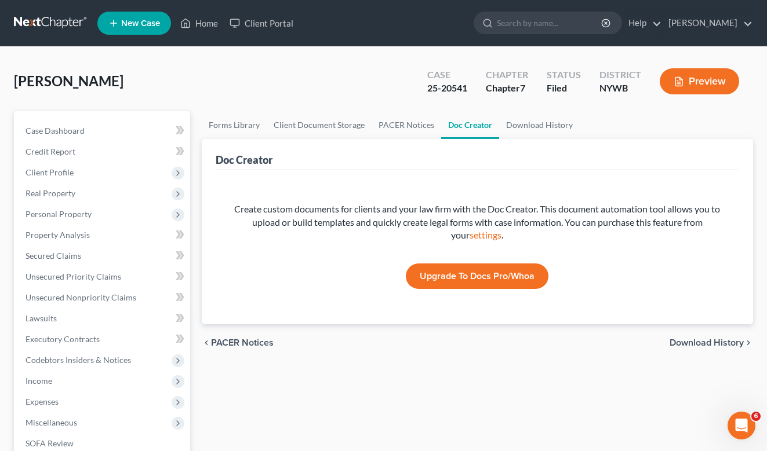
click at [693, 340] on span "Download History" at bounding box center [706, 342] width 74 height 9
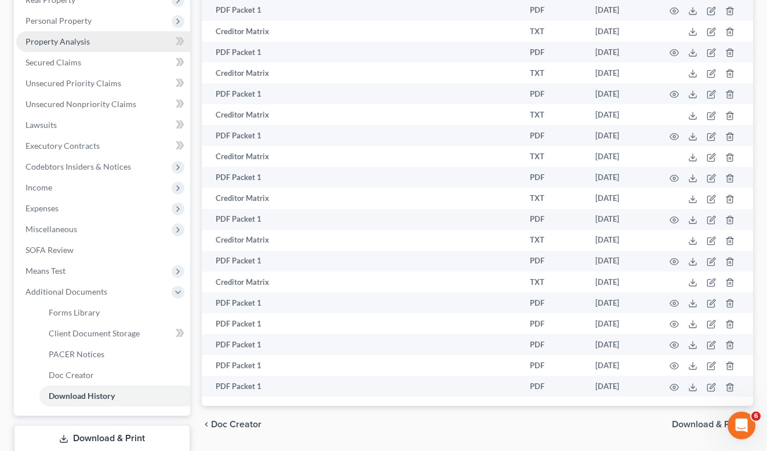
scroll to position [236, 0]
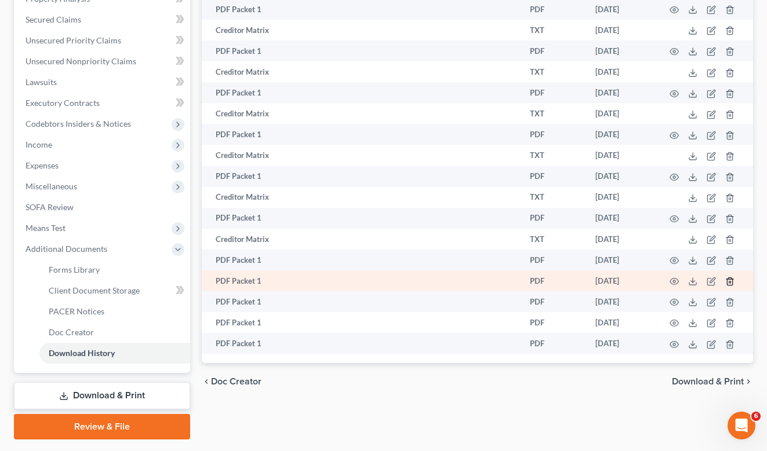
click at [732, 285] on icon "button" at bounding box center [729, 282] width 5 height 8
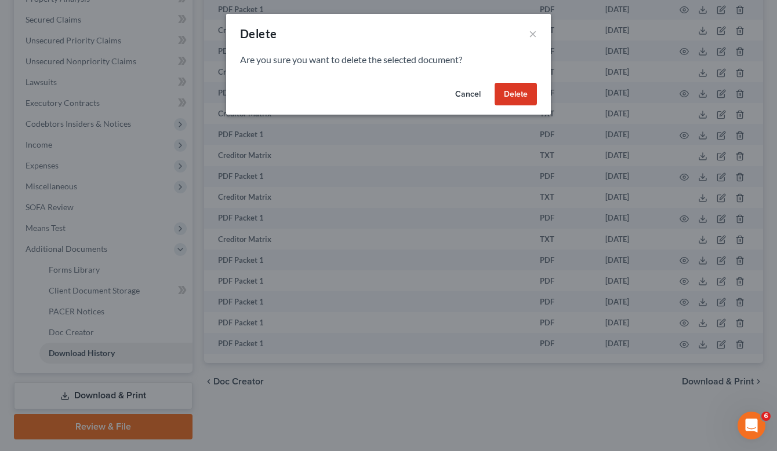
click at [525, 92] on button "Delete" at bounding box center [515, 94] width 42 height 23
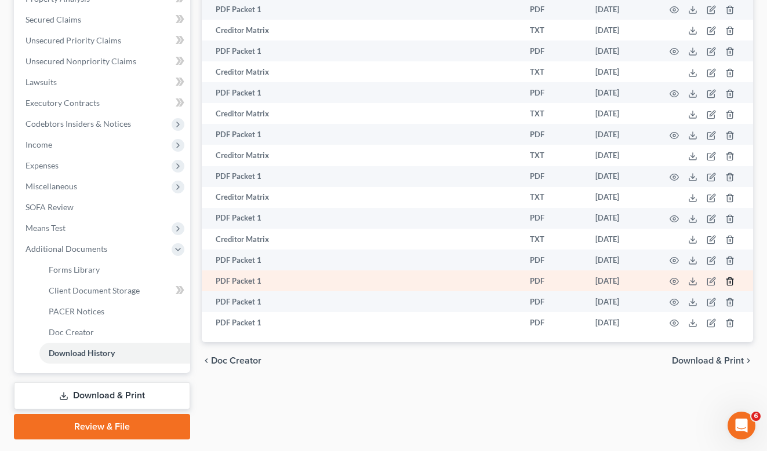
click at [731, 283] on icon "button" at bounding box center [729, 281] width 9 height 9
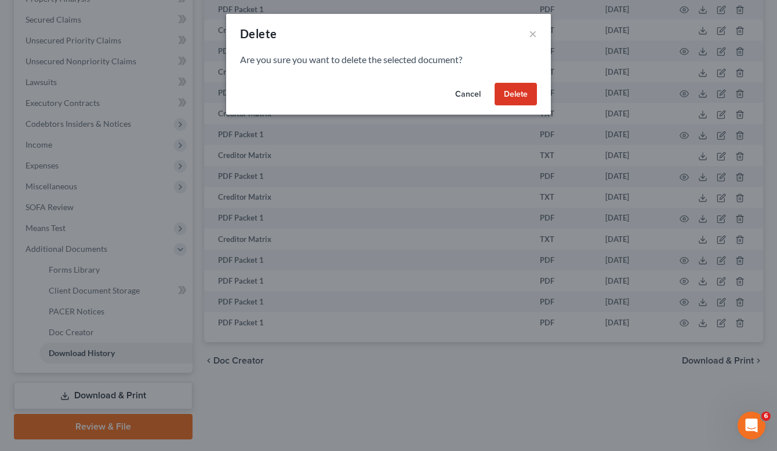
click at [509, 94] on button "Delete" at bounding box center [515, 94] width 42 height 23
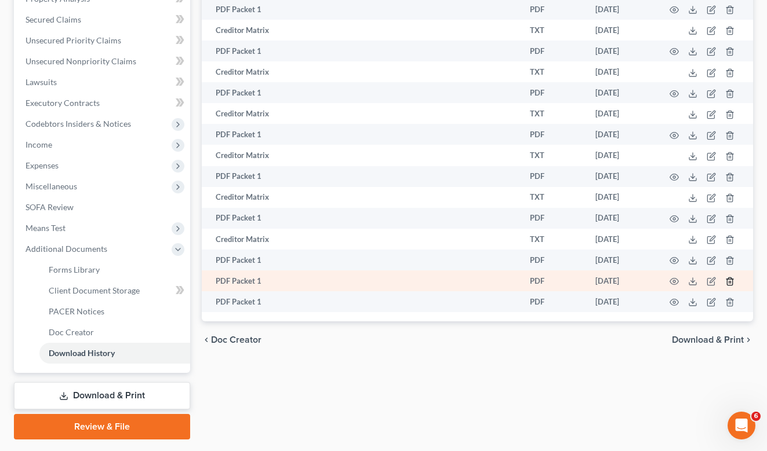
click at [732, 285] on icon "button" at bounding box center [729, 282] width 5 height 8
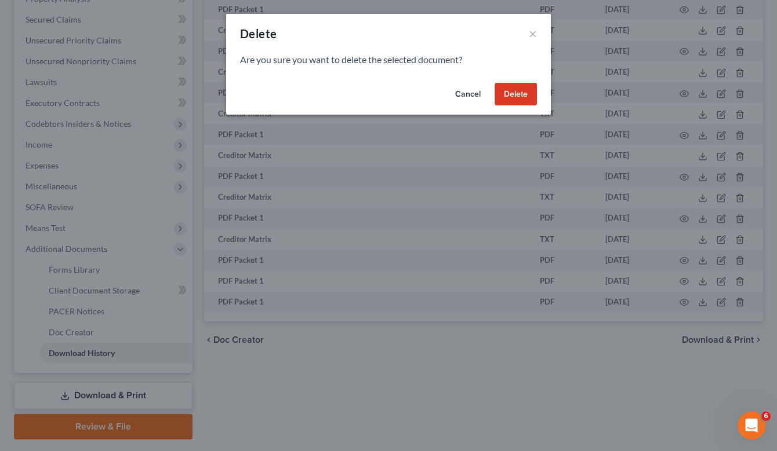
click at [505, 92] on button "Delete" at bounding box center [515, 94] width 42 height 23
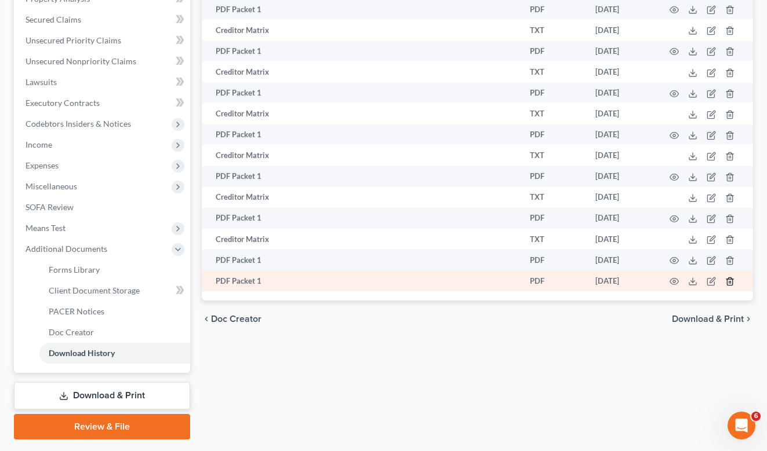
click at [732, 286] on icon "button" at bounding box center [729, 282] width 5 height 8
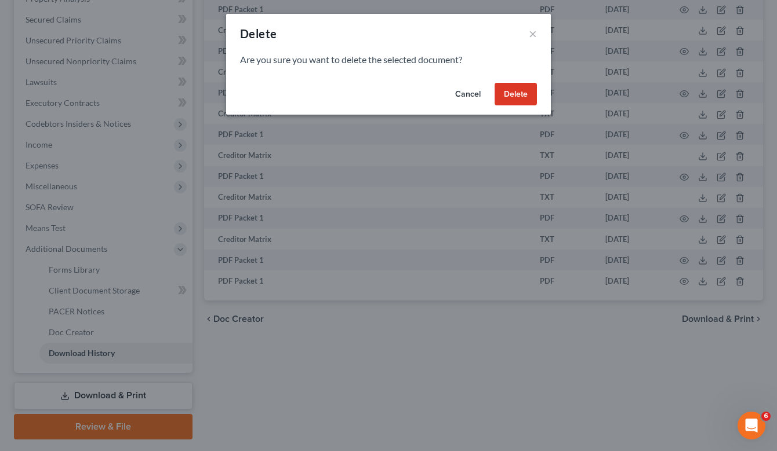
click at [512, 96] on button "Delete" at bounding box center [515, 94] width 42 height 23
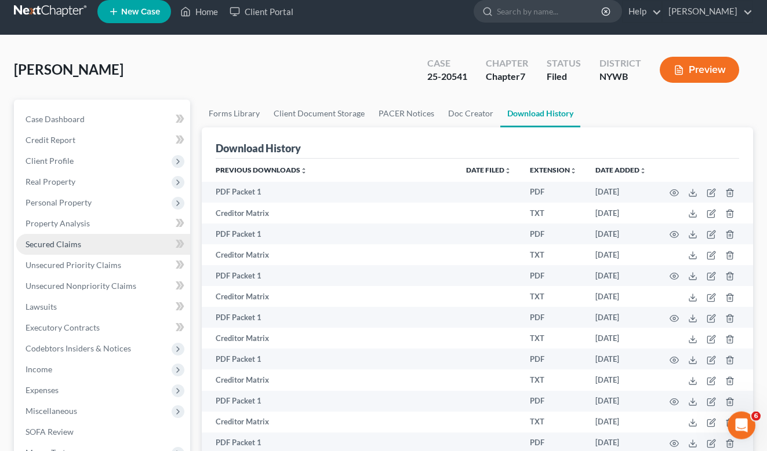
scroll to position [0, 0]
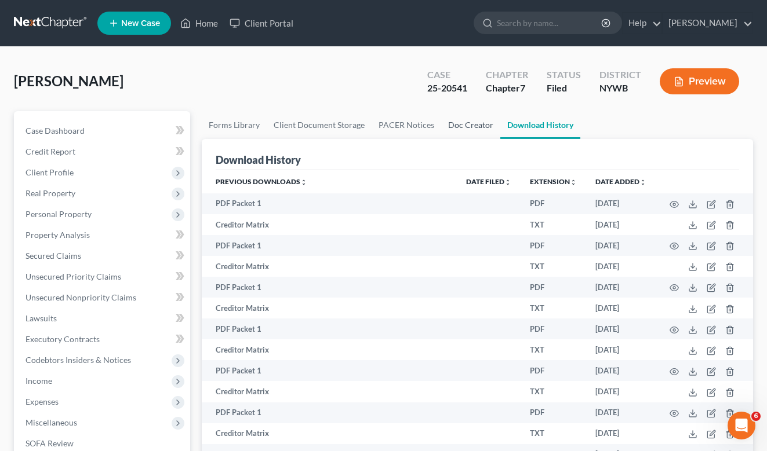
click at [467, 125] on link "Doc Creator" at bounding box center [470, 125] width 59 height 28
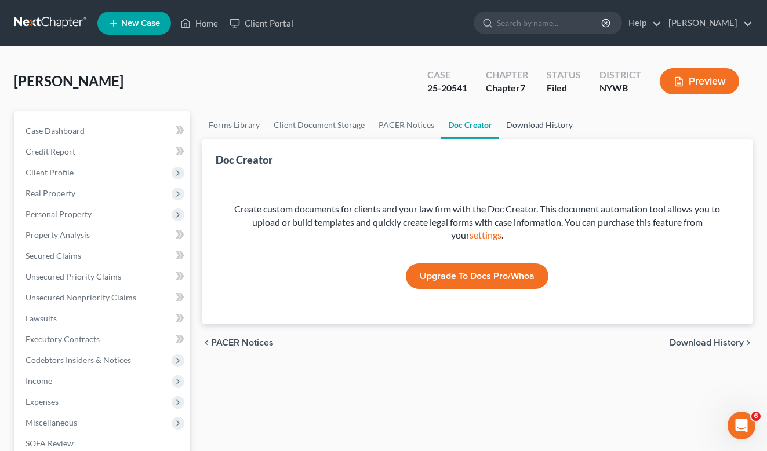
click at [513, 125] on link "Download History" at bounding box center [539, 125] width 81 height 28
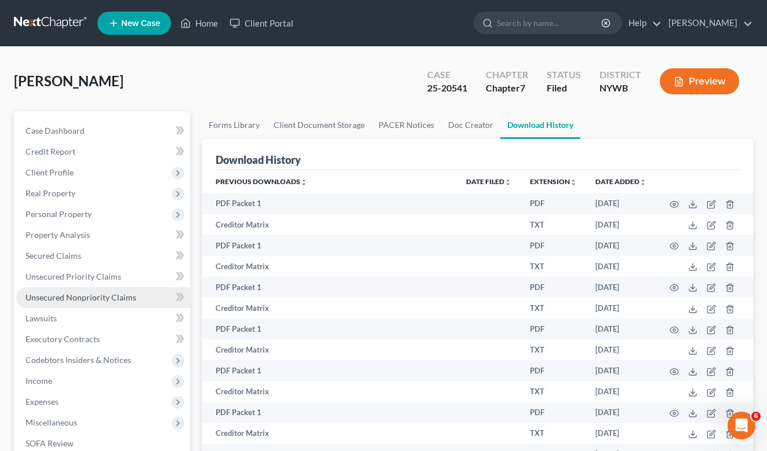
click at [63, 296] on span "Unsecured Nonpriority Claims" at bounding box center [80, 298] width 111 height 10
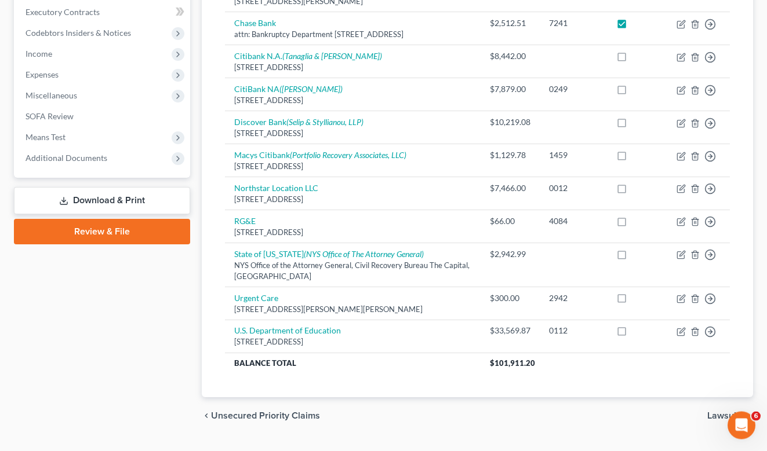
scroll to position [305, 0]
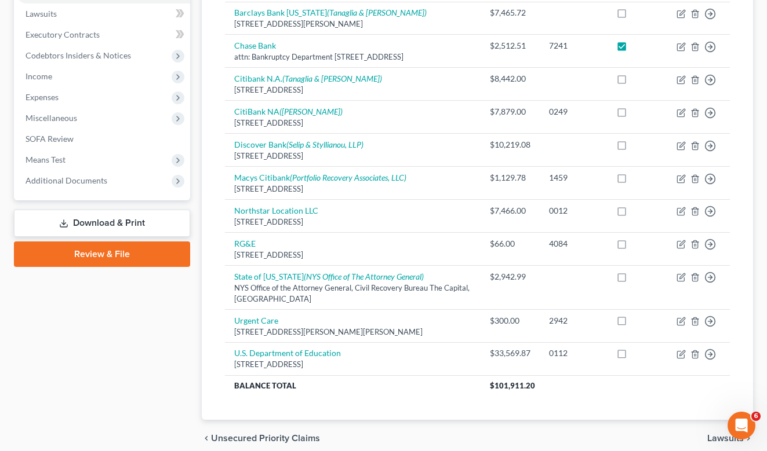
click at [113, 223] on link "Download & Print" at bounding box center [102, 223] width 176 height 27
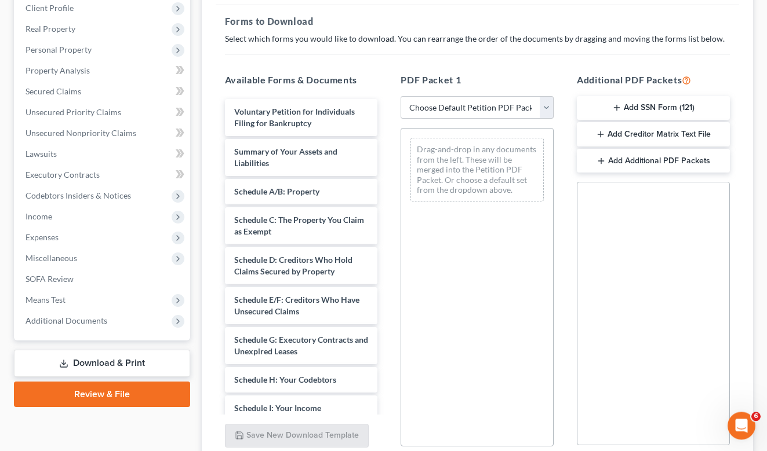
scroll to position [145, 0]
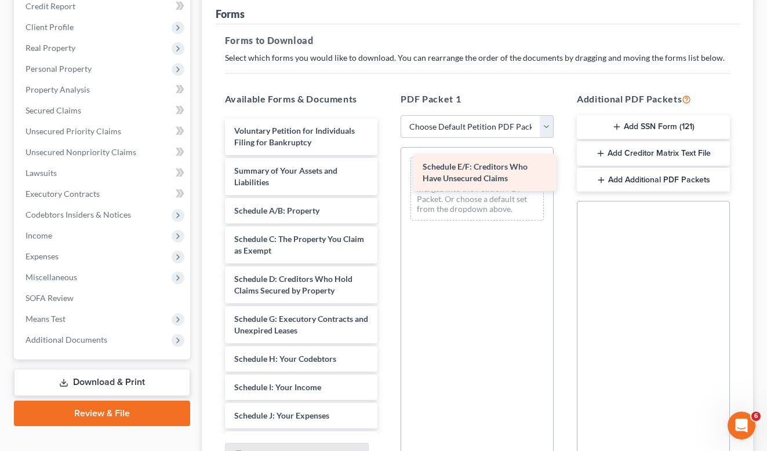
drag, startPoint x: 269, startPoint y: 320, endPoint x: 457, endPoint y: 166, distance: 242.1
click at [387, 166] on div "Schedule E/F: Creditors Who Have Unsecured Claims Voluntary Petition for Indivi…" at bounding box center [302, 427] width 172 height 619
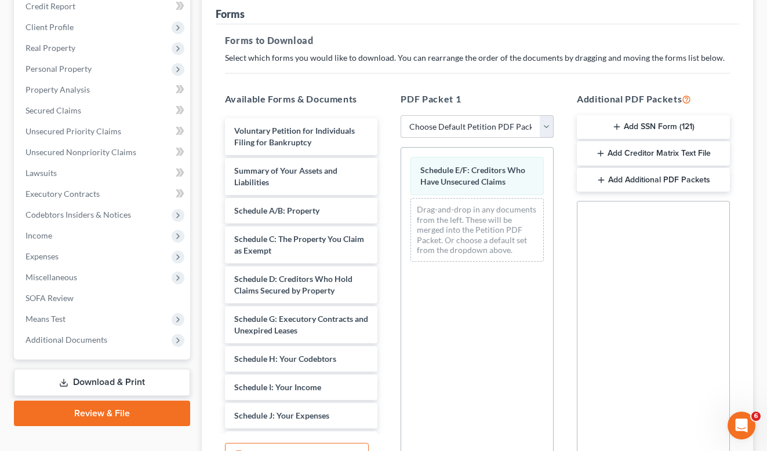
click at [400, 115] on select "Choose Default Petition PDF Packet Complete Bankruptcy Petition (all forms and …" at bounding box center [476, 126] width 153 height 23
select select "2"
click option "Amended Forms" at bounding box center [0, 0] width 0 height 0
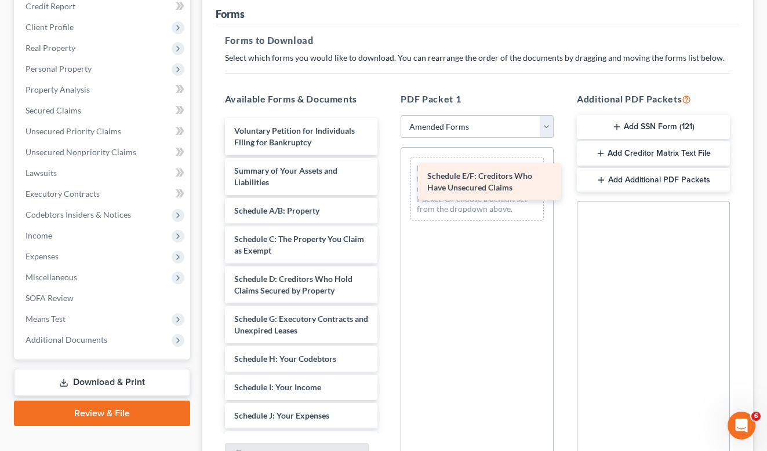
drag, startPoint x: 260, startPoint y: 327, endPoint x: 453, endPoint y: 184, distance: 240.3
click at [387, 184] on div "Schedule E/F: Creditors Who Have Unsecured Claims Voluntary Petition for Indivi…" at bounding box center [302, 427] width 172 height 619
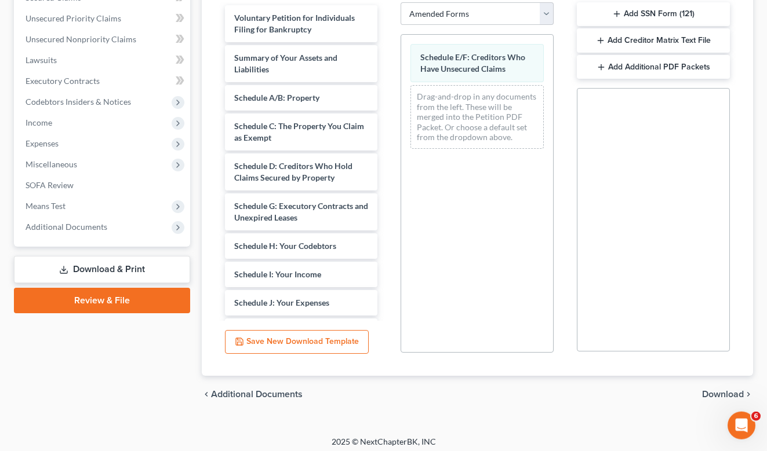
scroll to position [264, 0]
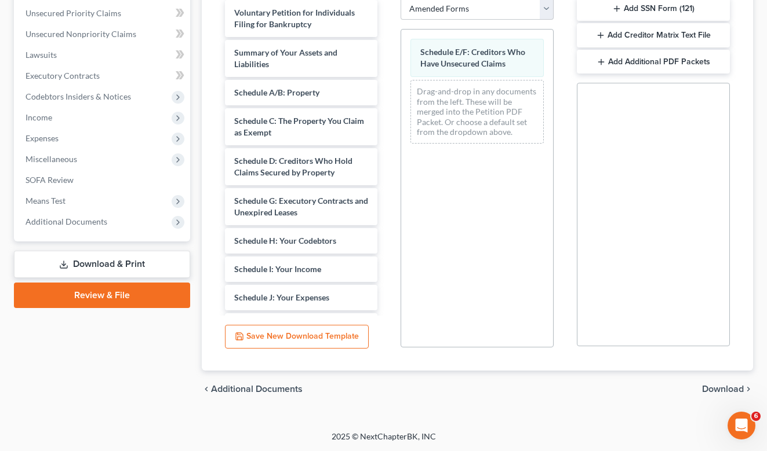
click at [120, 264] on link "Download & Print" at bounding box center [102, 264] width 176 height 27
click at [61, 261] on icon at bounding box center [63, 264] width 9 height 9
click at [727, 387] on span "Download" at bounding box center [723, 389] width 42 height 9
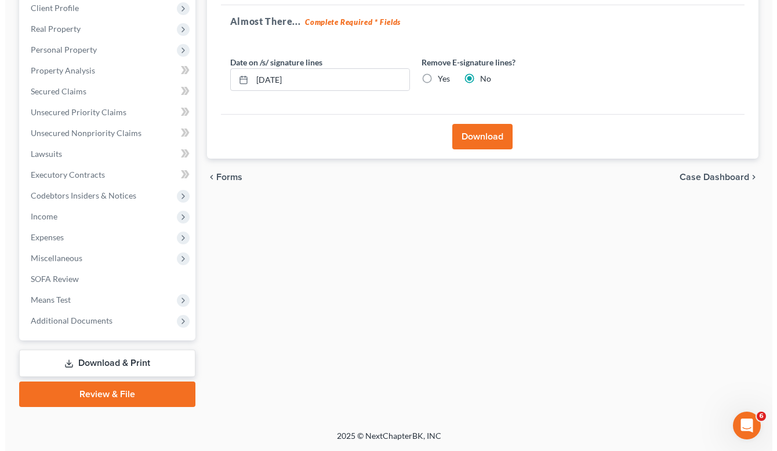
scroll to position [163, 0]
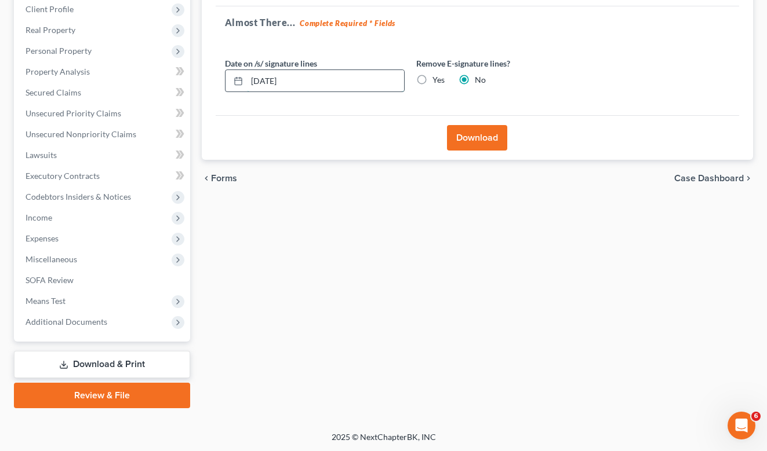
click at [266, 76] on input "[DATE]" at bounding box center [325, 81] width 157 height 22
type input "[DATE]"
click at [480, 128] on button "Download" at bounding box center [477, 137] width 60 height 25
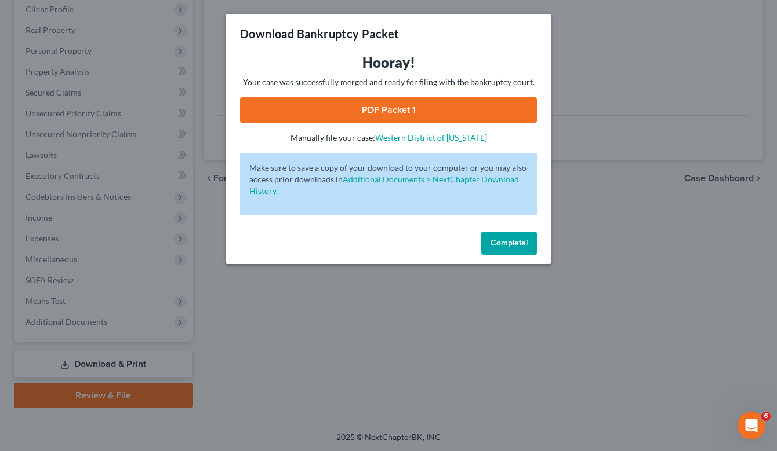
click at [400, 110] on link "PDF Packet 1" at bounding box center [388, 109] width 297 height 25
